Goal: Task Accomplishment & Management: Complete application form

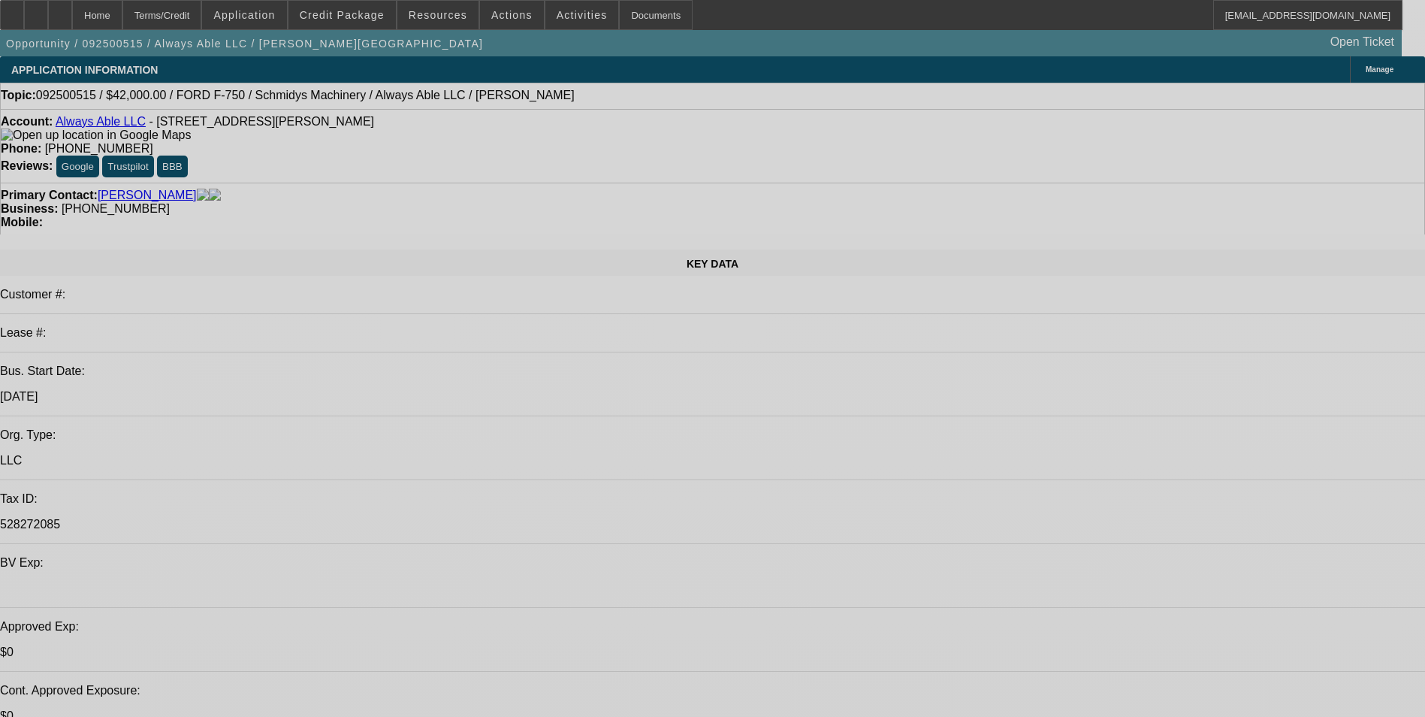
select select "0"
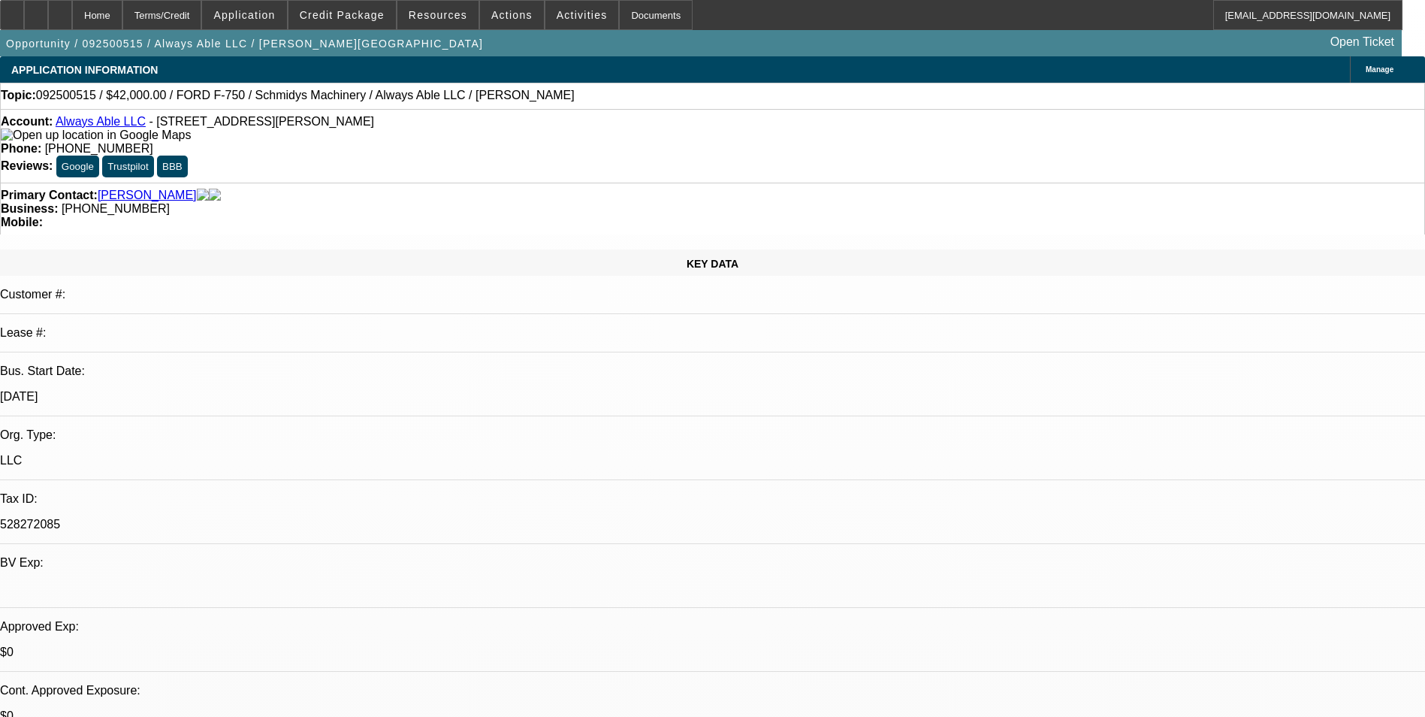
select select "0"
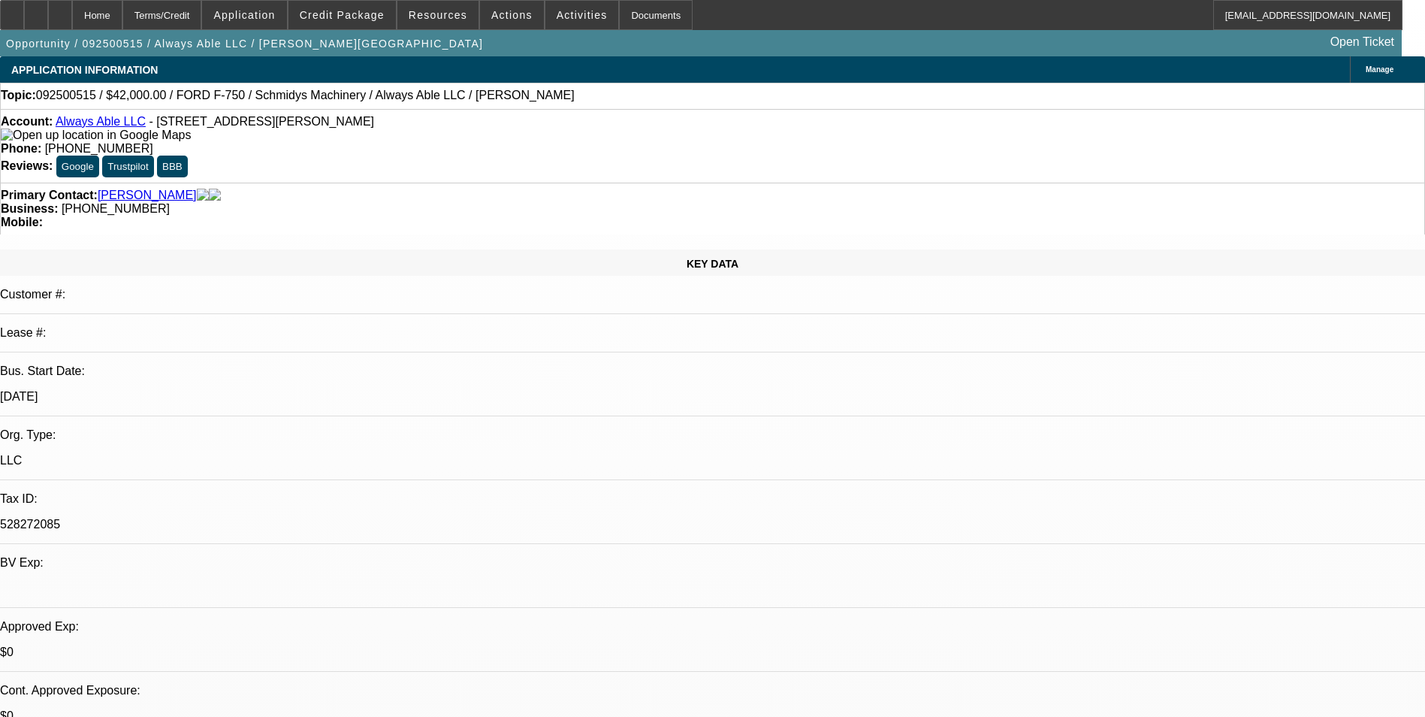
select select "0"
select select "1"
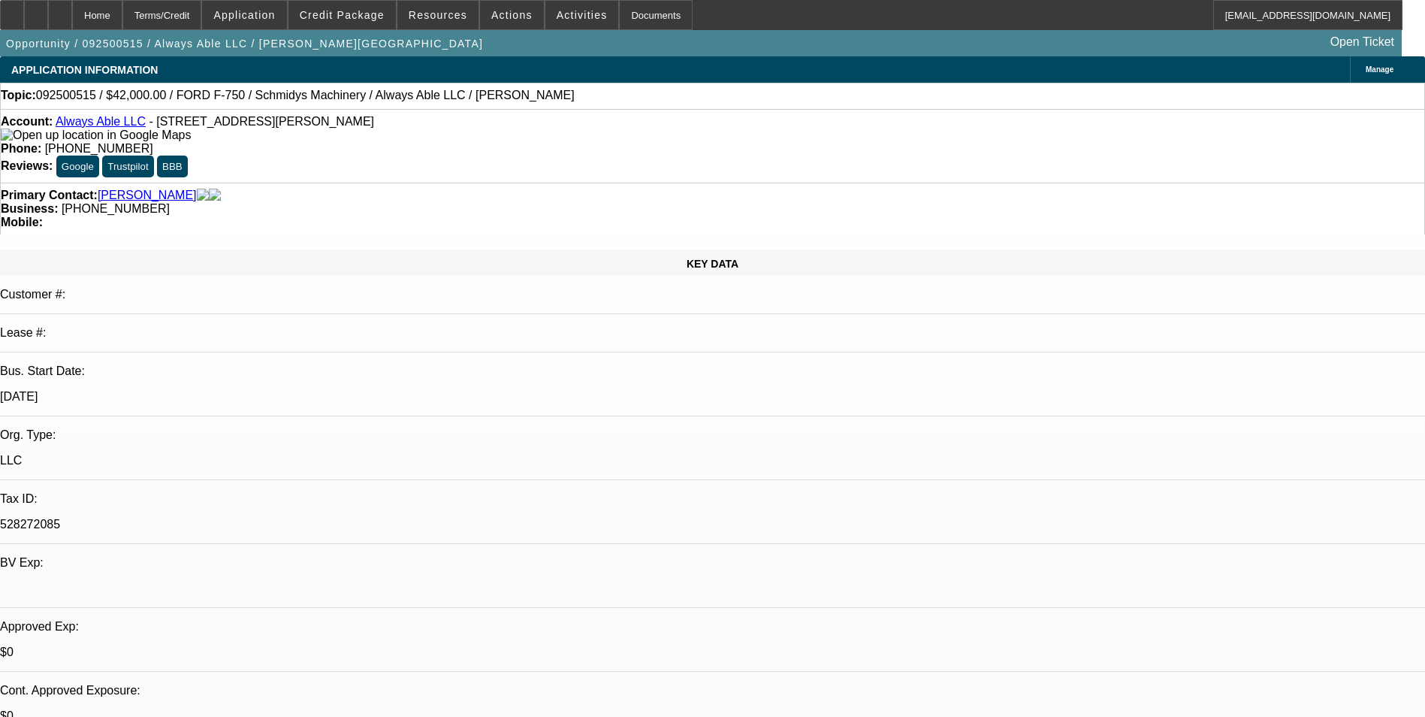
select select "6"
select select "1"
select select "6"
select select "1"
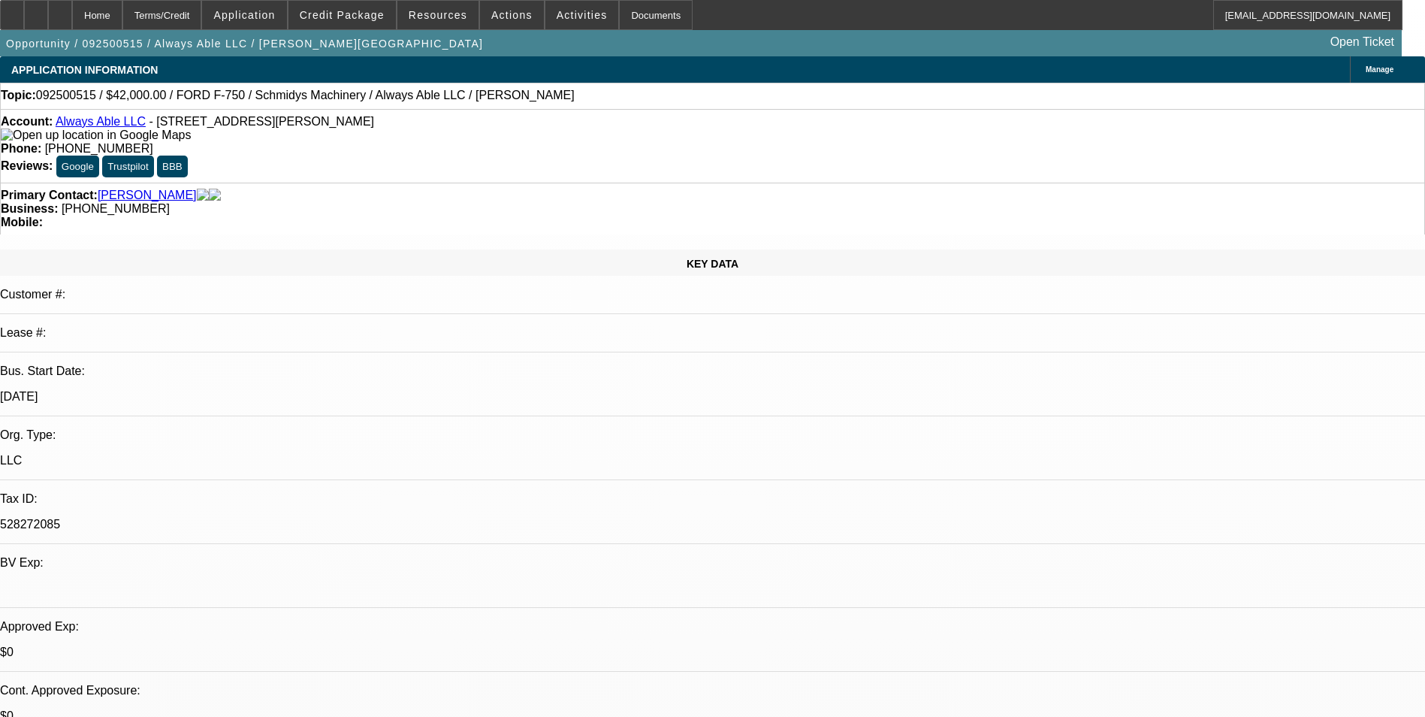
select select "1"
select select "6"
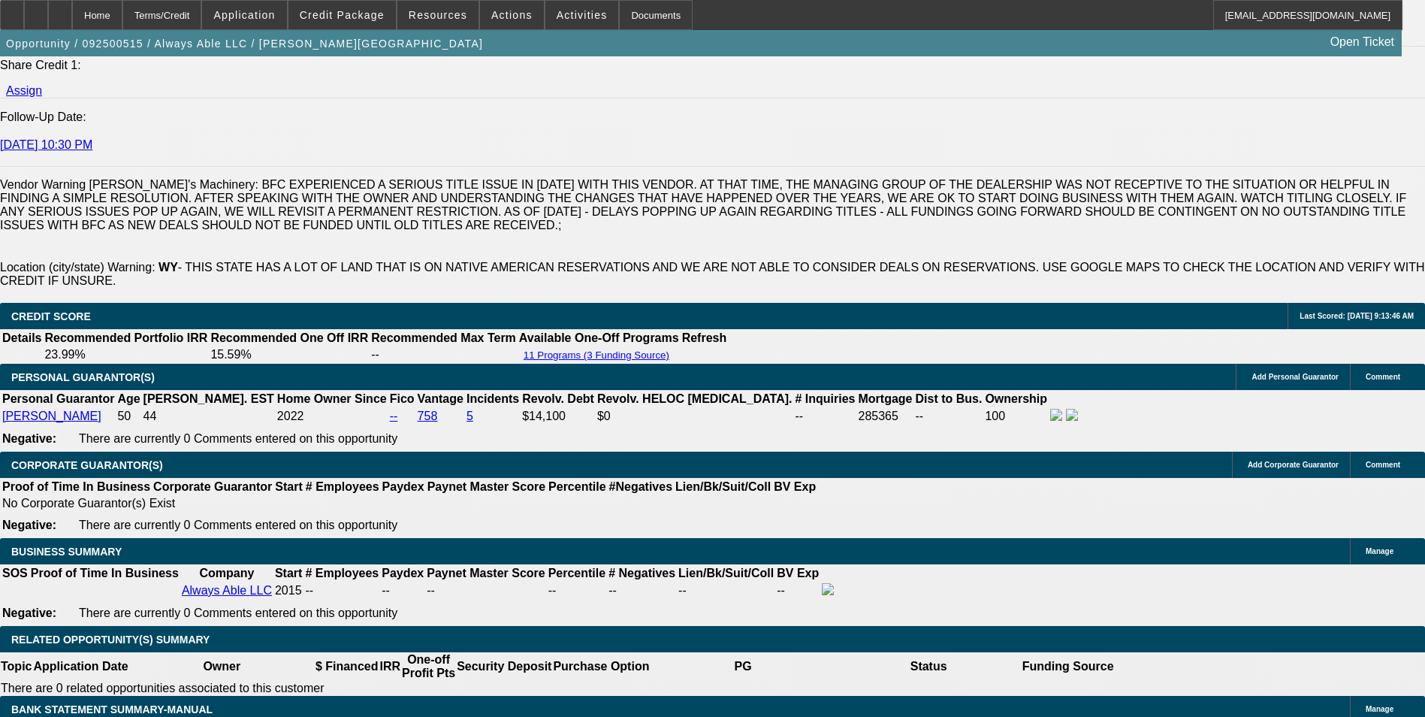
scroll to position [2114, 0]
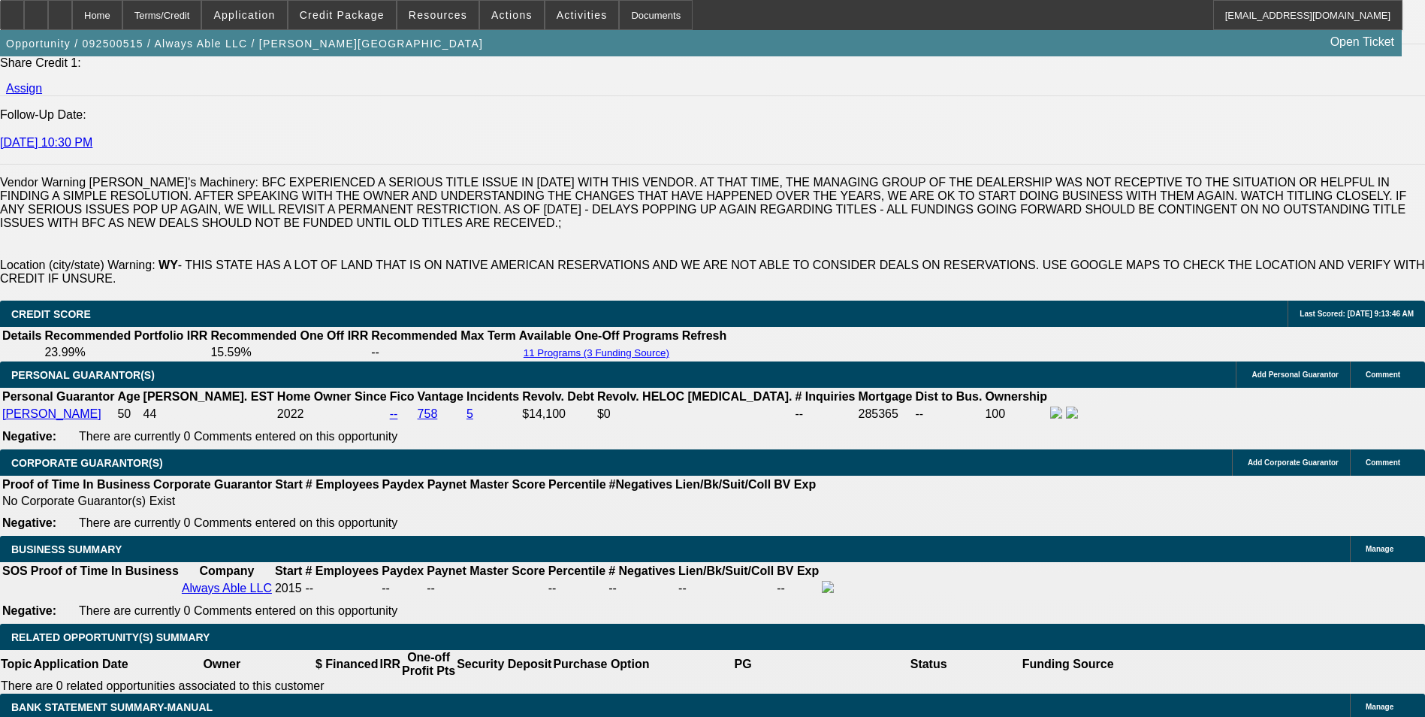
scroll to position [2039, 0]
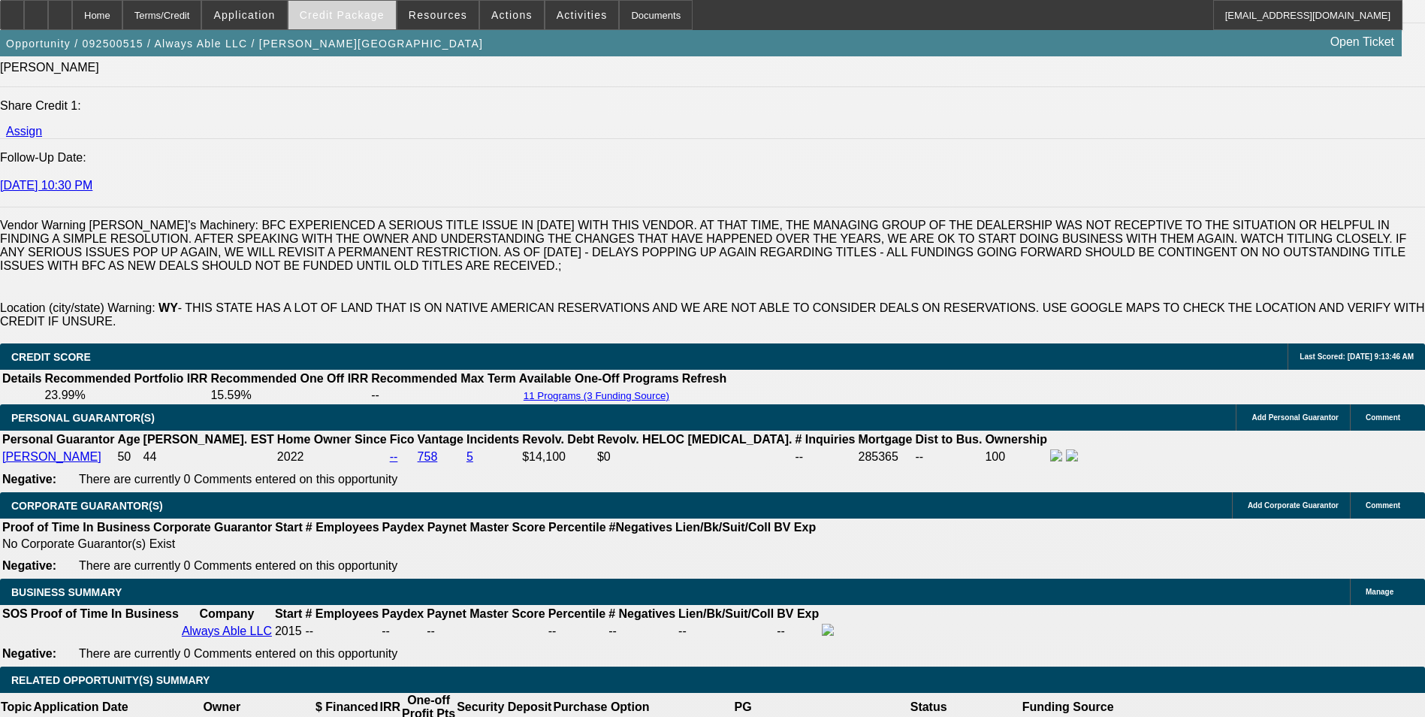
click at [350, 13] on span "Credit Package" at bounding box center [342, 15] width 85 height 12
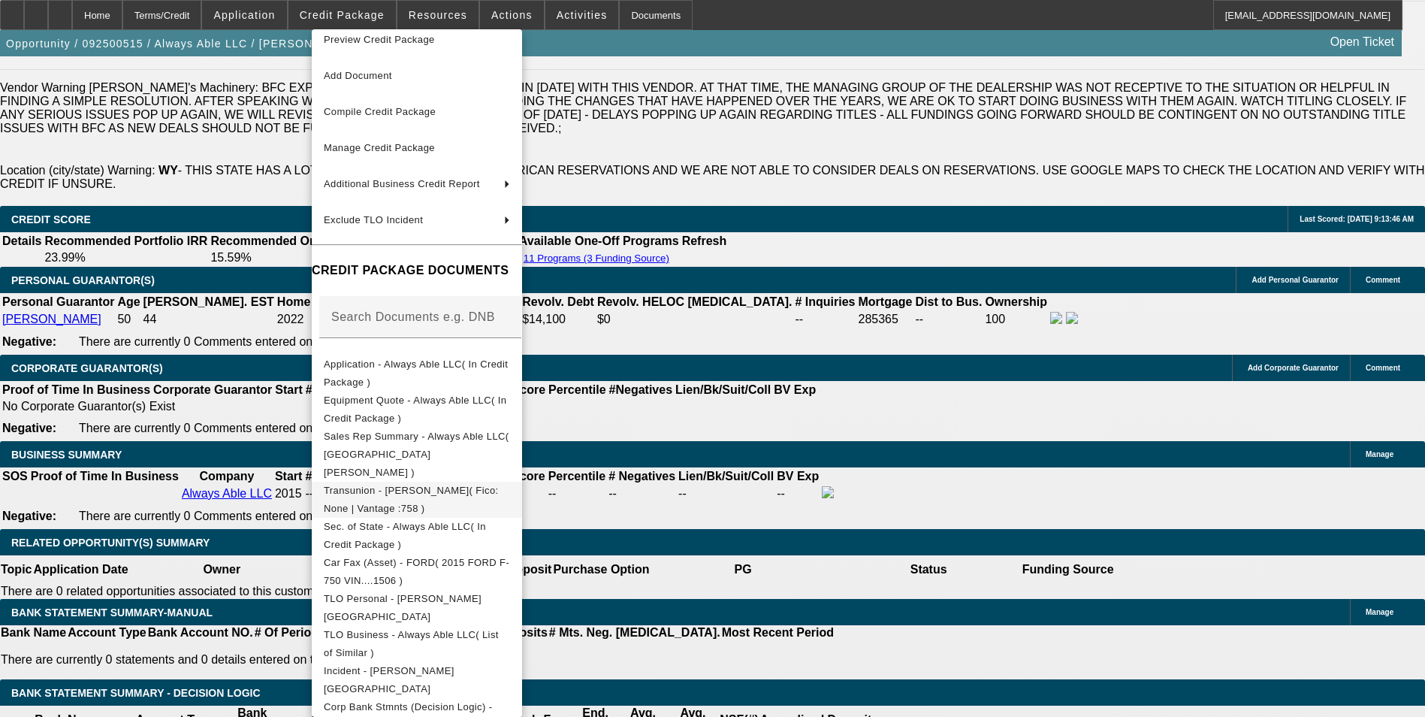
scroll to position [2190, 0]
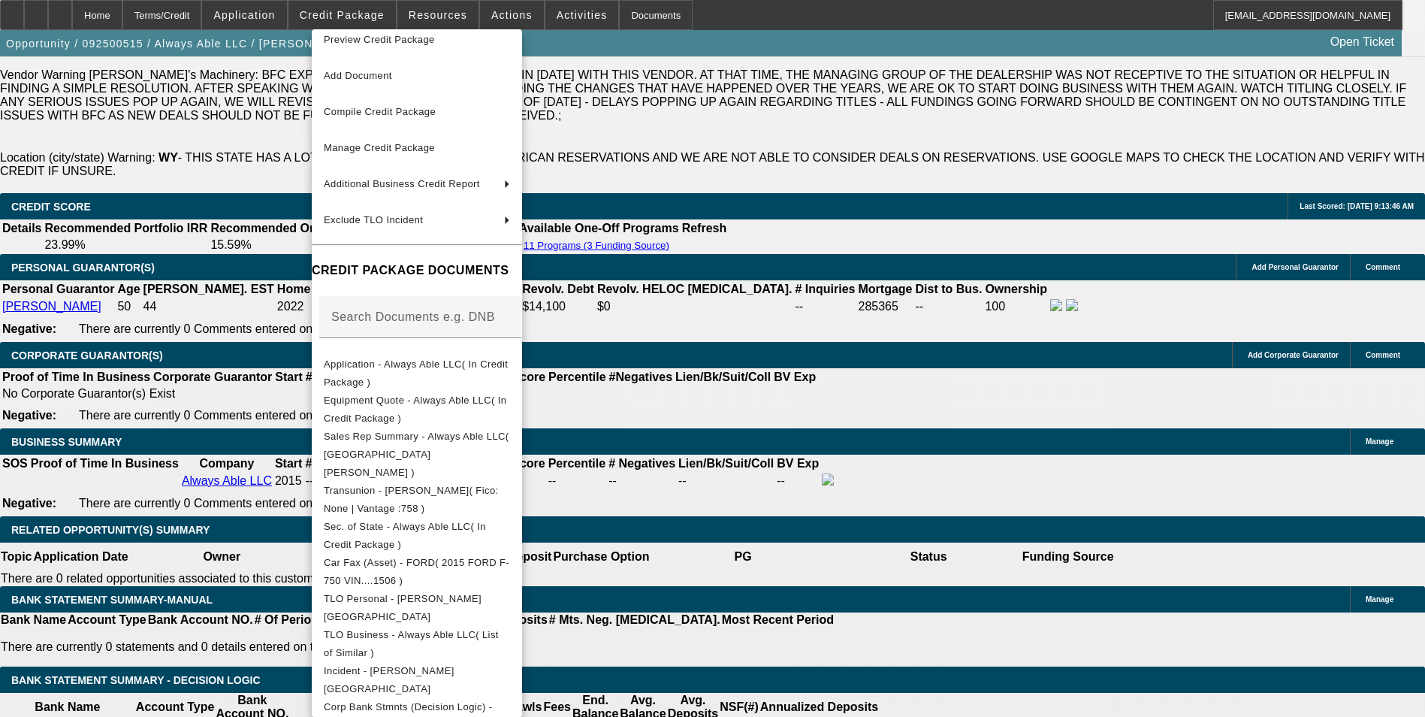
click at [828, 409] on div at bounding box center [712, 358] width 1425 height 717
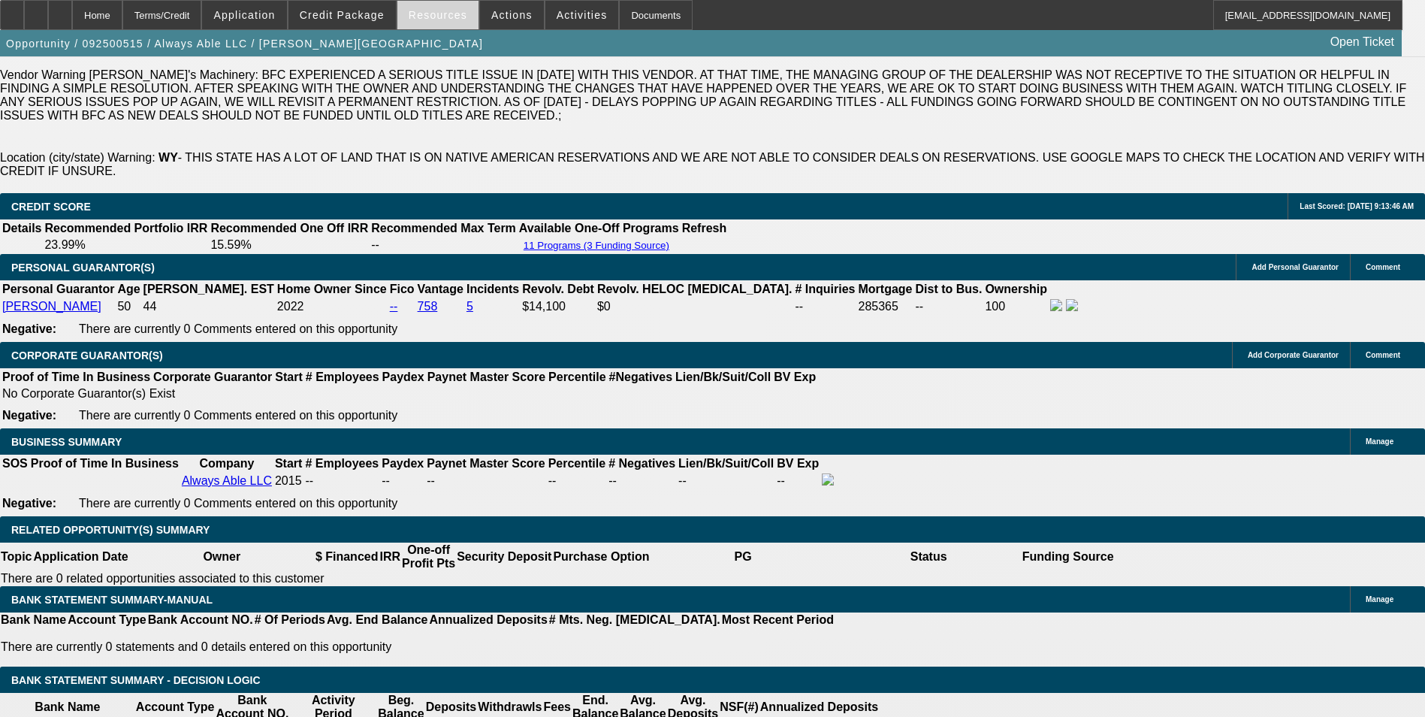
click at [447, 19] on span "Resources" at bounding box center [438, 15] width 59 height 12
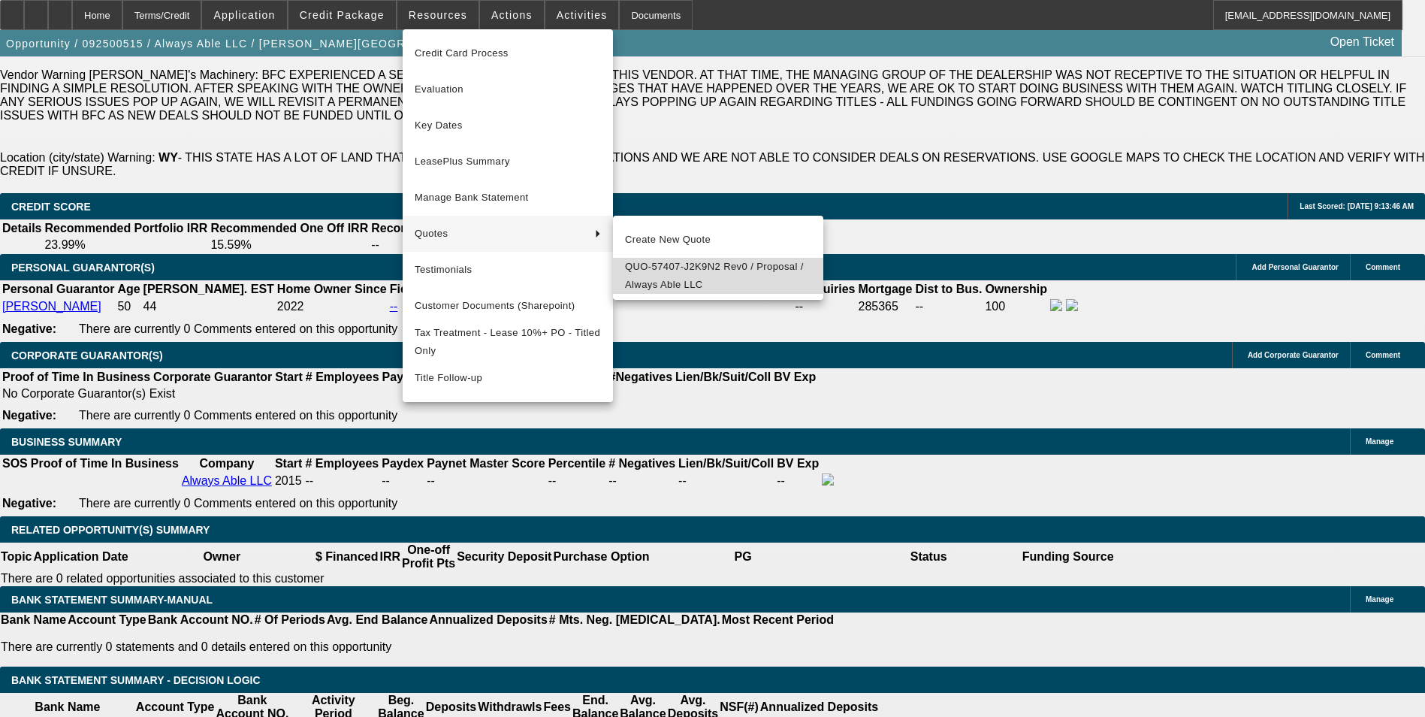
click at [693, 281] on span "QUO-57407-J2K9N2 Rev0 / Proposal / Always Able LLC" at bounding box center [718, 276] width 186 height 36
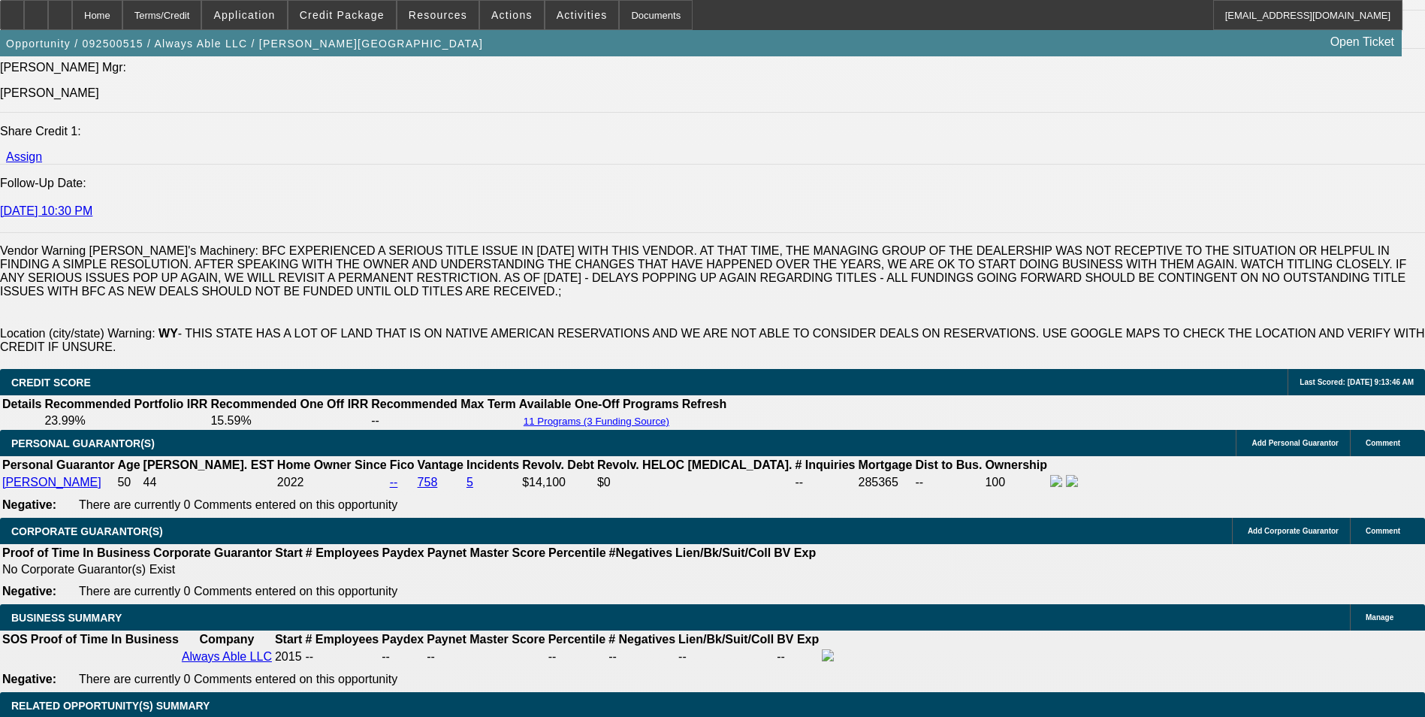
scroll to position [2039, 0]
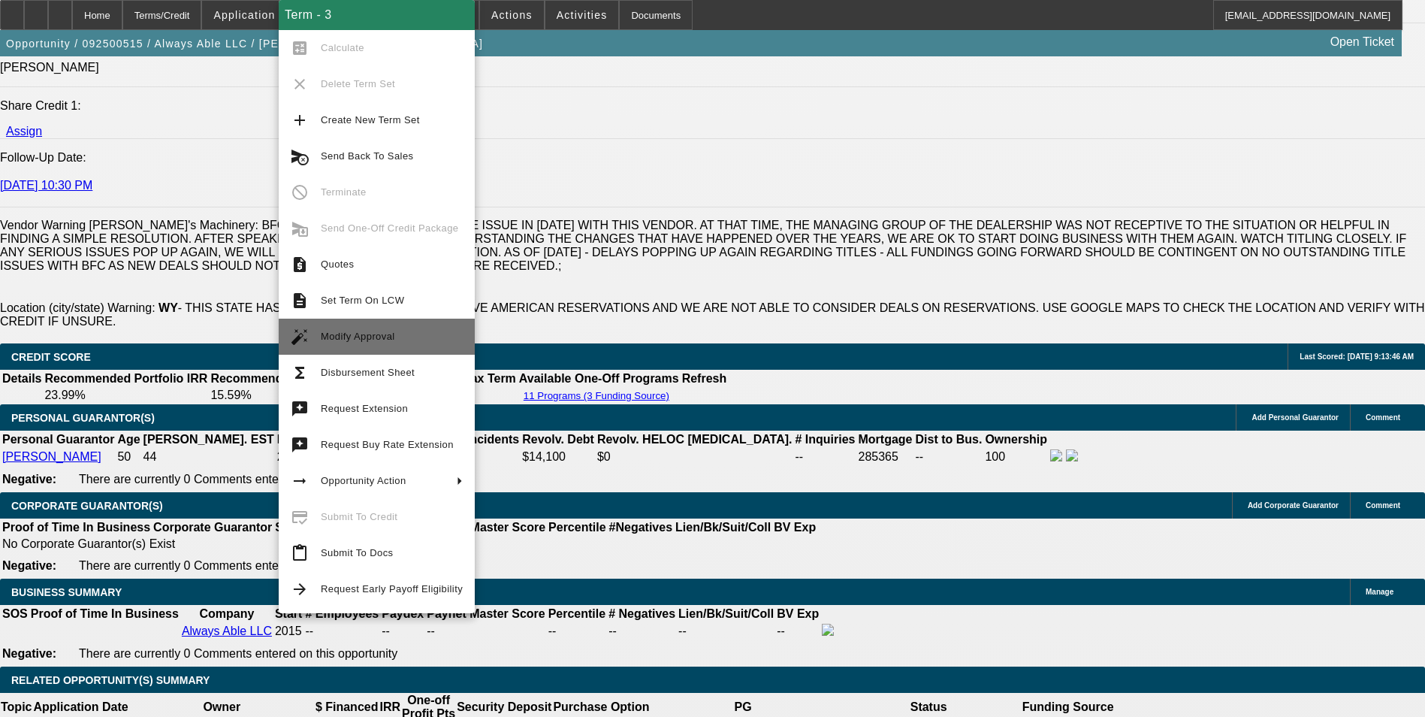
click at [393, 331] on span "Modify Approval" at bounding box center [392, 337] width 142 height 18
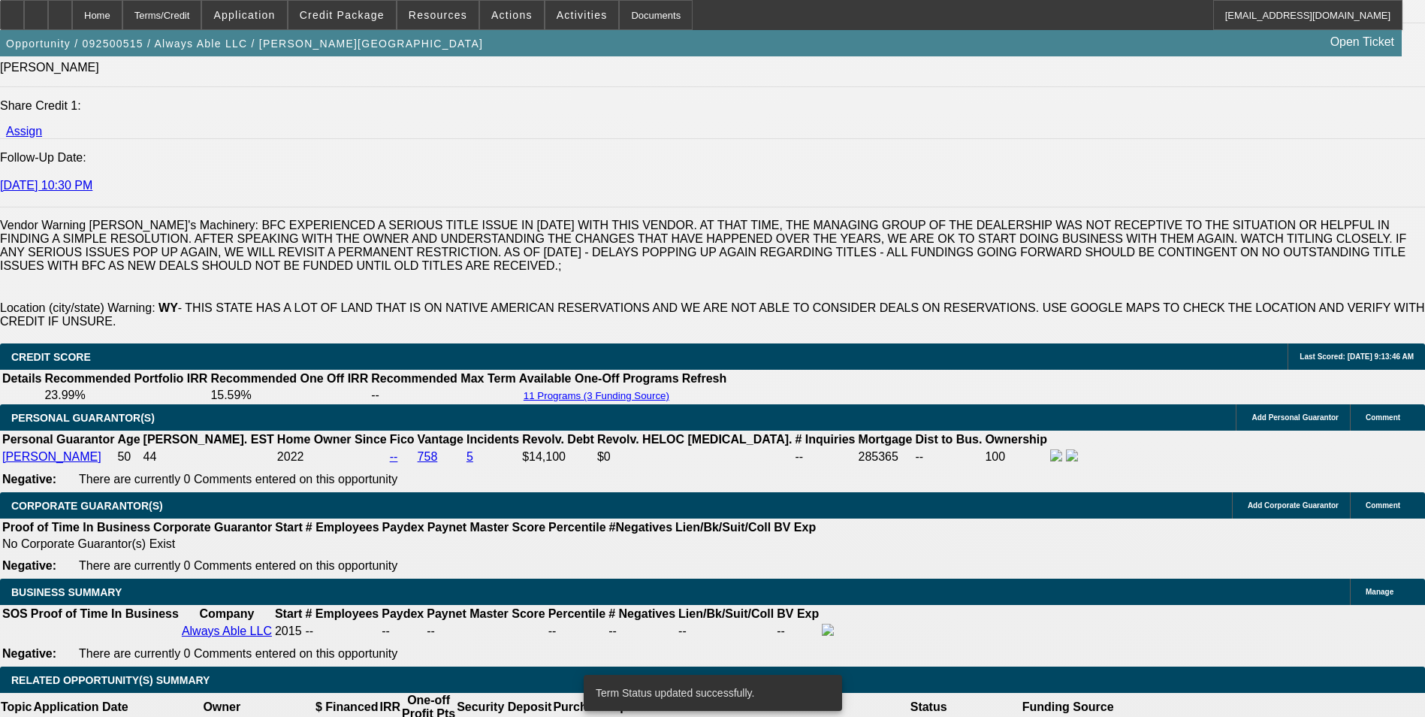
select select "0"
select select "6"
select select "0"
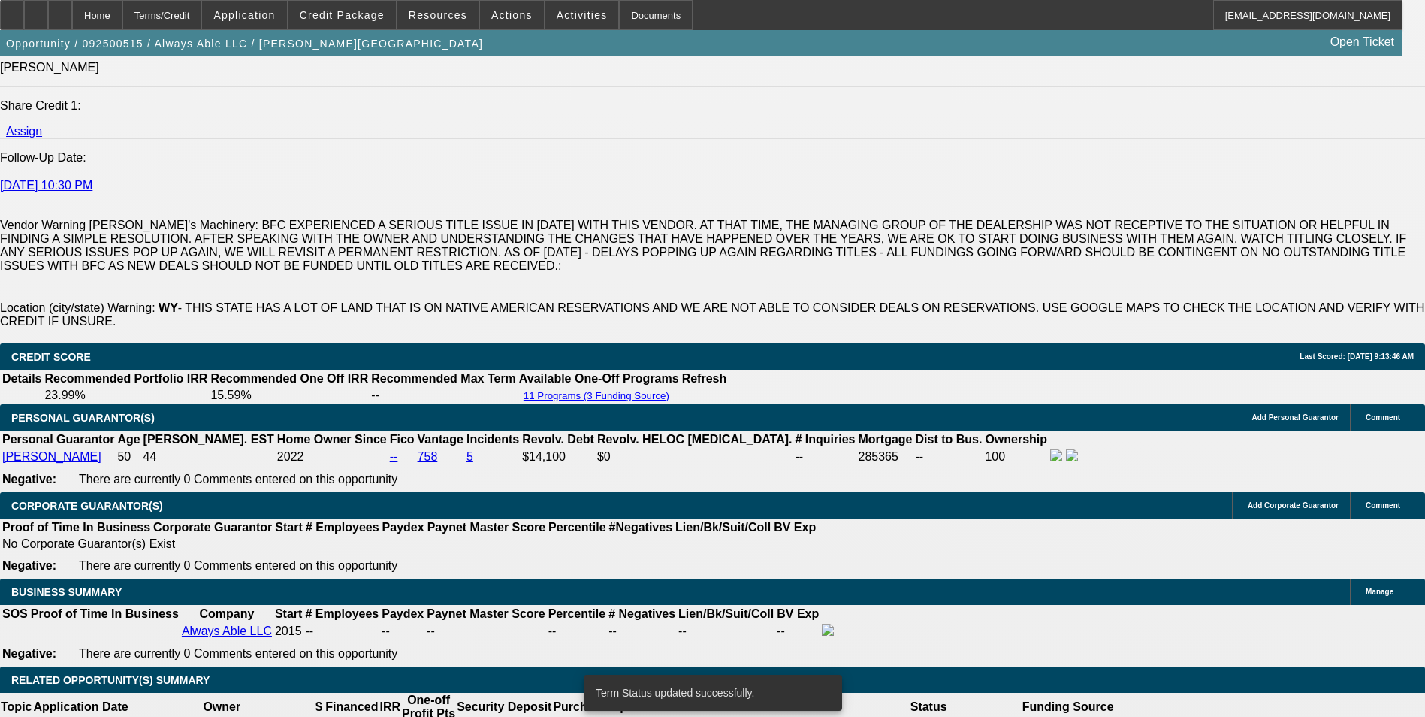
select select "0"
select select "6"
select select "0"
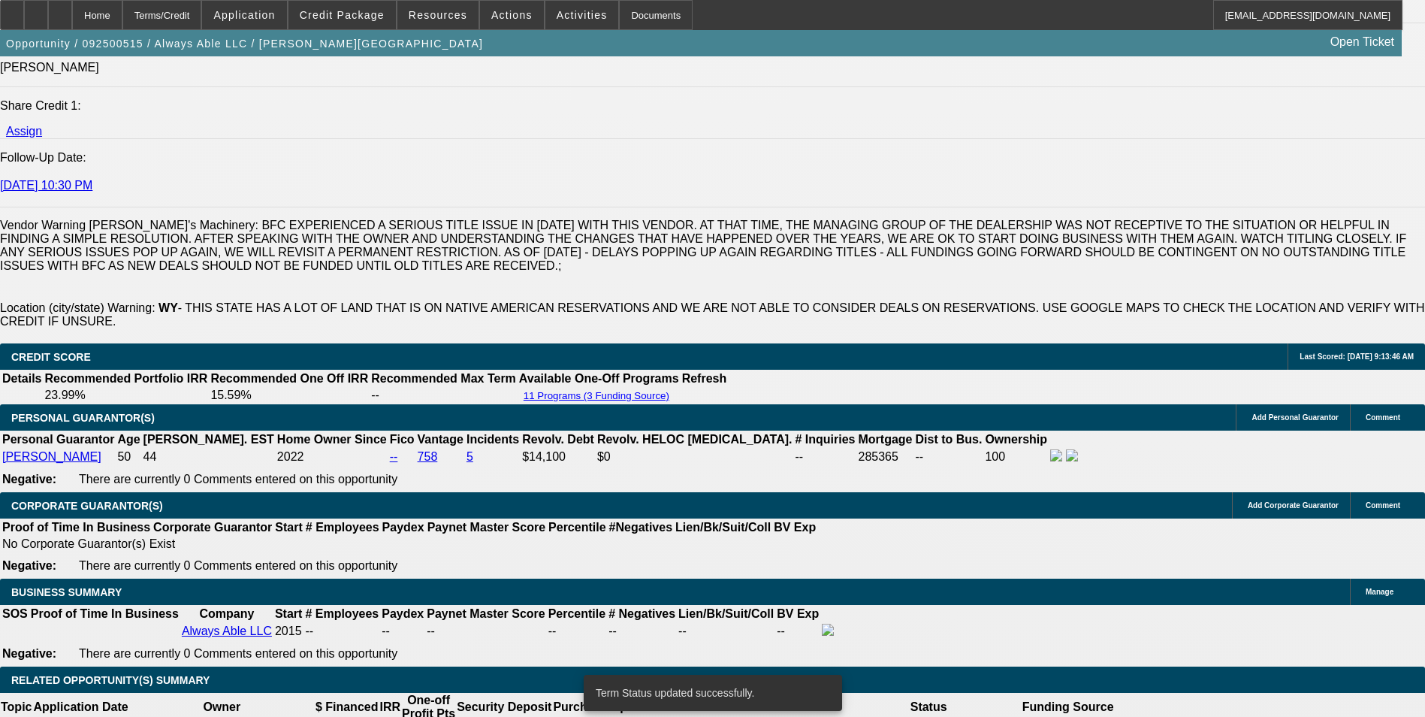
select select "0"
select select "6"
select select "0"
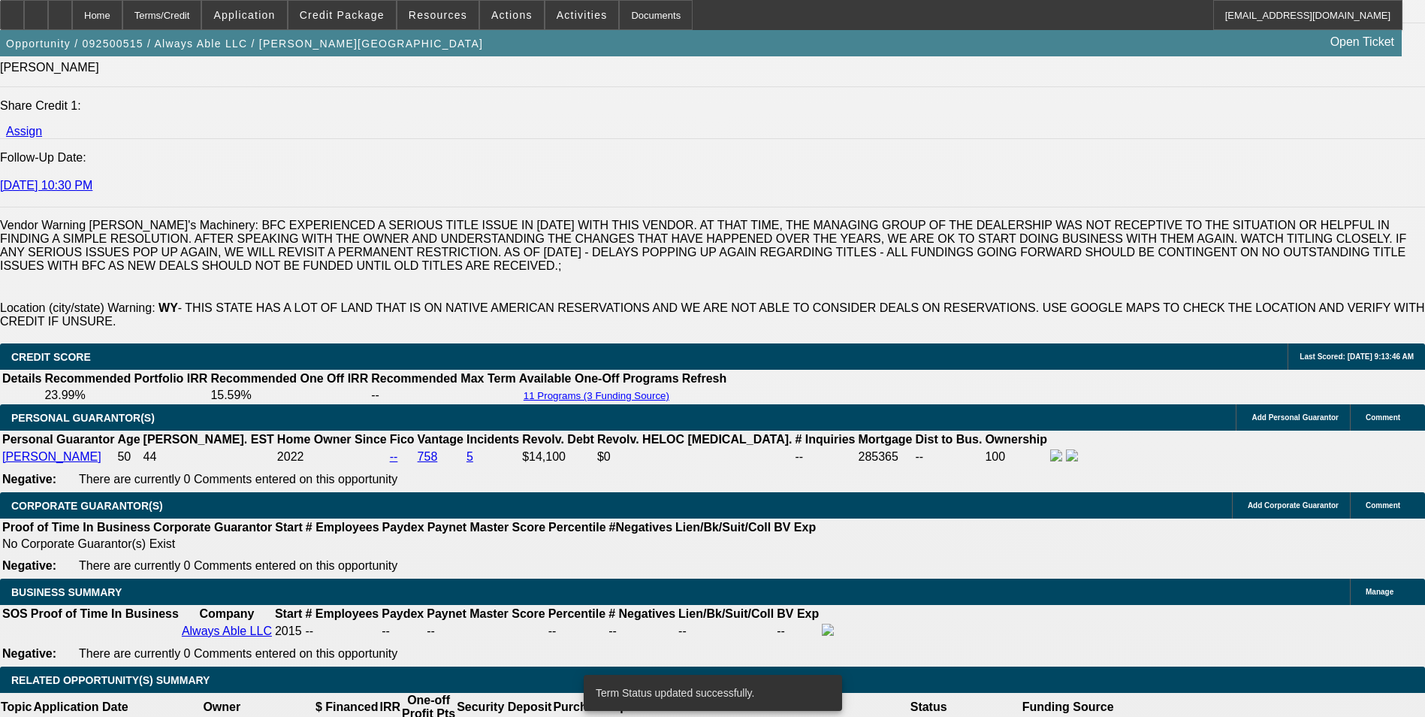
select select "6"
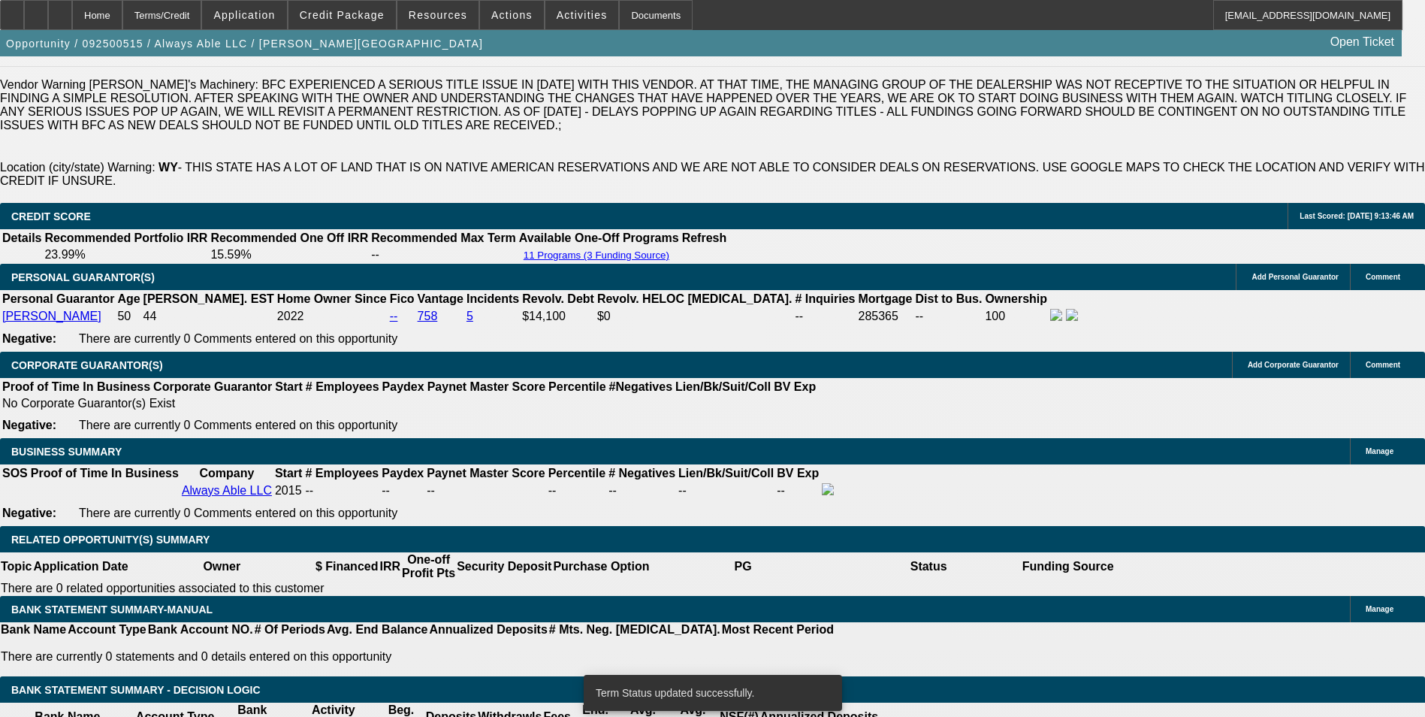
scroll to position [2190, 0]
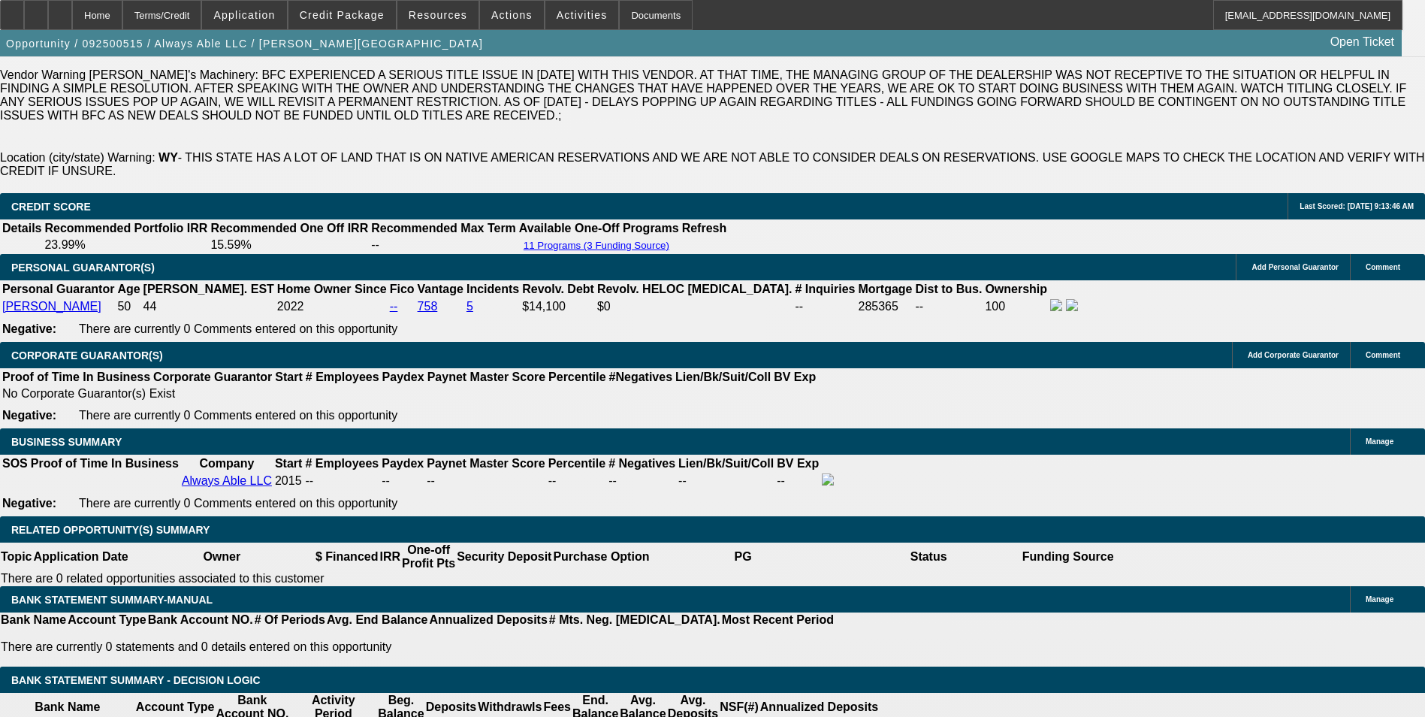
drag, startPoint x: 316, startPoint y: 426, endPoint x: 430, endPoint y: 423, distance: 114.2
type input "UNKNOWN"
type input "1"
type input "$1,184.74"
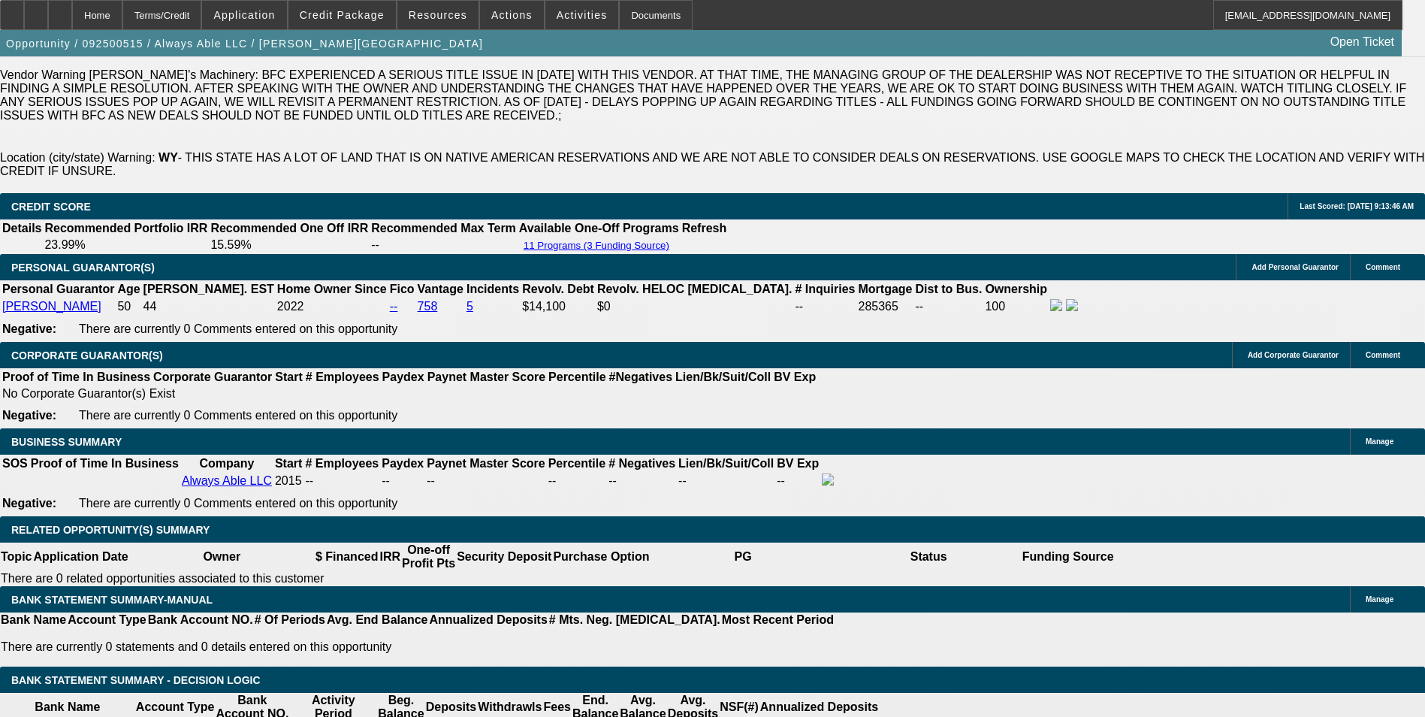
type input "13"
type input "$1,415.15"
type input "13.5"
type input "$1,425.28"
type input "13.5"
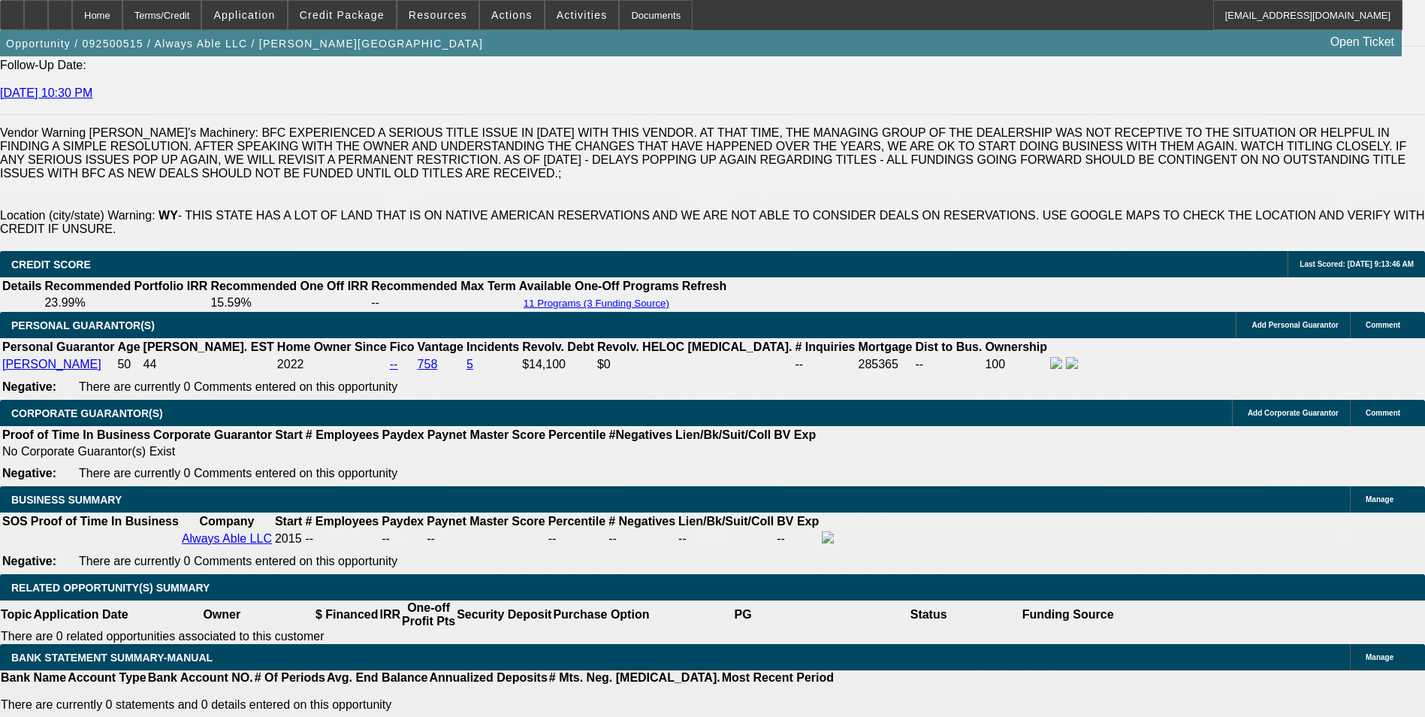
scroll to position [2039, 0]
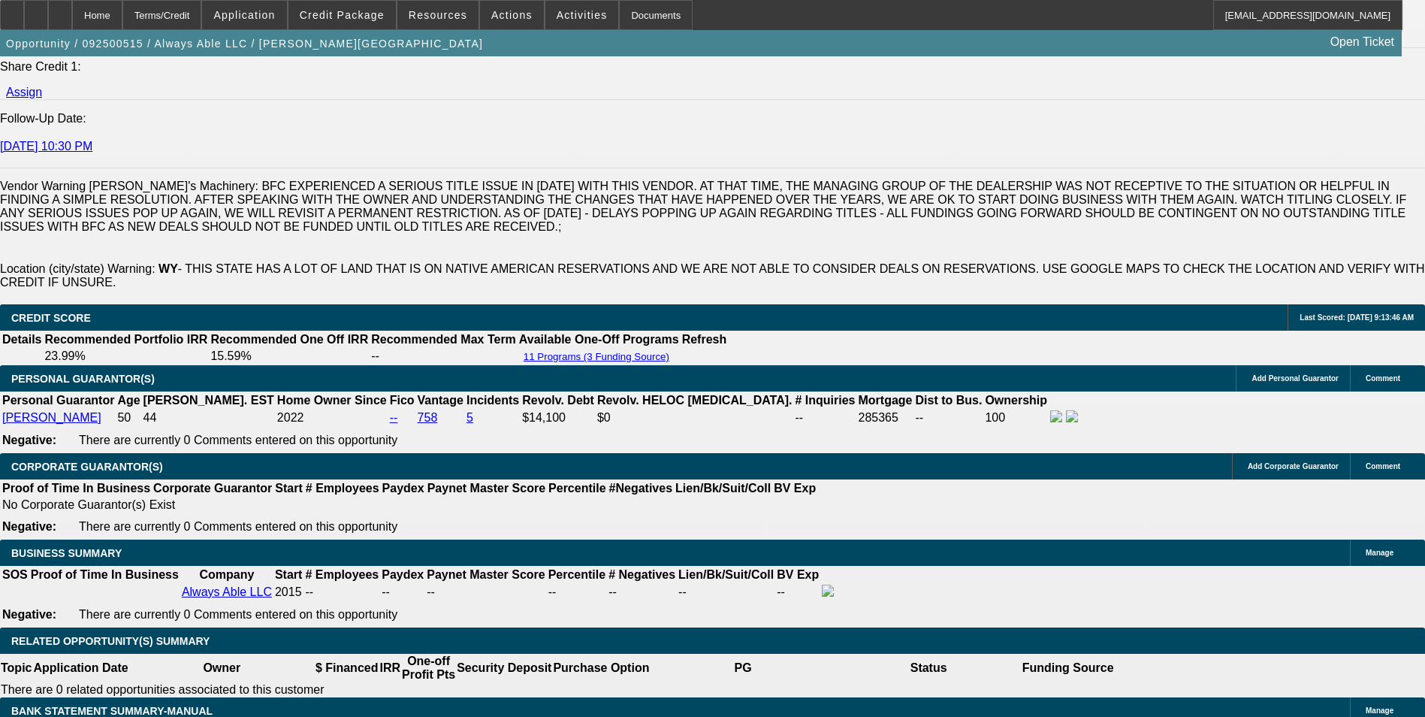
scroll to position [2114, 0]
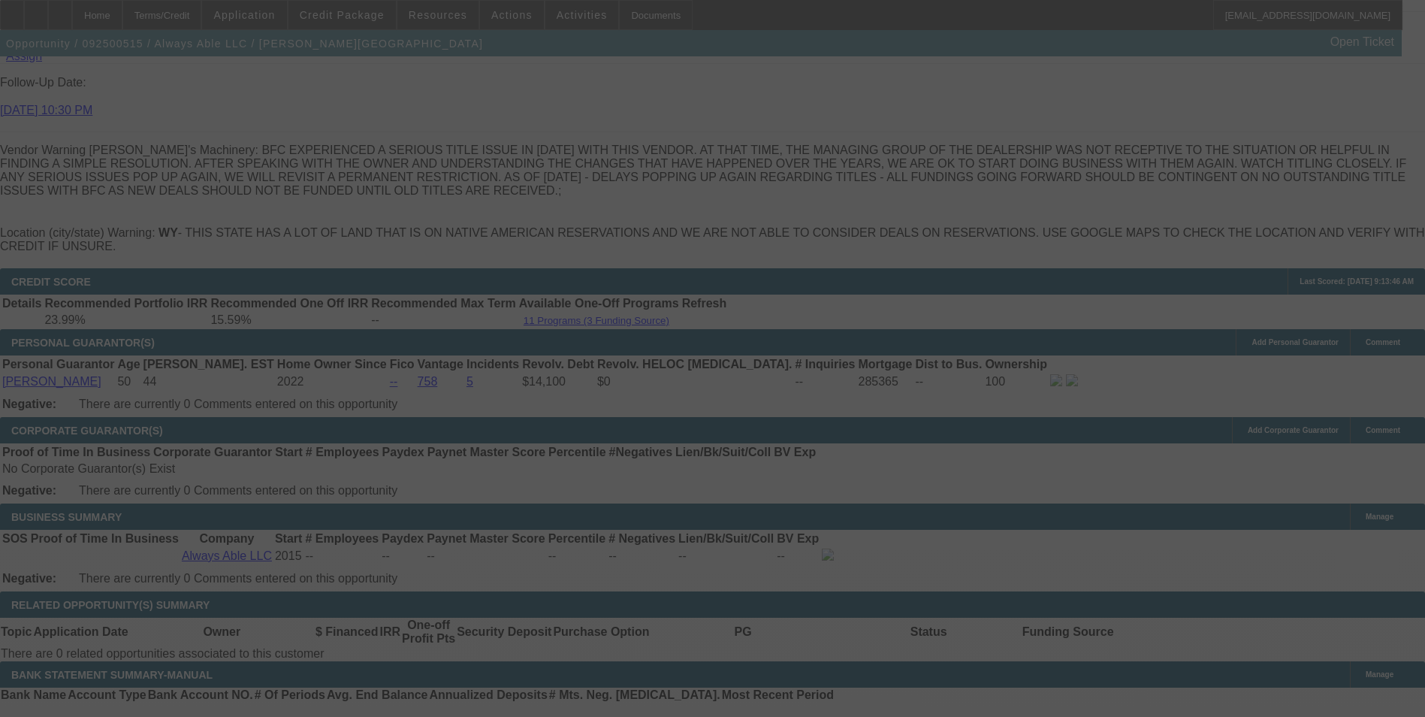
select select "0"
select select "6"
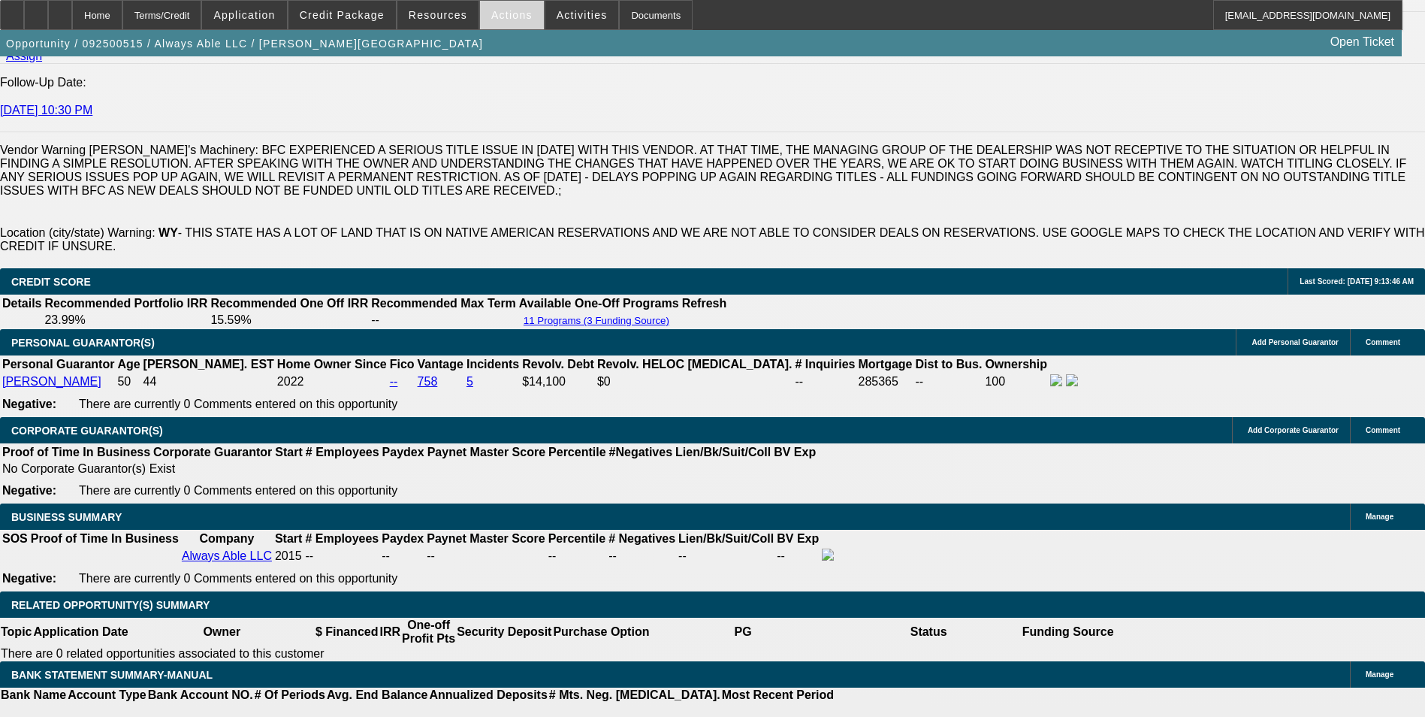
click at [494, 17] on span "Actions" at bounding box center [511, 15] width 41 height 12
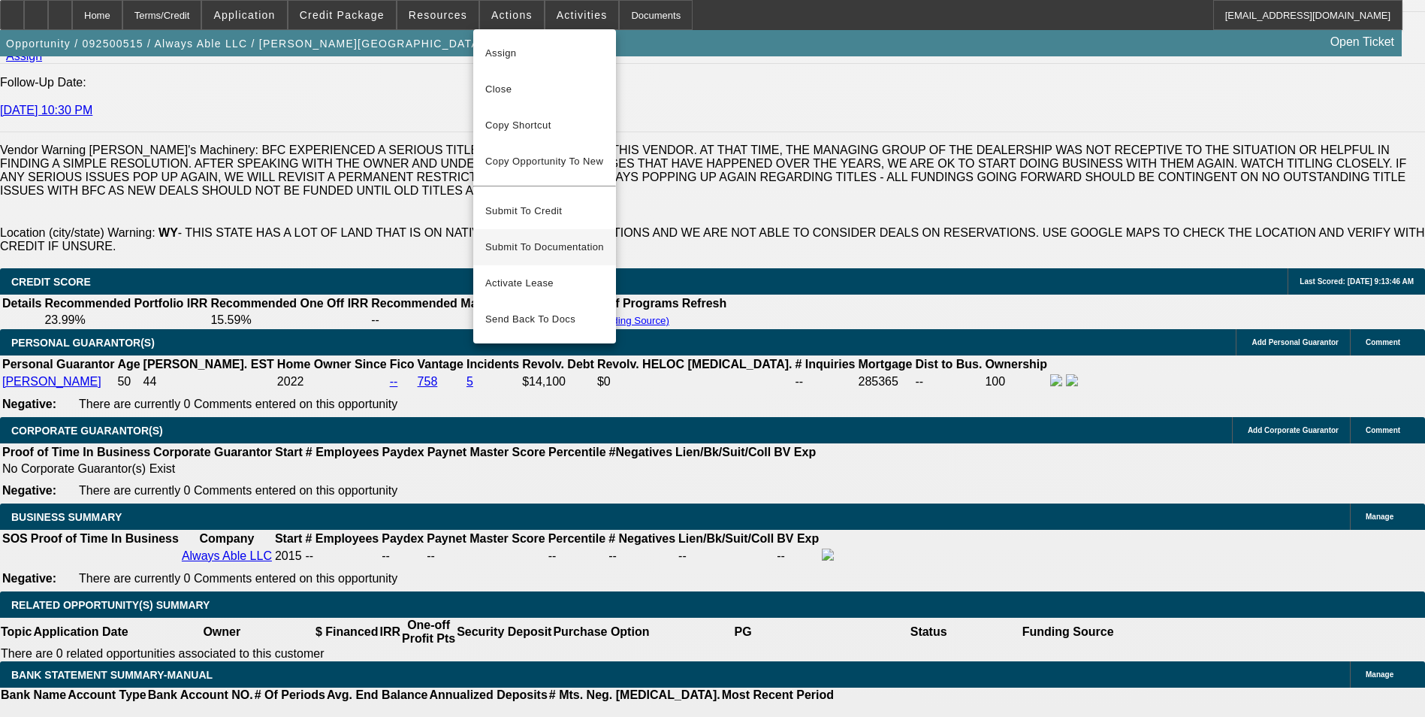
click at [576, 238] on span "Submit To Documentation" at bounding box center [544, 247] width 119 height 18
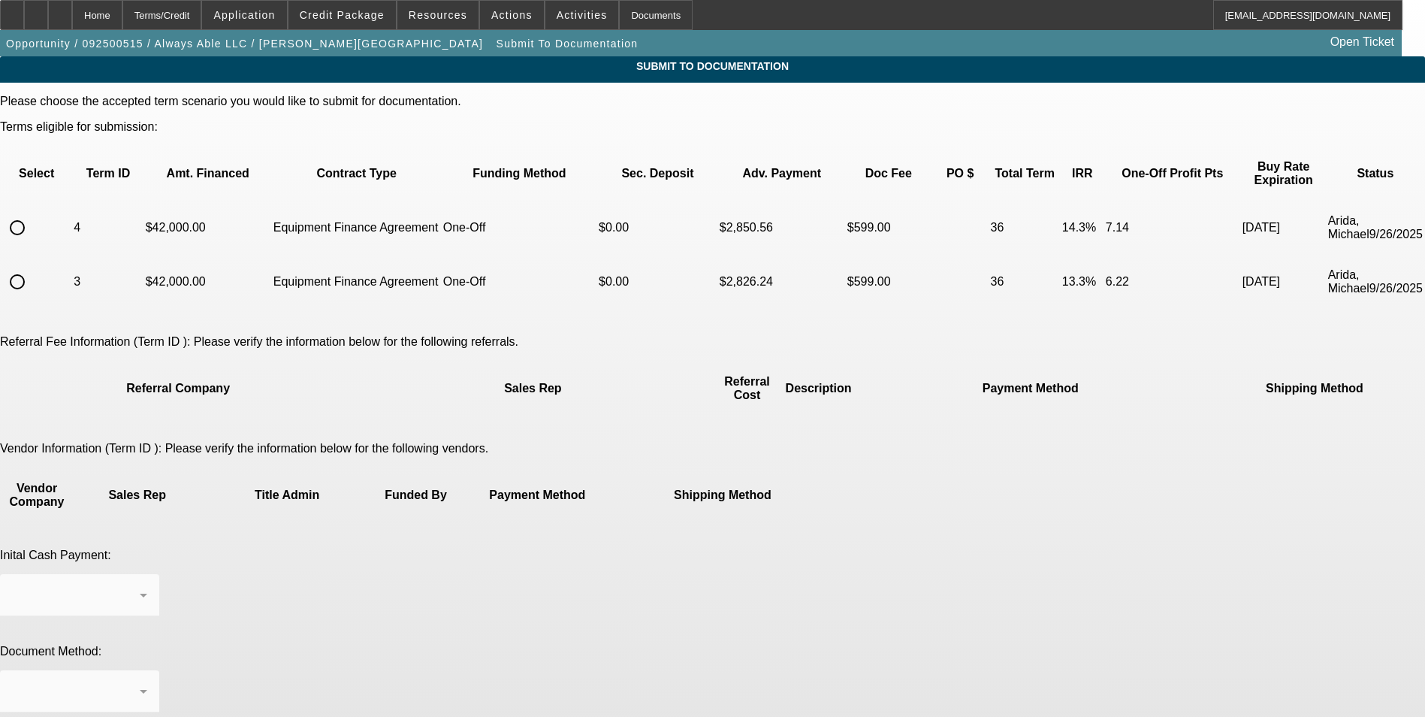
click at [32, 213] on input "radio" at bounding box center [17, 228] width 30 height 30
radio input "true"
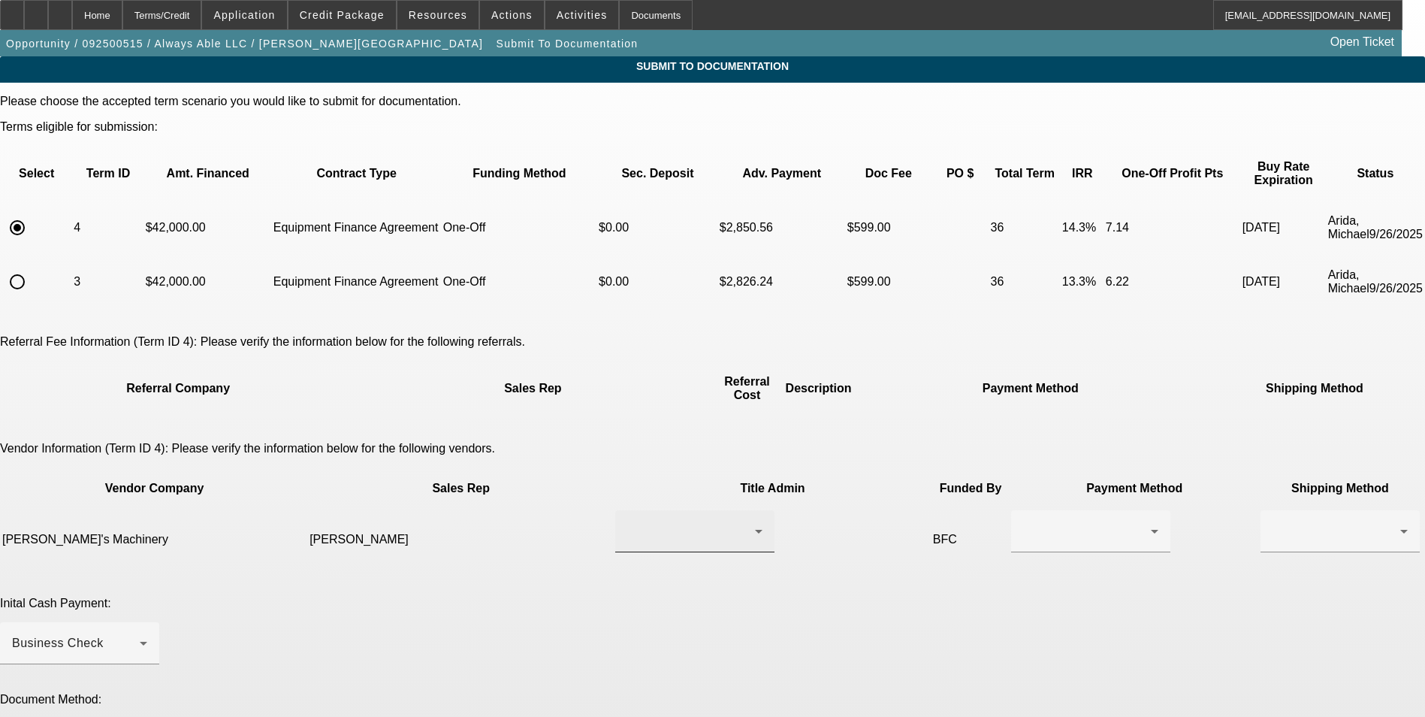
click at [627, 522] on div at bounding box center [691, 531] width 128 height 18
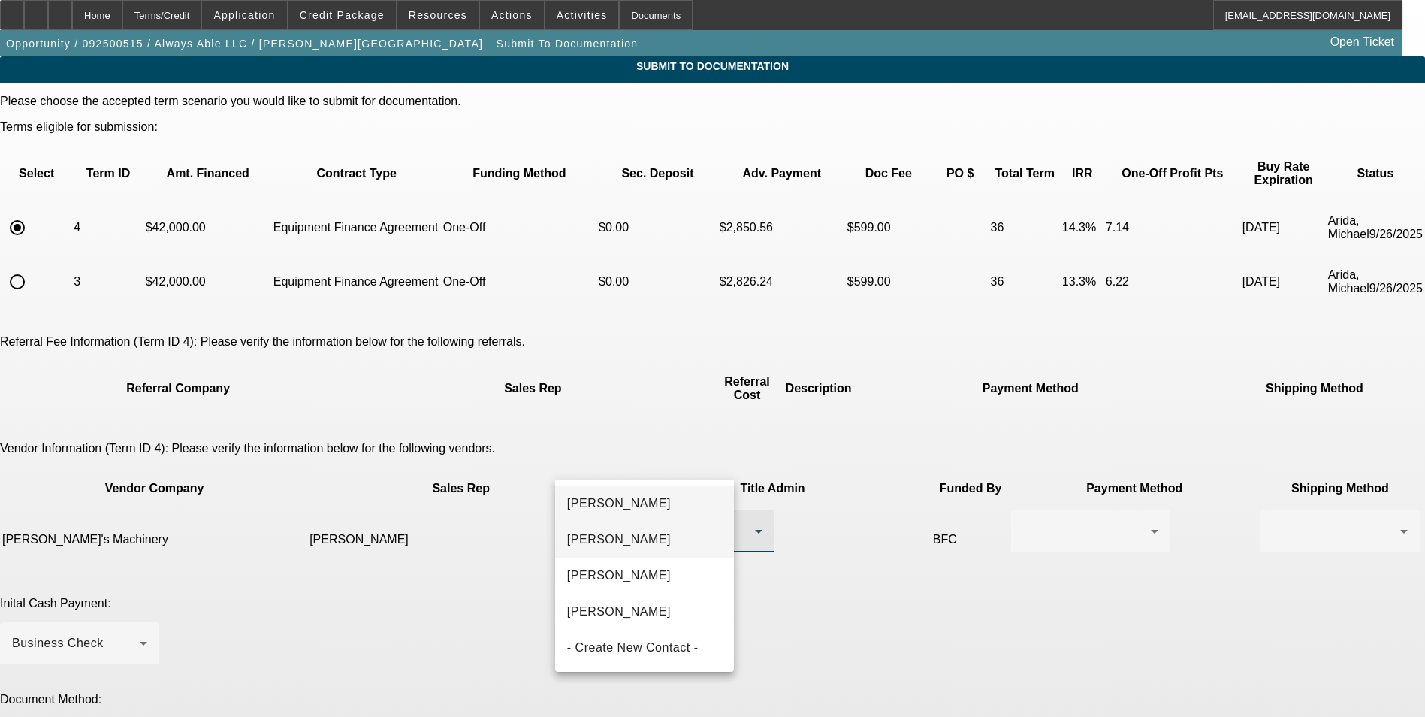
click at [641, 542] on span "[PERSON_NAME]" at bounding box center [619, 539] width 104 height 18
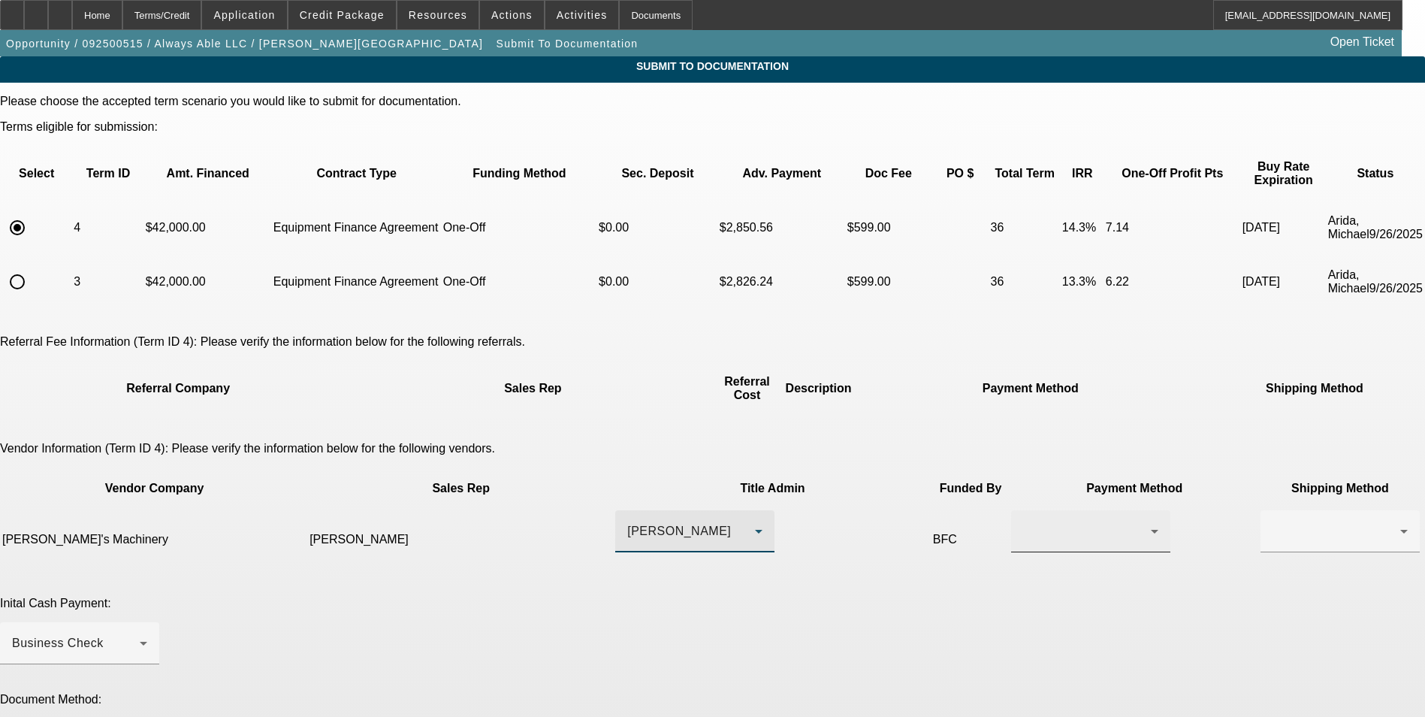
click at [1023, 522] on div at bounding box center [1087, 531] width 128 height 18
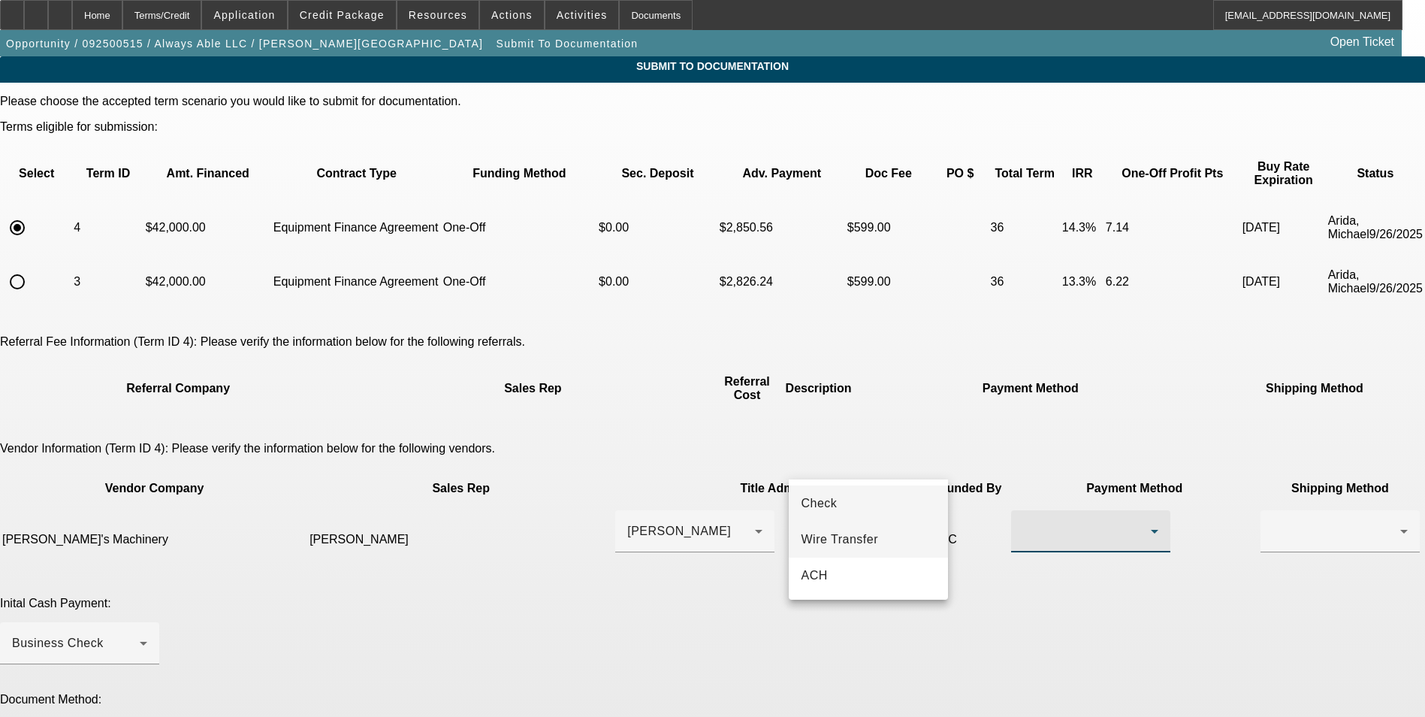
click at [866, 542] on span "Wire Transfer" at bounding box center [839, 539] width 77 height 18
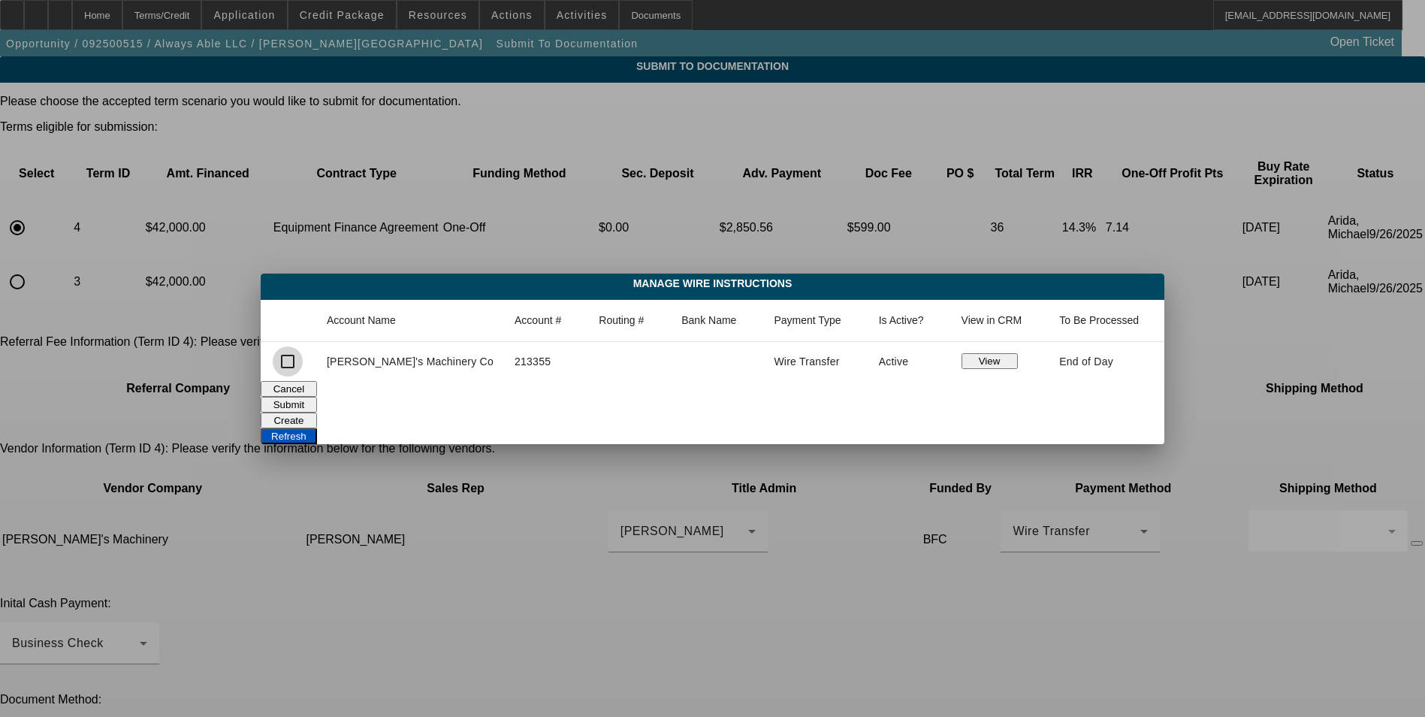
click at [303, 361] on input "checkbox" at bounding box center [288, 361] width 30 height 30
checkbox input "true"
click at [317, 397] on button "Submit" at bounding box center [289, 405] width 56 height 16
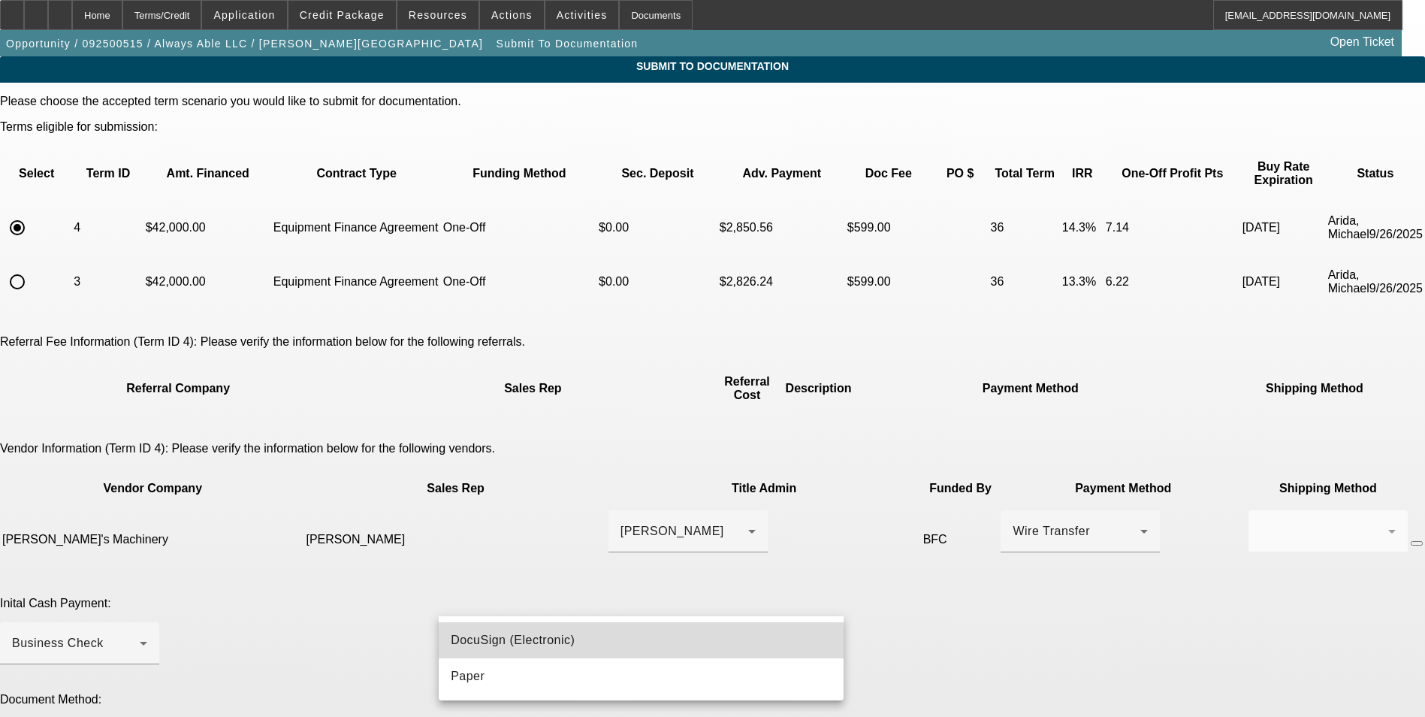
click at [557, 644] on span "DocuSign (Electronic)" at bounding box center [513, 640] width 124 height 18
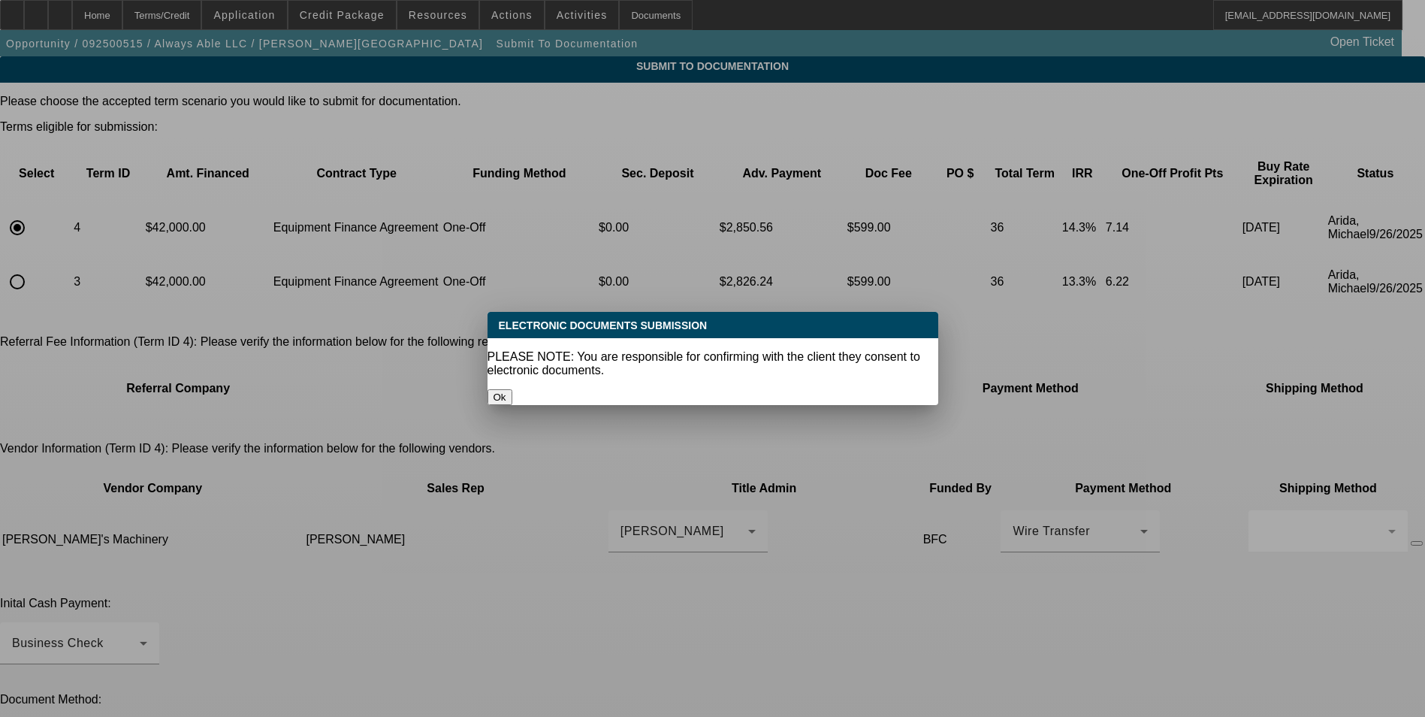
click at [512, 389] on button "Ok" at bounding box center [499, 397] width 25 height 16
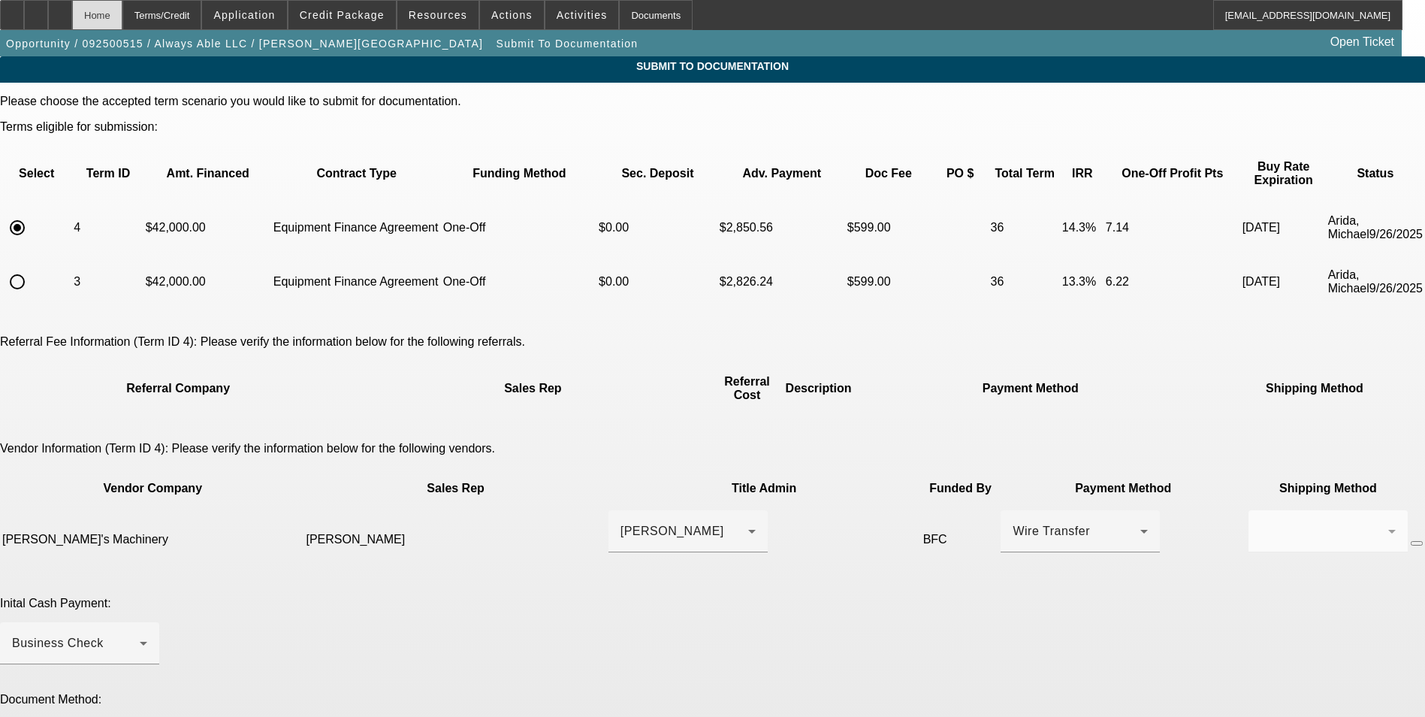
click at [122, 21] on div "Home" at bounding box center [97, 15] width 50 height 30
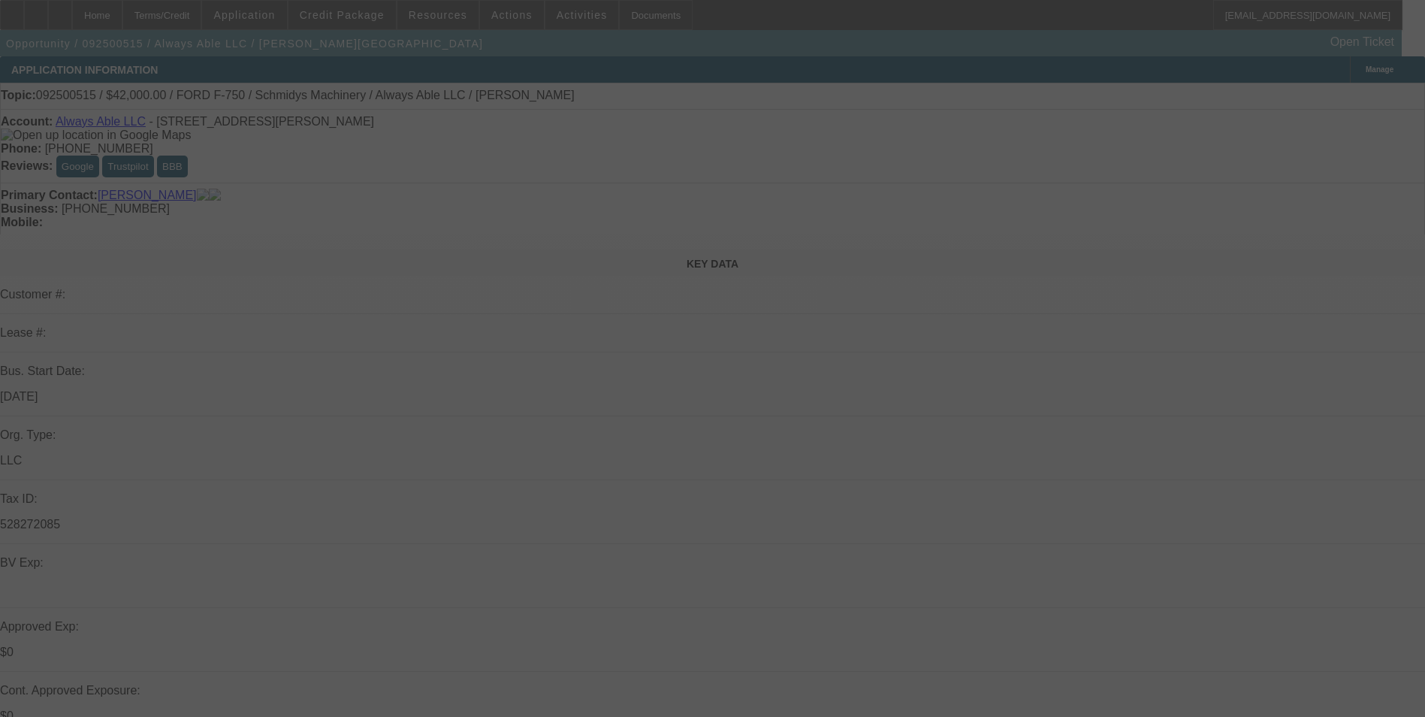
select select "0"
select select "6"
select select "0"
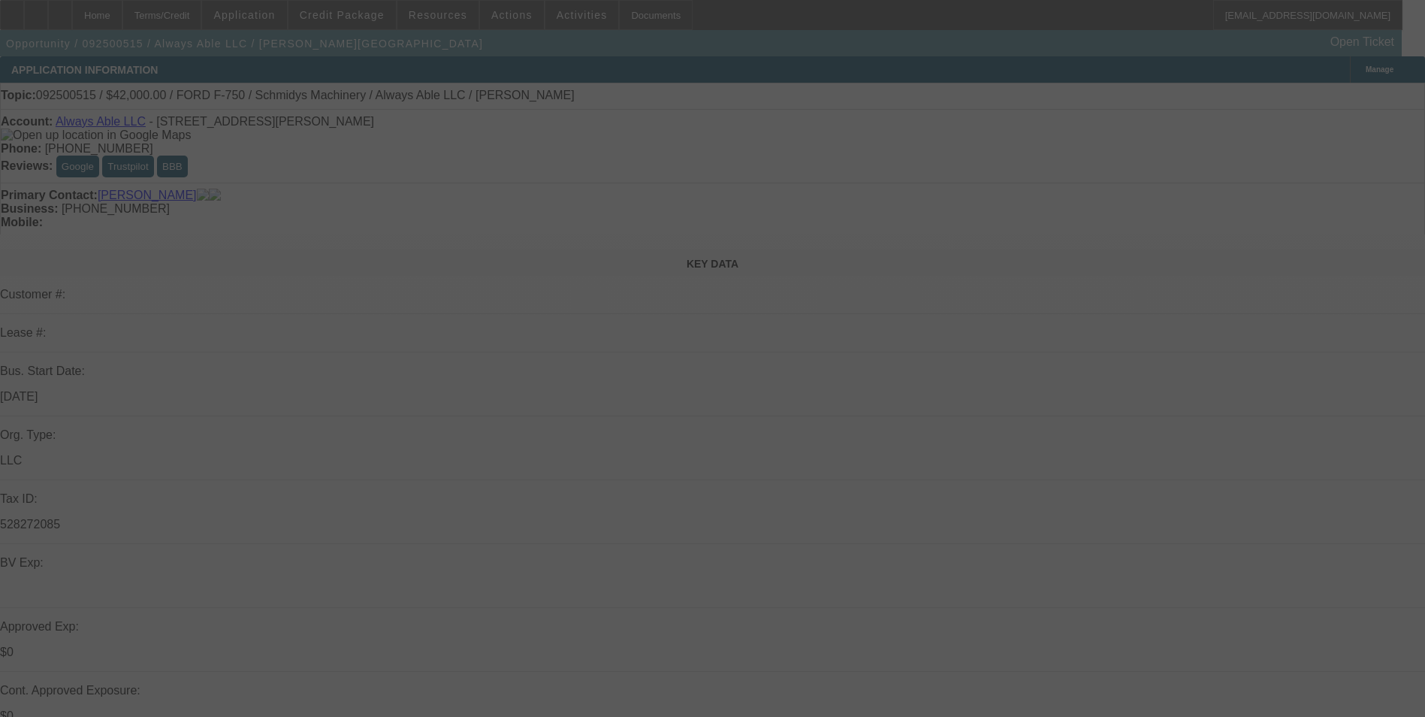
select select "0"
select select "6"
select select "0"
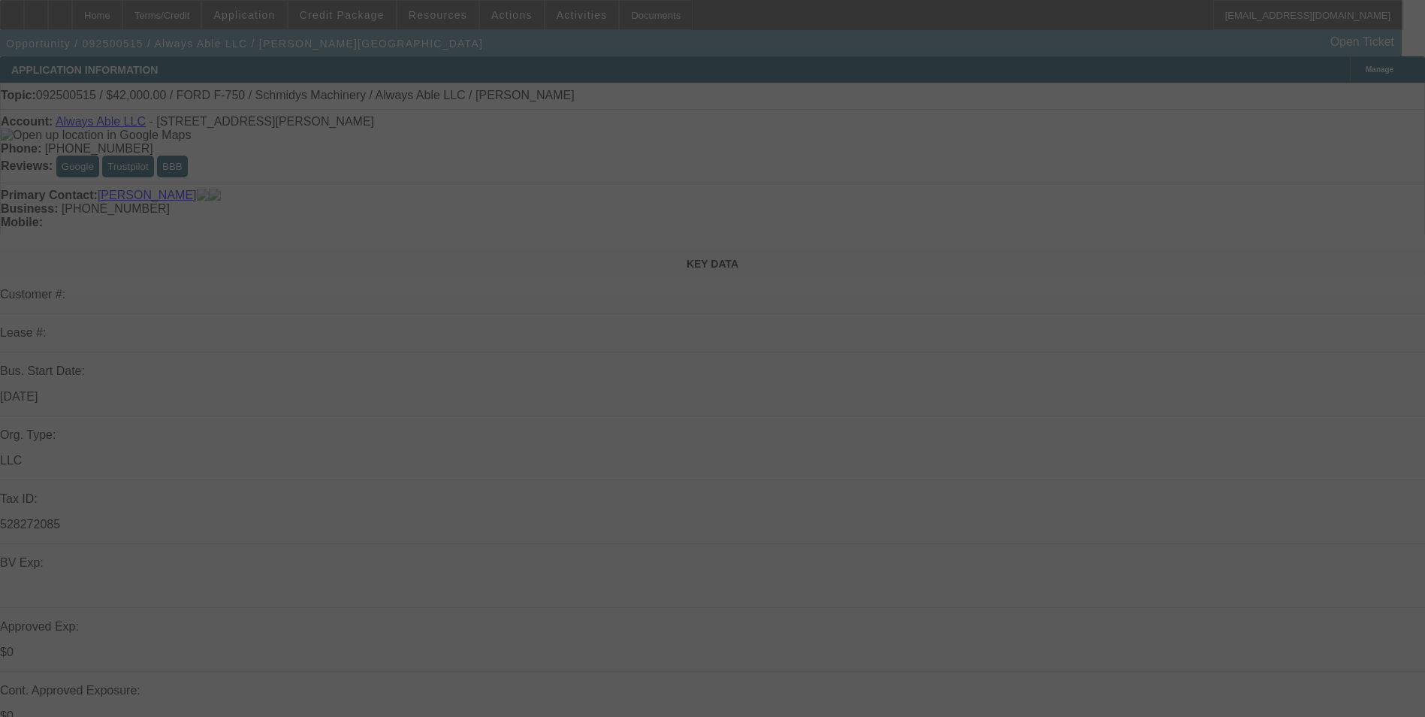
select select "0"
select select "6"
select select "0"
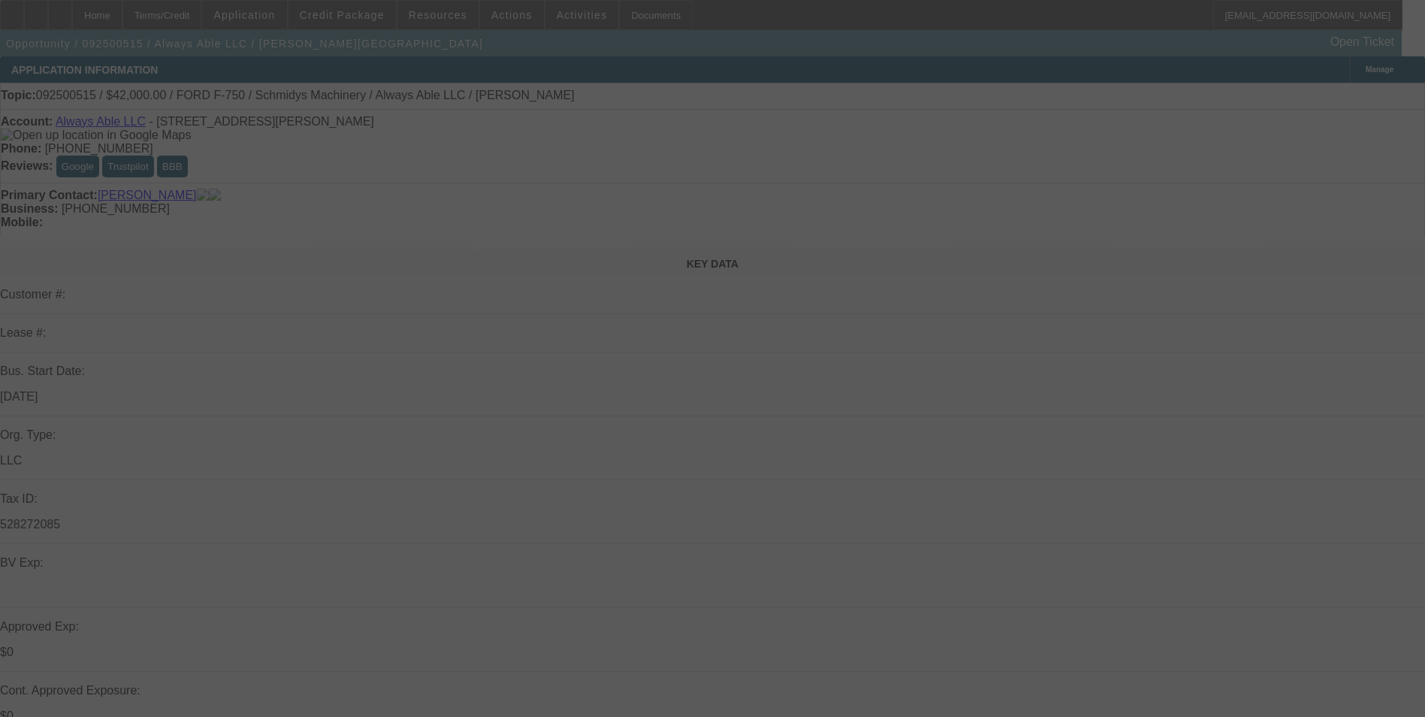
select select "6"
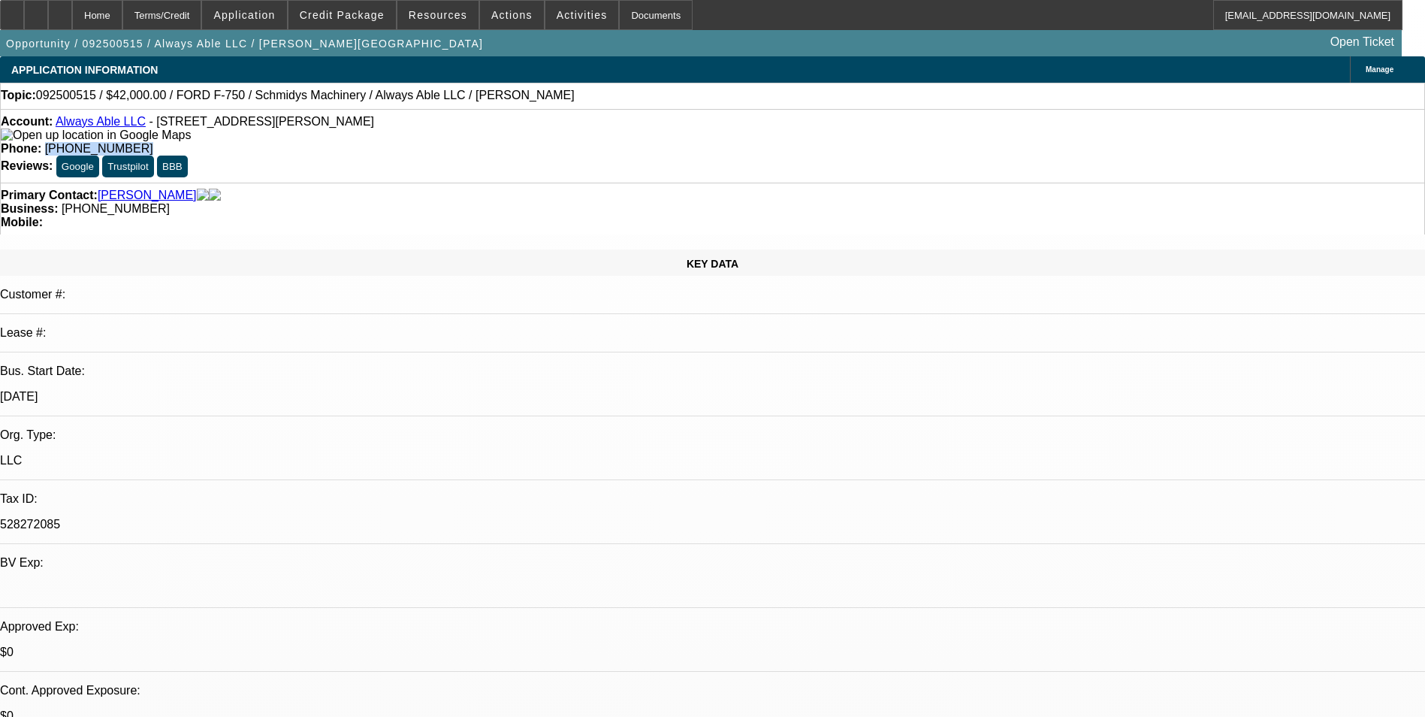
drag, startPoint x: 594, startPoint y: 120, endPoint x: 521, endPoint y: 128, distance: 73.2
click at [521, 142] on div "Phone: [PHONE_NUMBER]" at bounding box center [712, 149] width 1423 height 14
drag, startPoint x: 521, startPoint y: 128, endPoint x: 536, endPoint y: 127, distance: 15.8
copy span "[PHONE_NUMBER]"
click at [524, 19] on span at bounding box center [512, 15] width 64 height 36
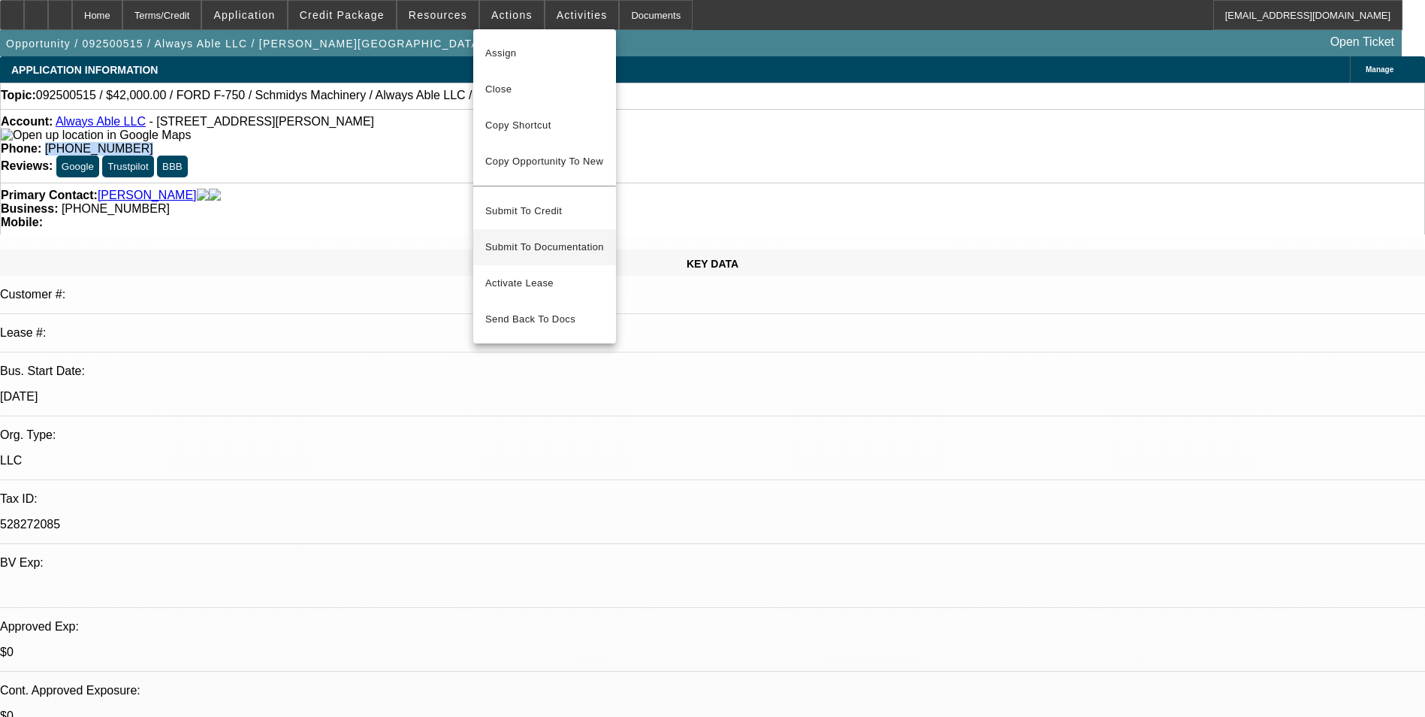
click at [561, 238] on span "Submit To Documentation" at bounding box center [544, 247] width 119 height 18
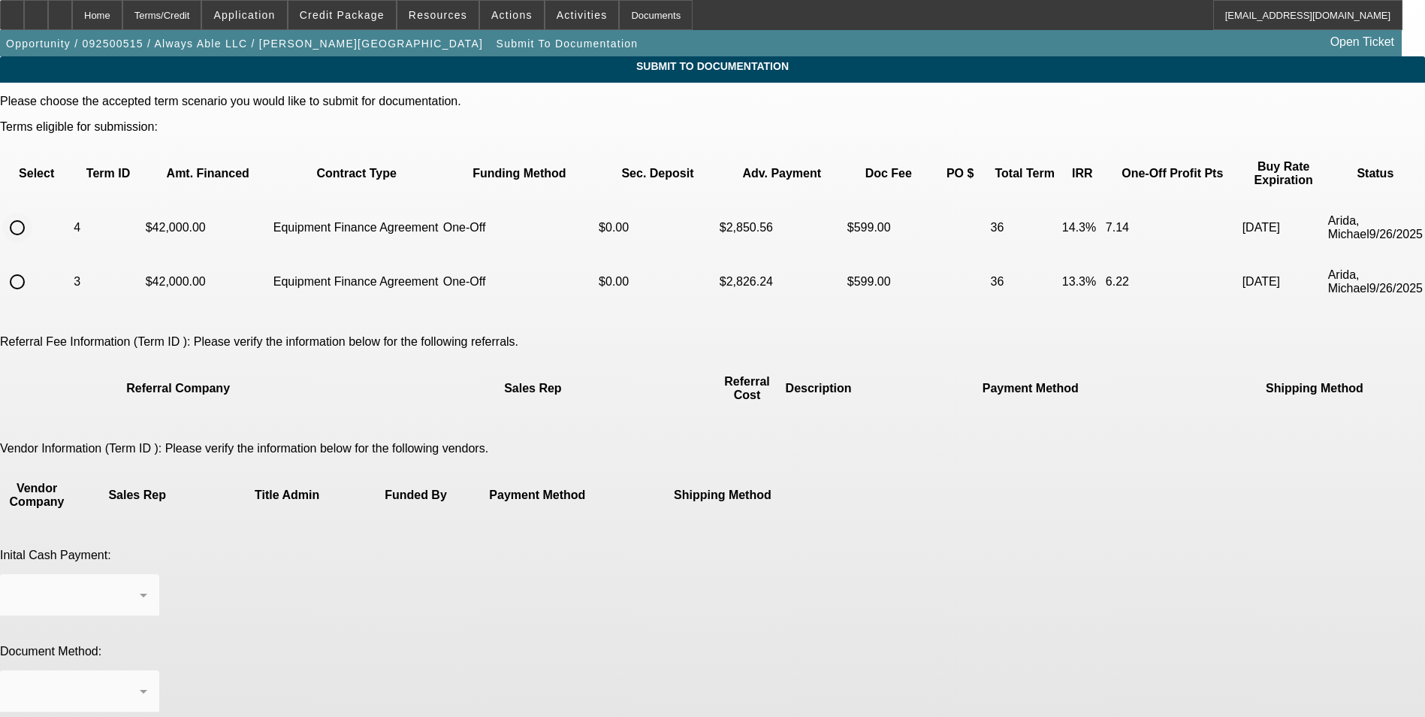
click at [32, 213] on input "radio" at bounding box center [17, 228] width 30 height 30
radio input "true"
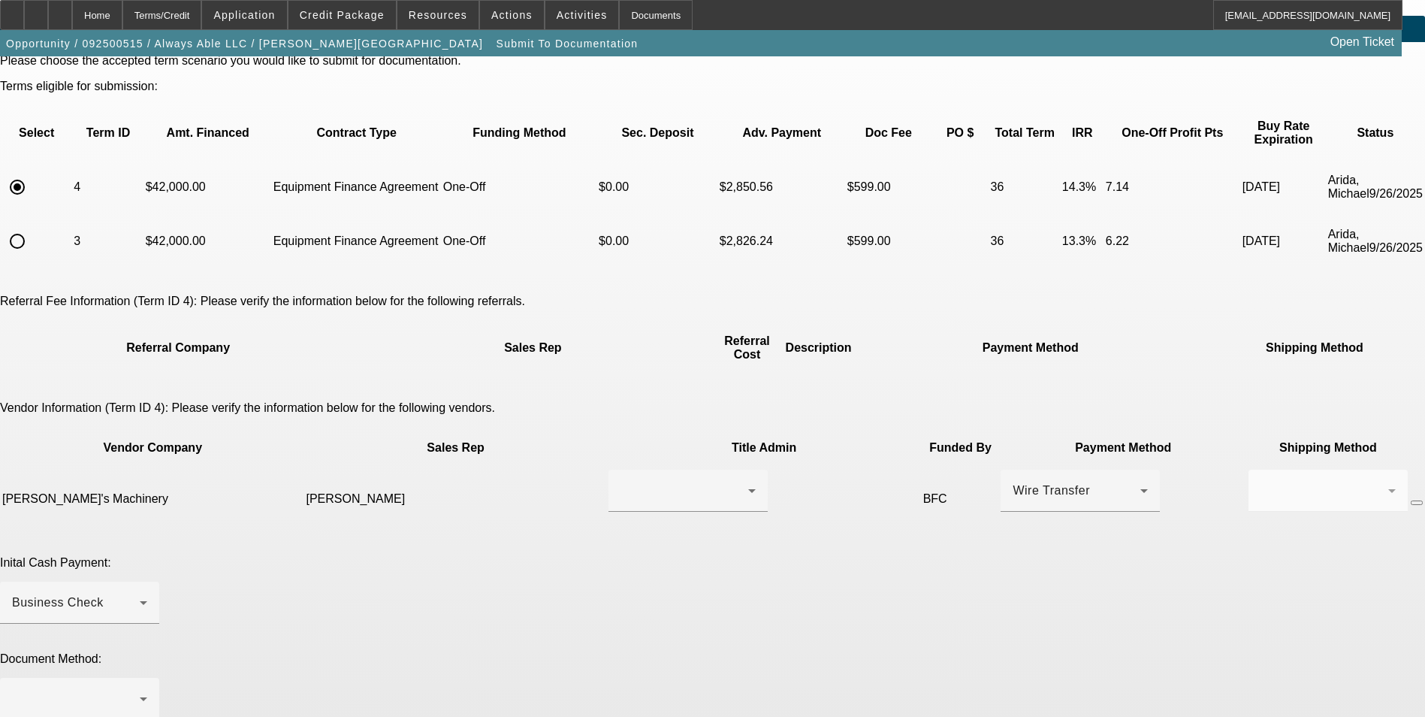
scroll to position [75, 0]
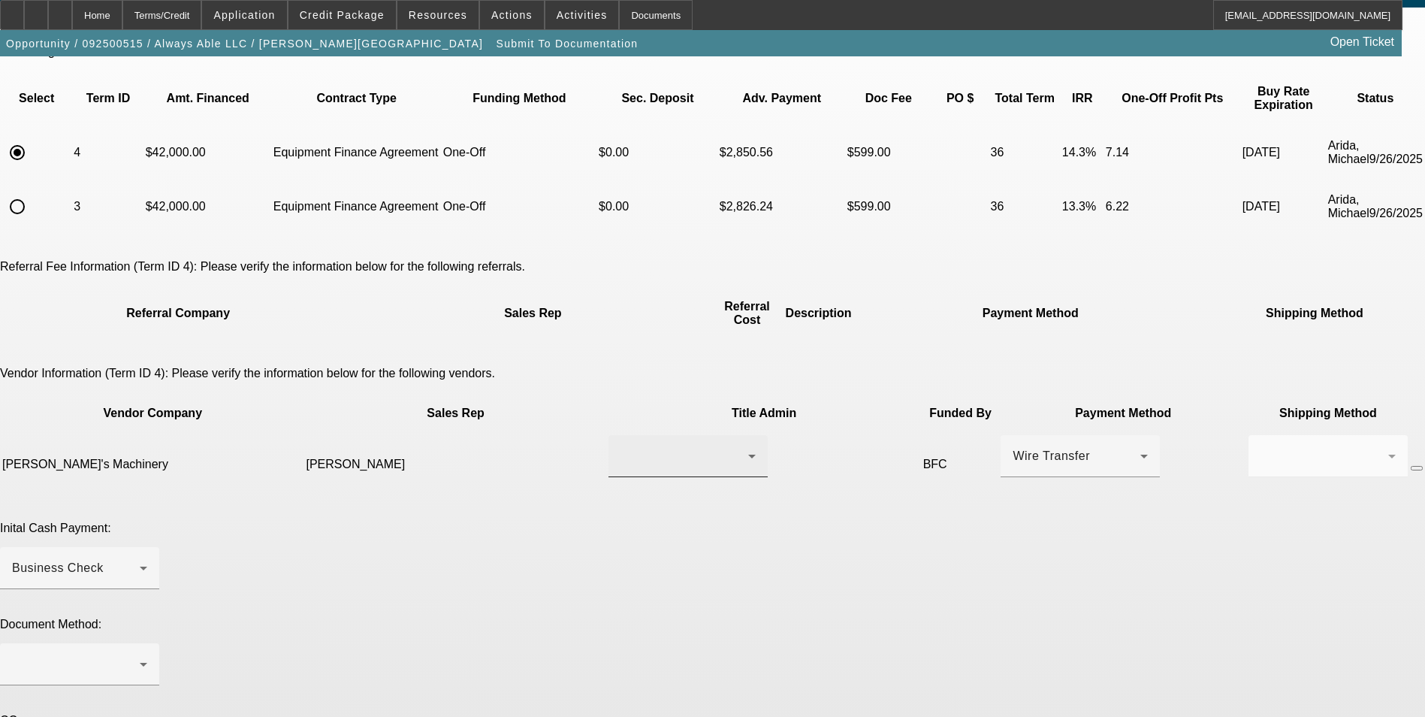
click at [620, 447] on div at bounding box center [684, 456] width 128 height 18
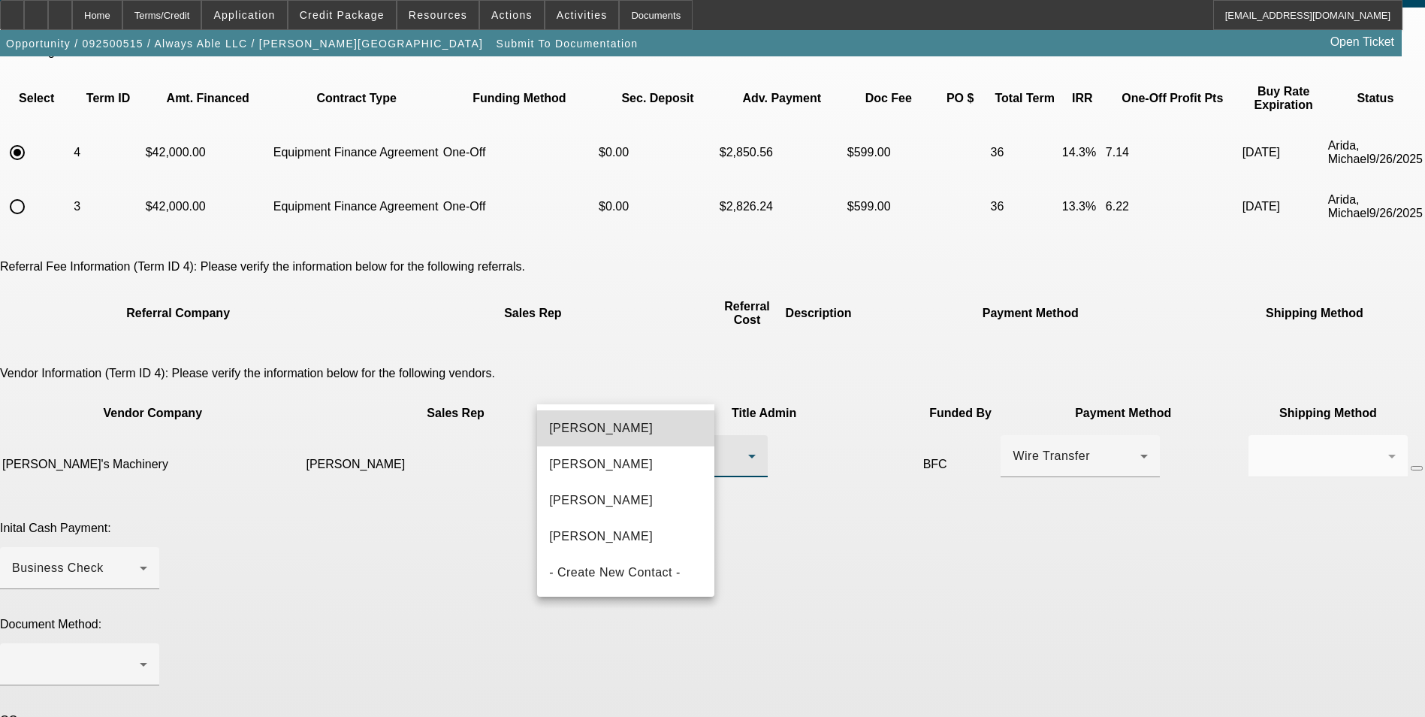
click at [637, 432] on mat-option "[PERSON_NAME]" at bounding box center [625, 428] width 177 height 36
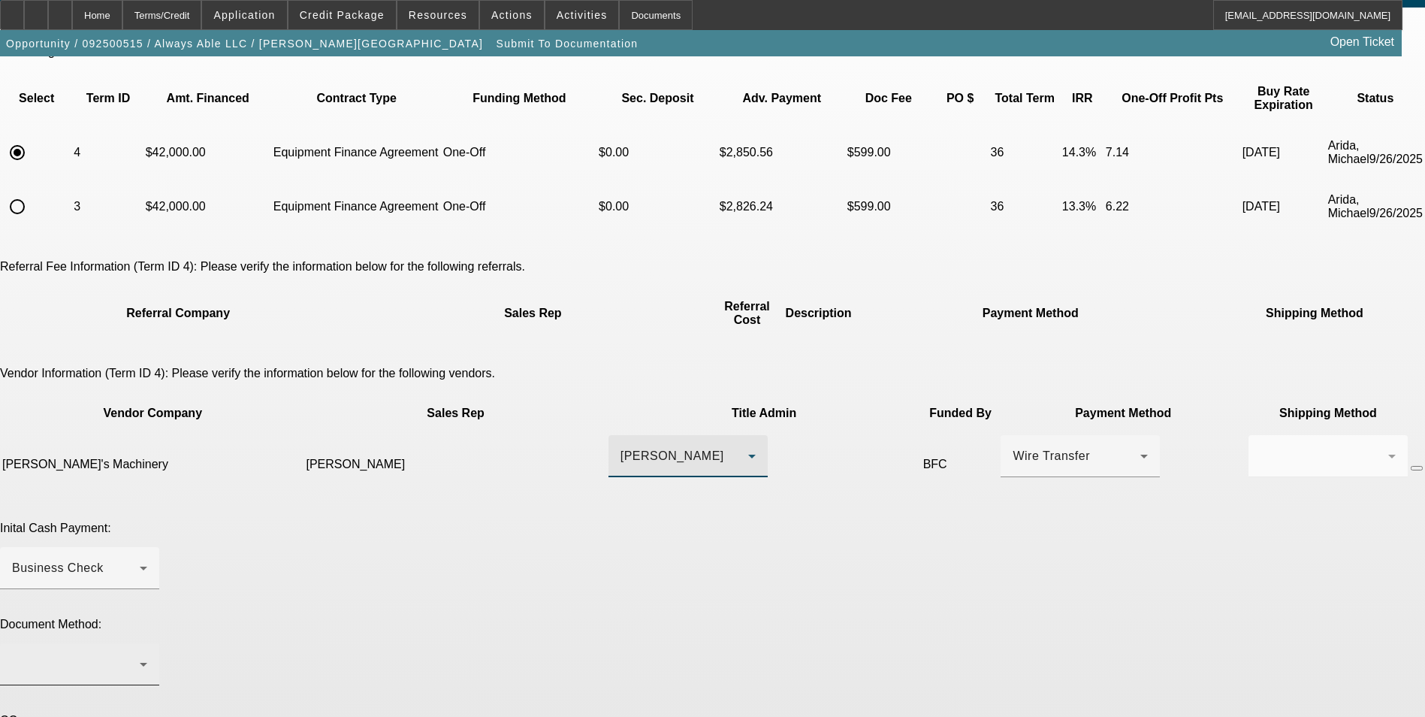
click at [140, 655] on div at bounding box center [76, 664] width 128 height 18
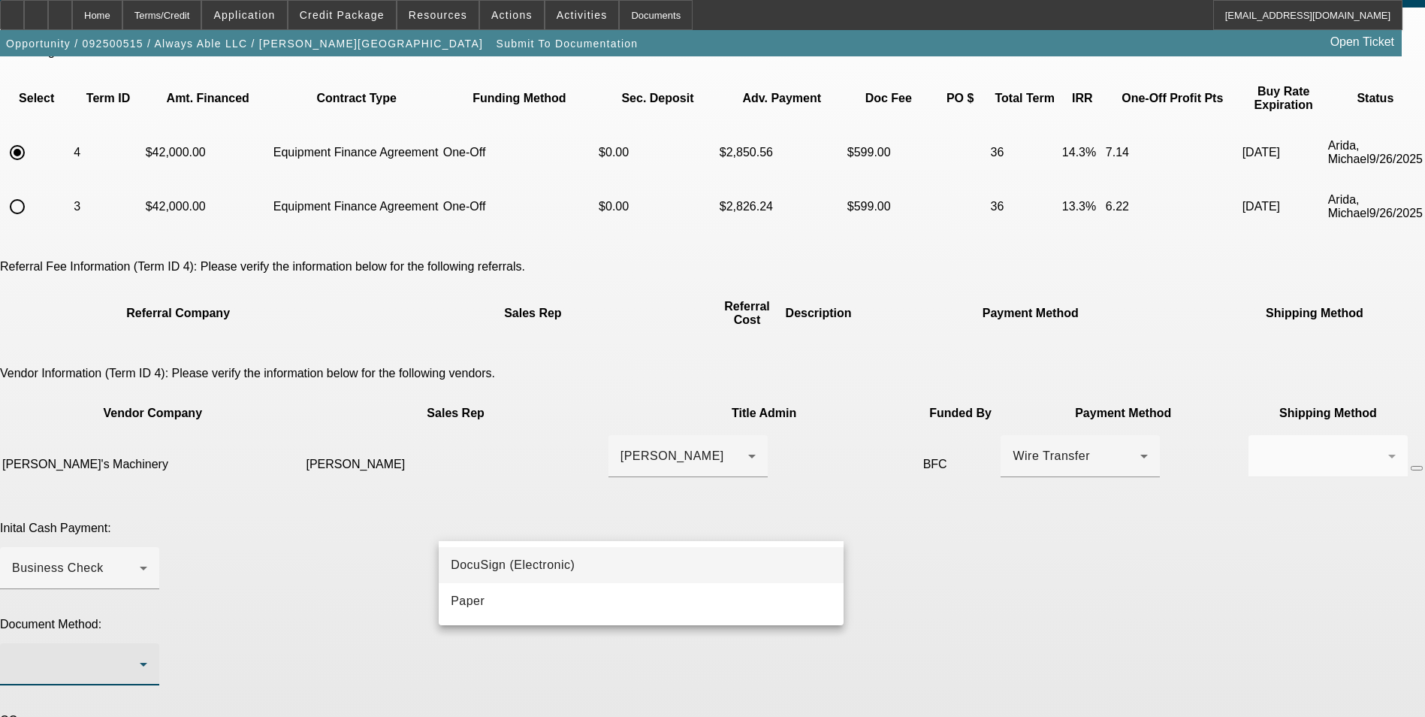
click at [561, 564] on span "DocuSign (Electronic)" at bounding box center [513, 565] width 124 height 18
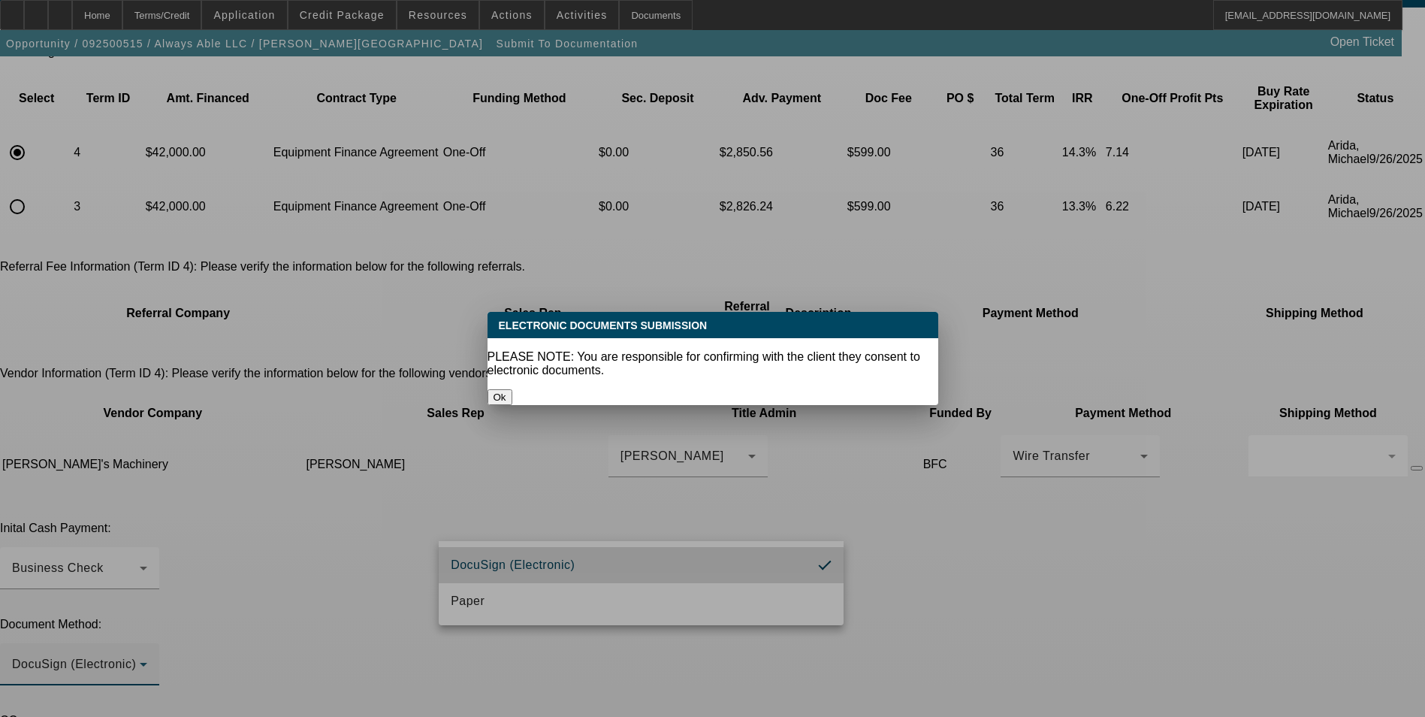
scroll to position [0, 0]
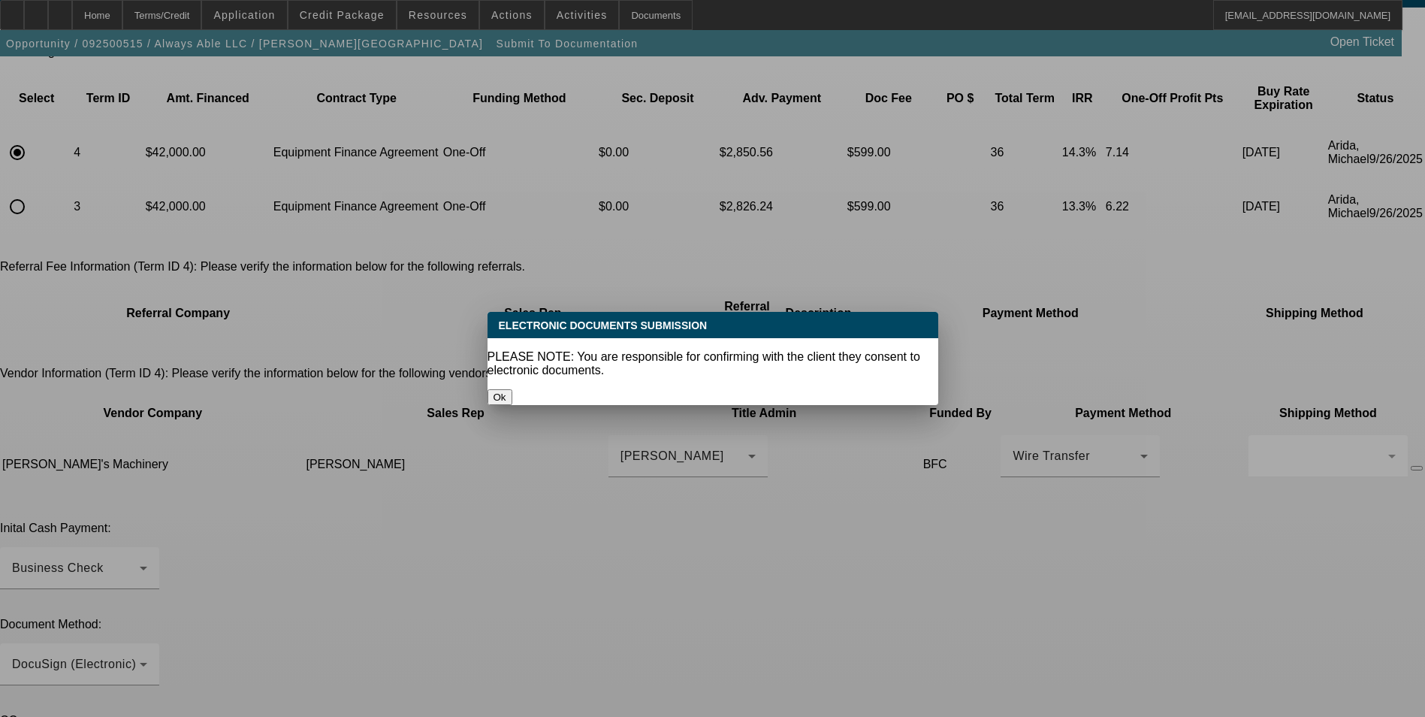
click at [512, 389] on button "Ok" at bounding box center [499, 397] width 25 height 16
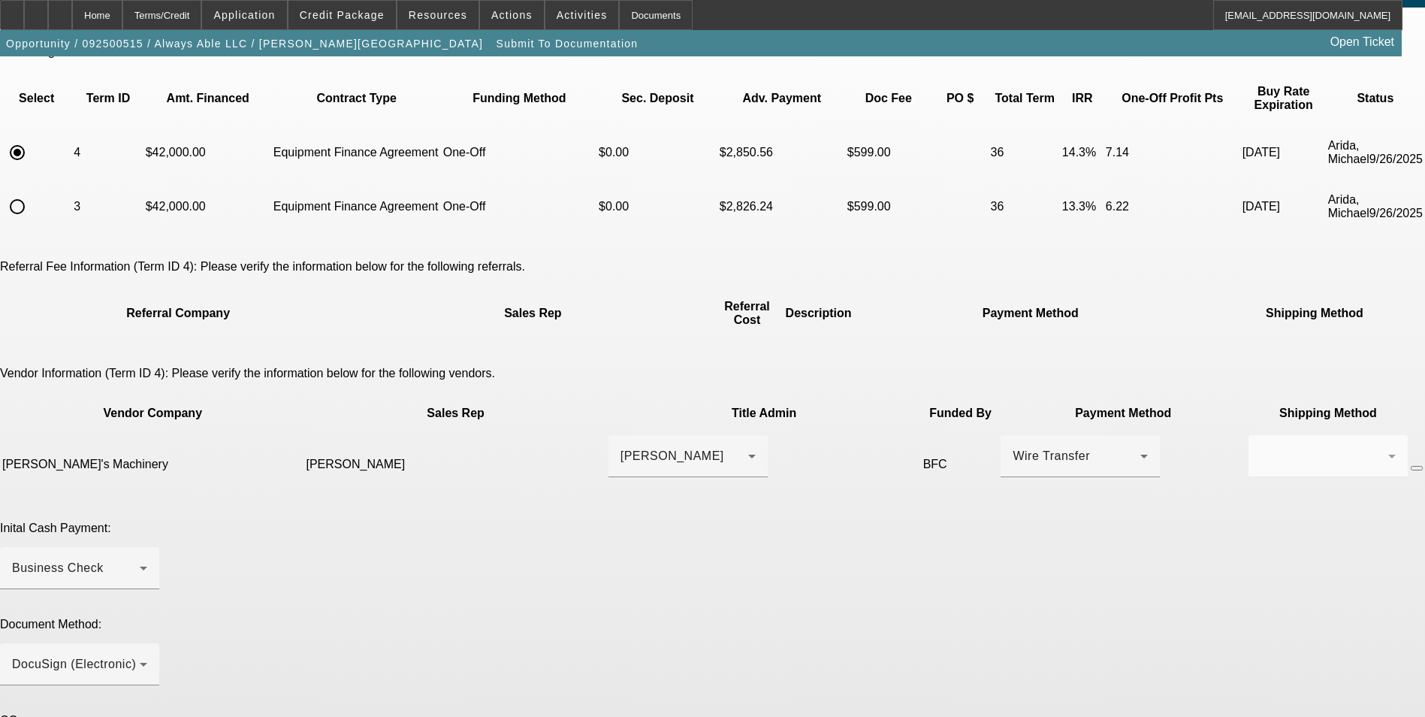
scroll to position [75, 0]
paste textarea "[PHONE_NUMBER]"
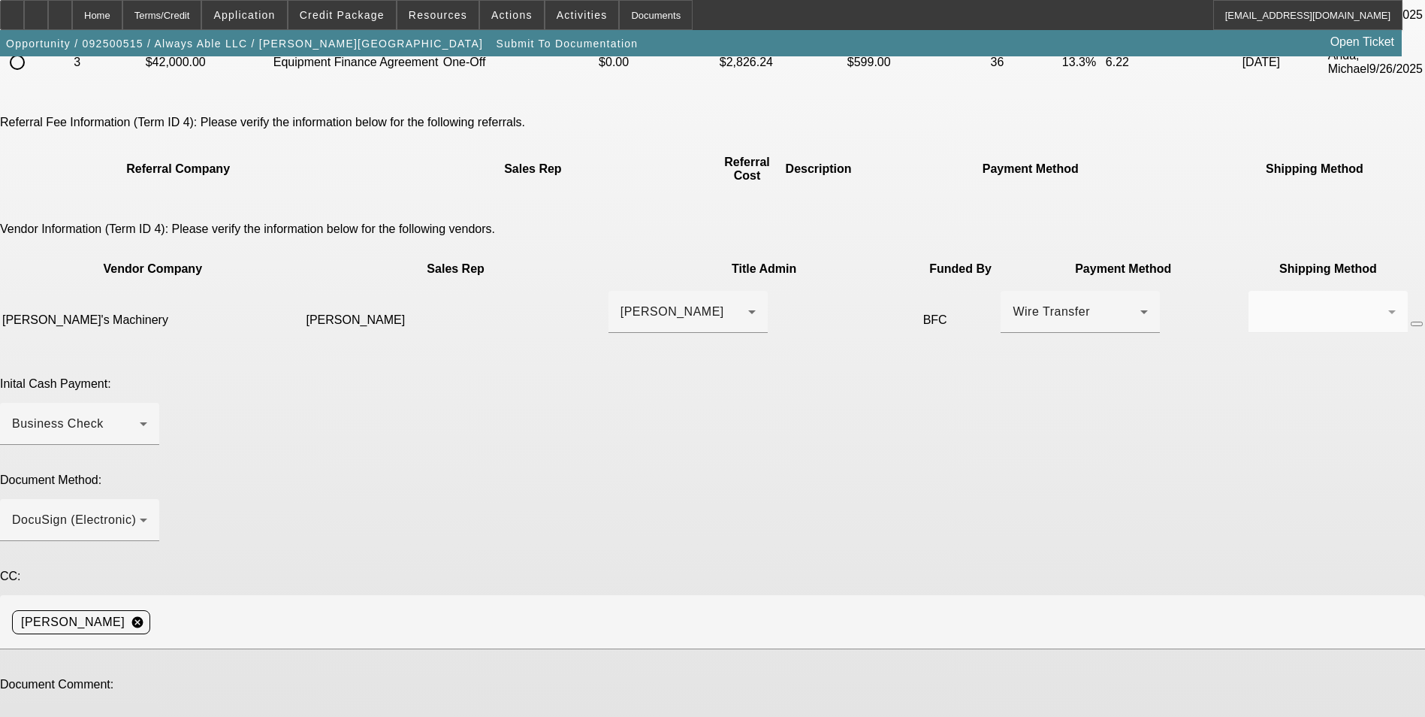
scroll to position [231, 0]
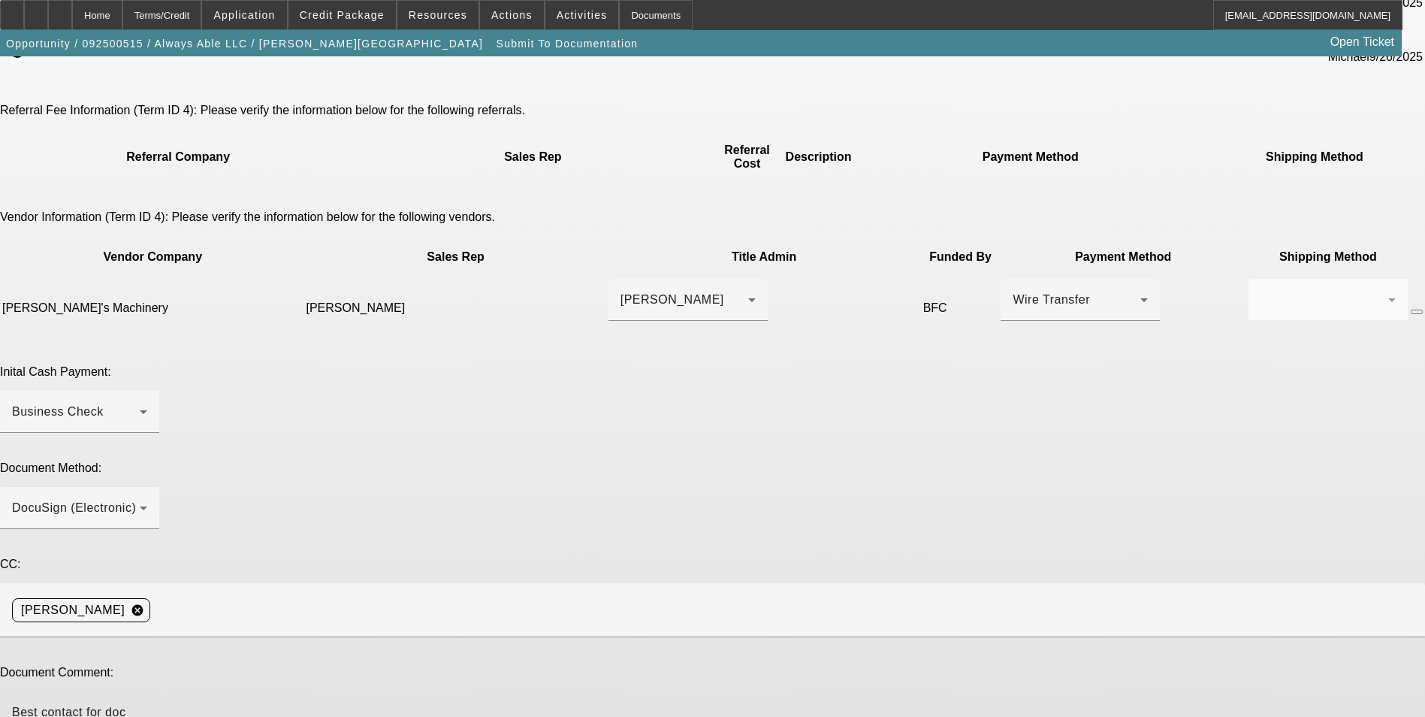
type textarea "Best contact for doc call is [PERSON_NAME]: [PHONE_NUMBER]."
type textarea "raised pmt"
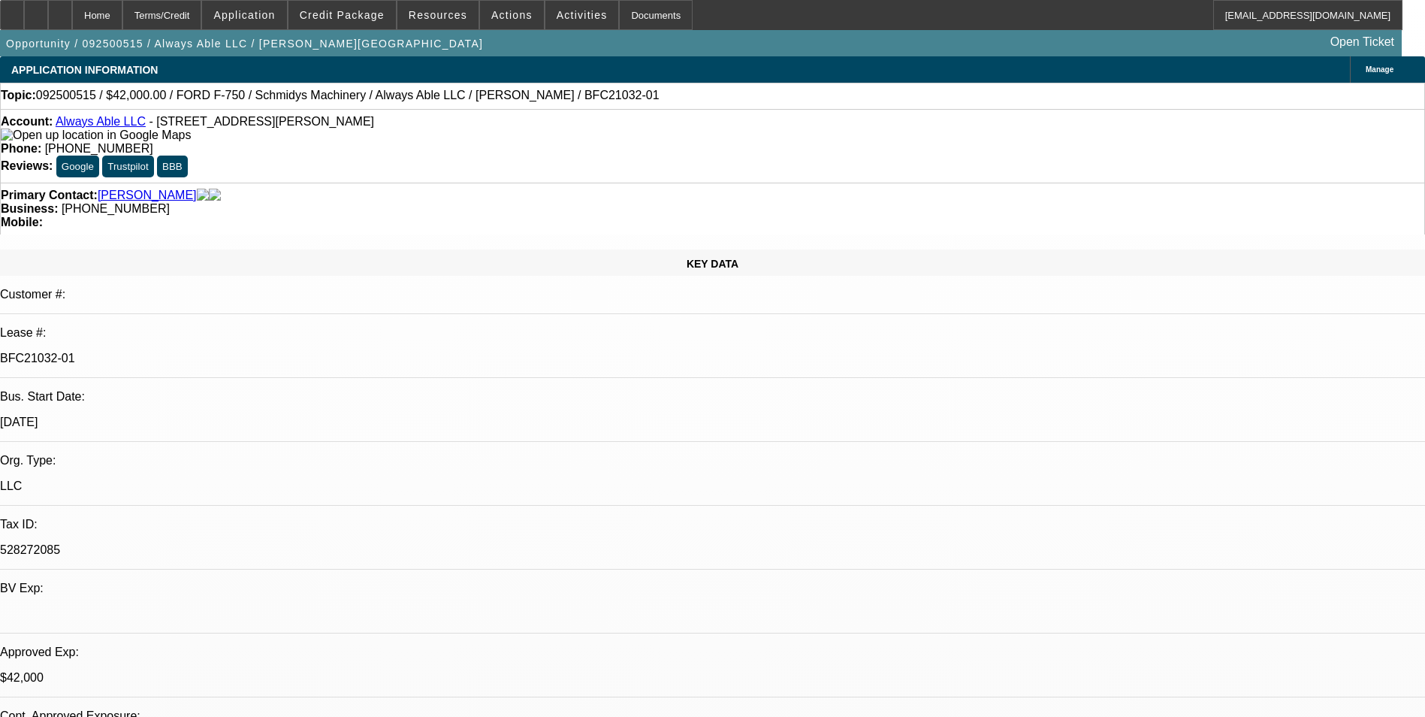
select select "0"
select select "6"
select select "0"
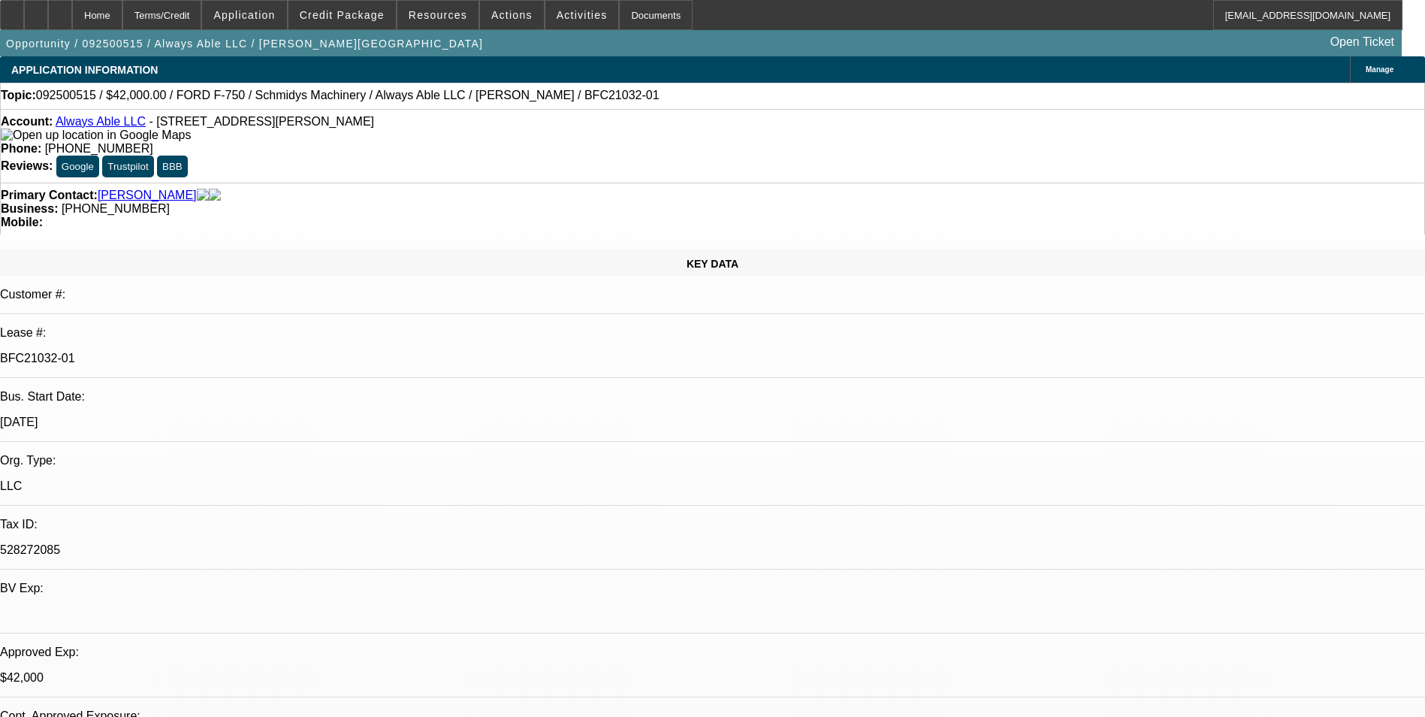
select select "0"
select select "6"
select select "0"
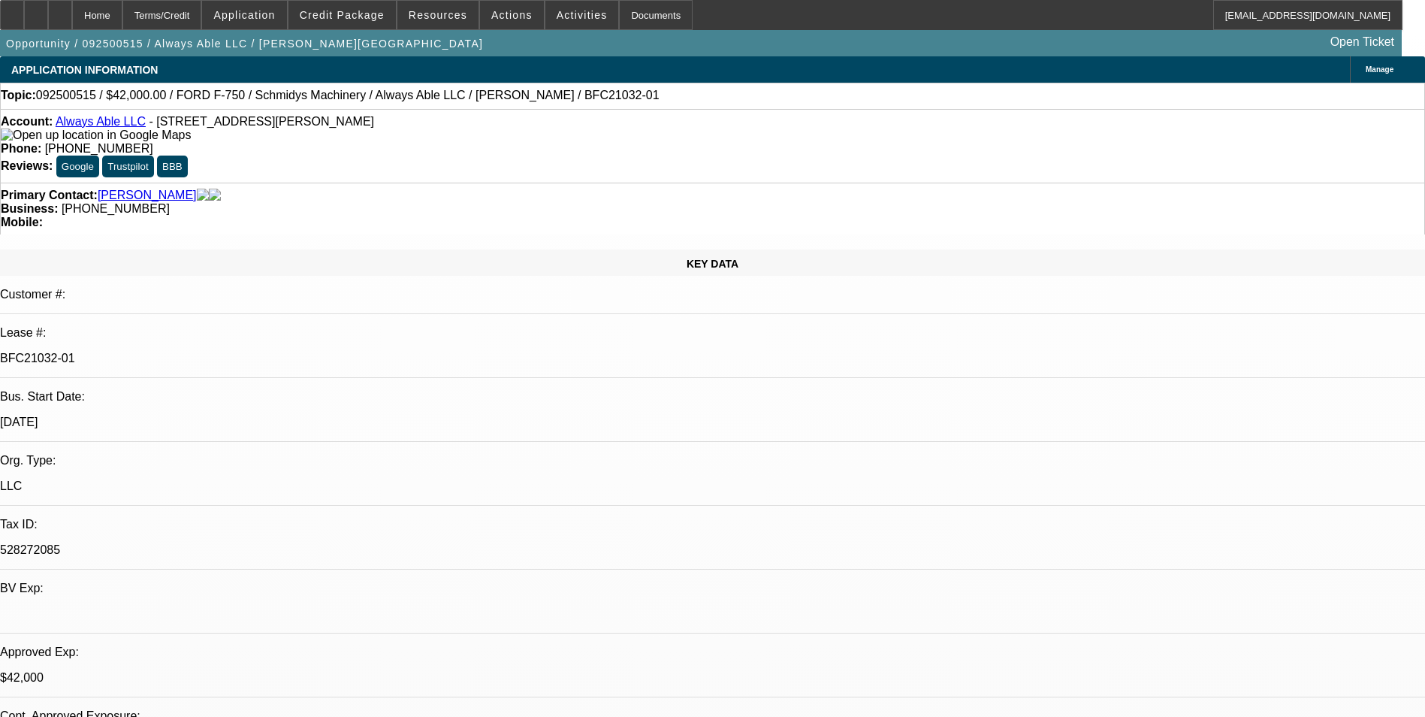
select select "0"
select select "6"
select select "0"
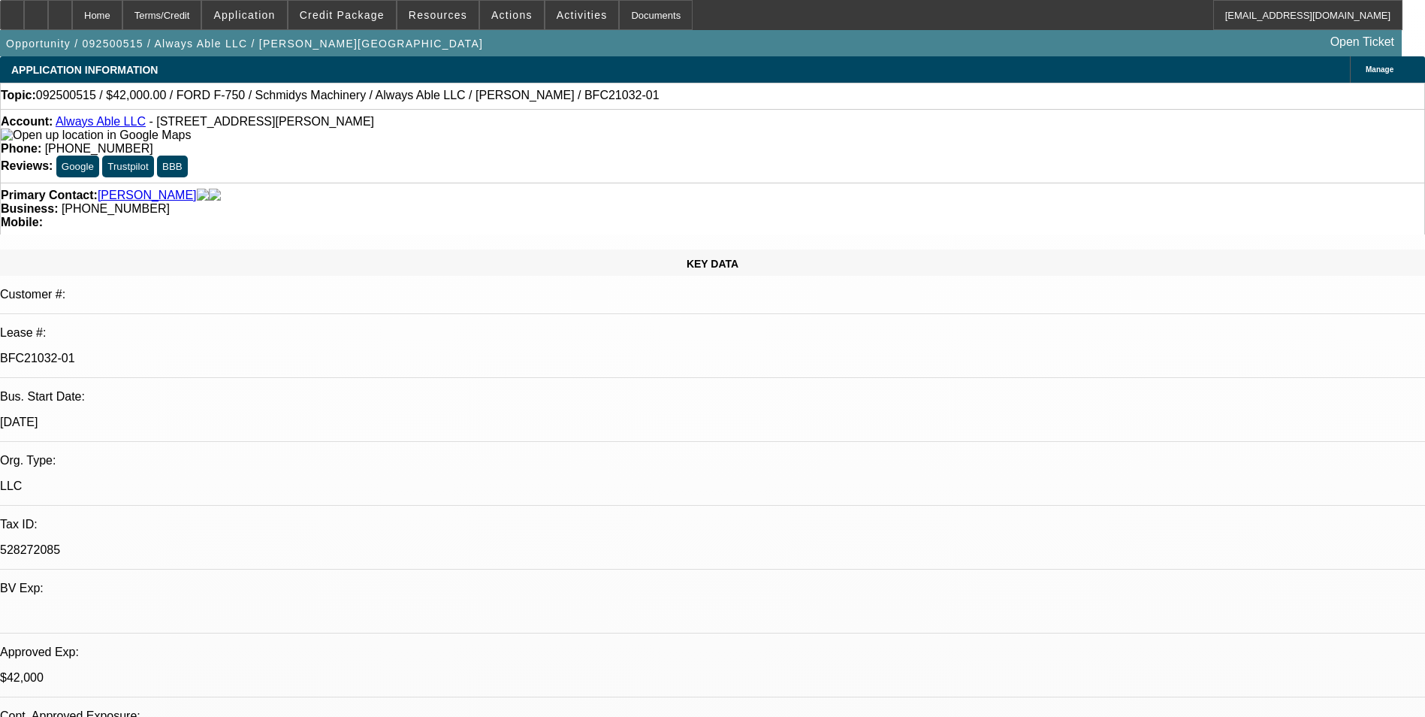
select select "6"
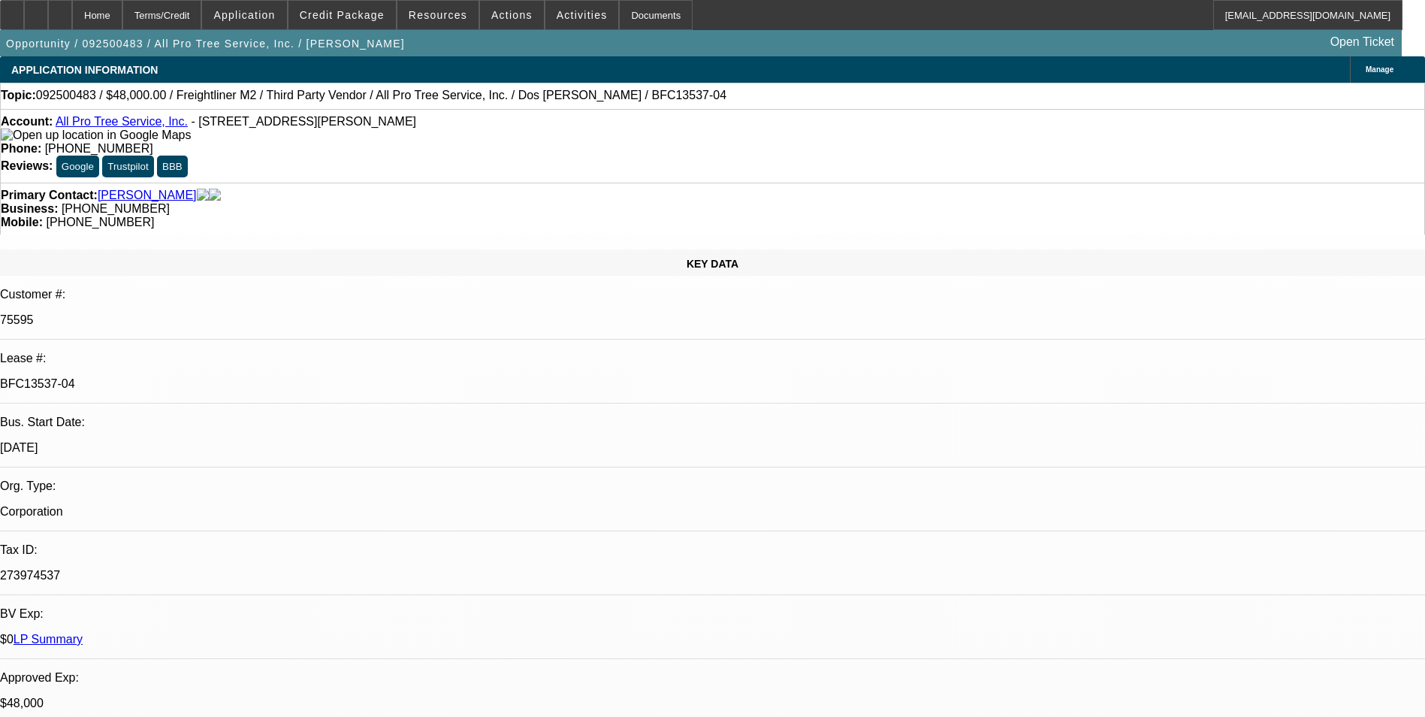
select select "0"
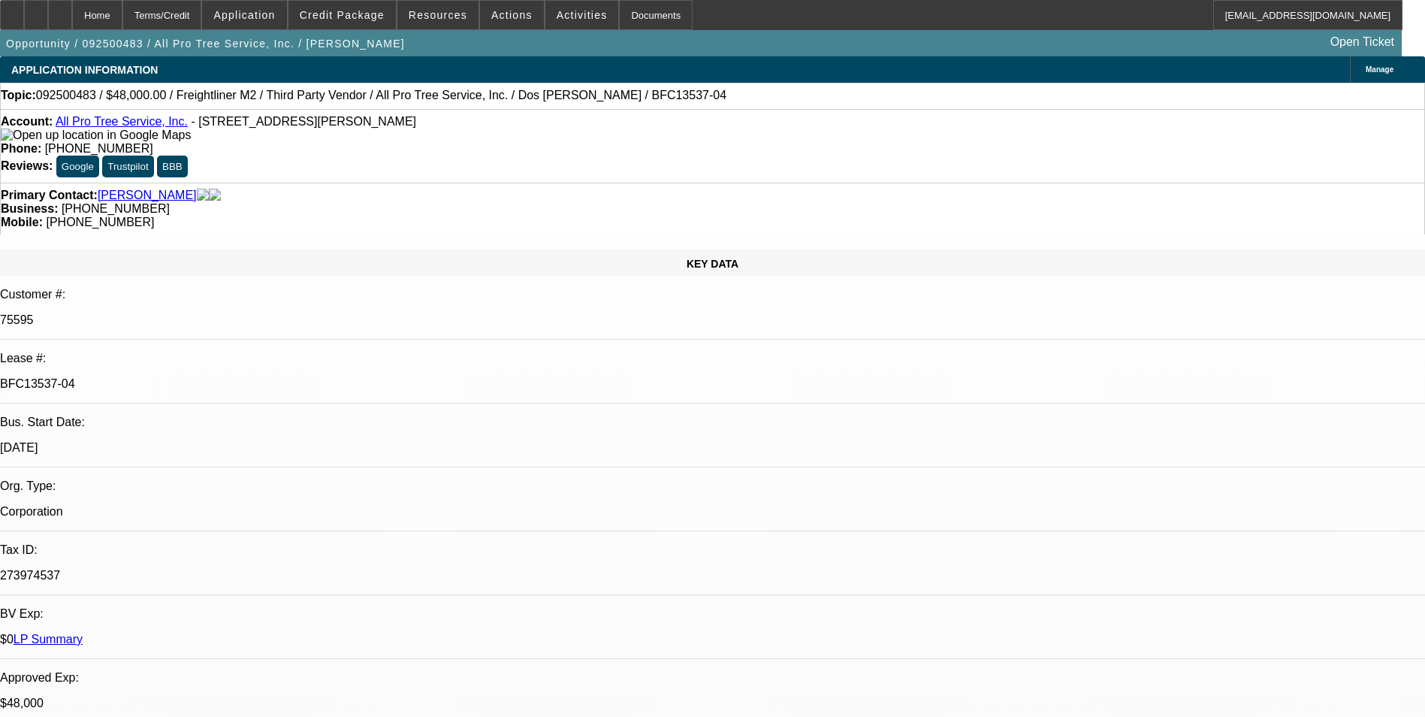
select select "0"
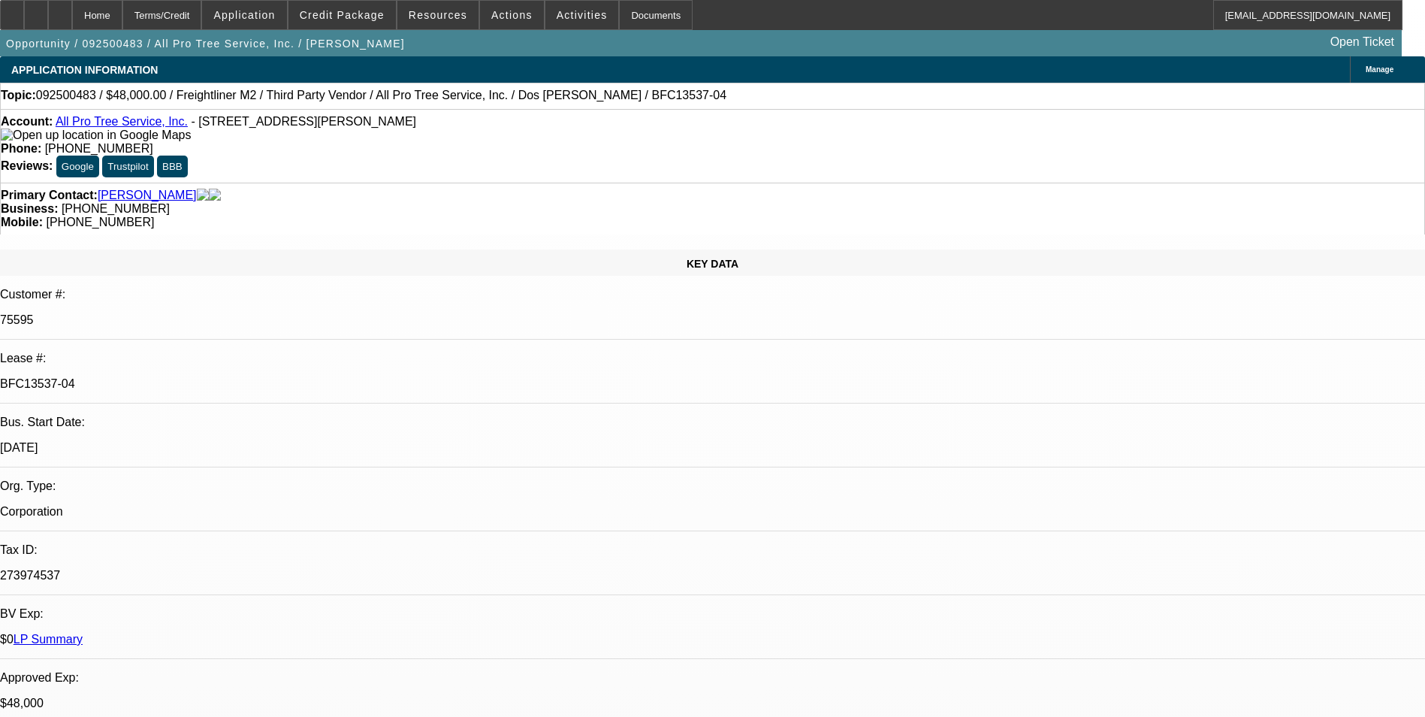
select select "0"
select select "1"
select select "6"
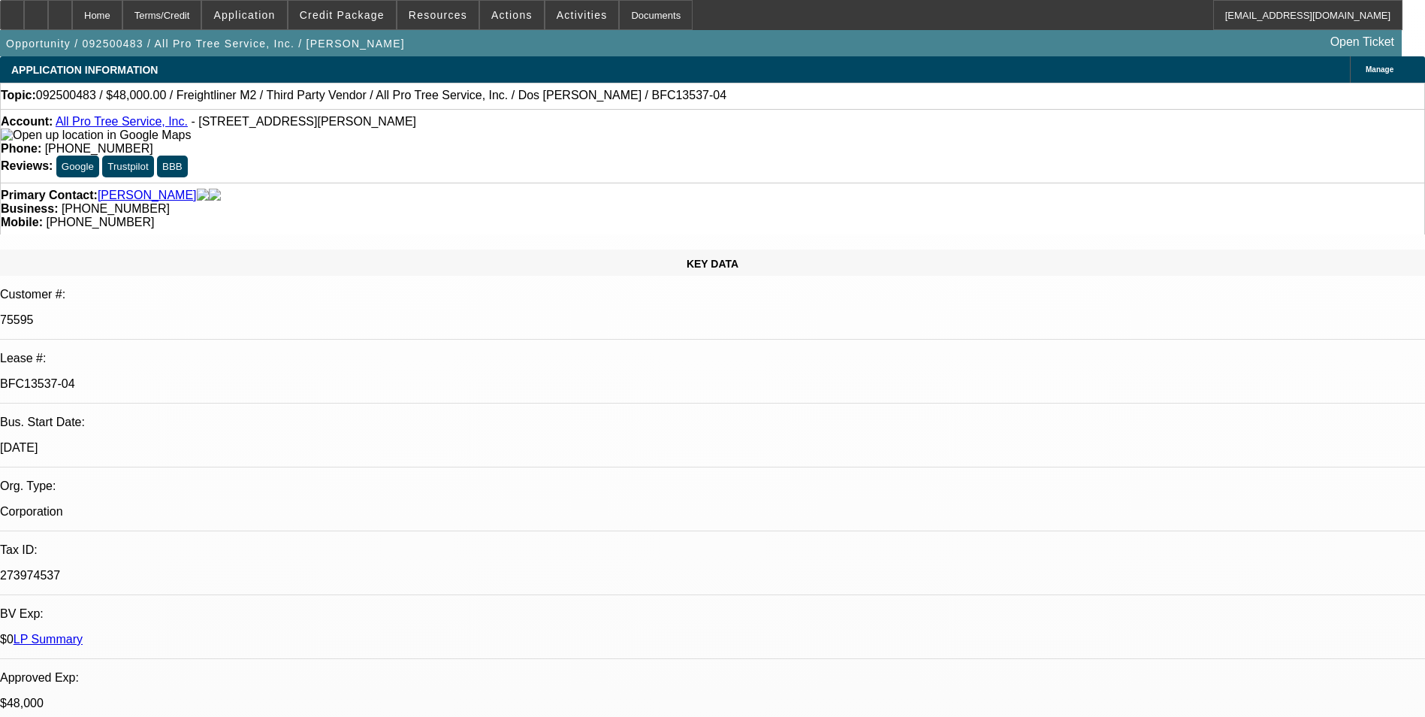
select select "1"
select select "6"
select select "1"
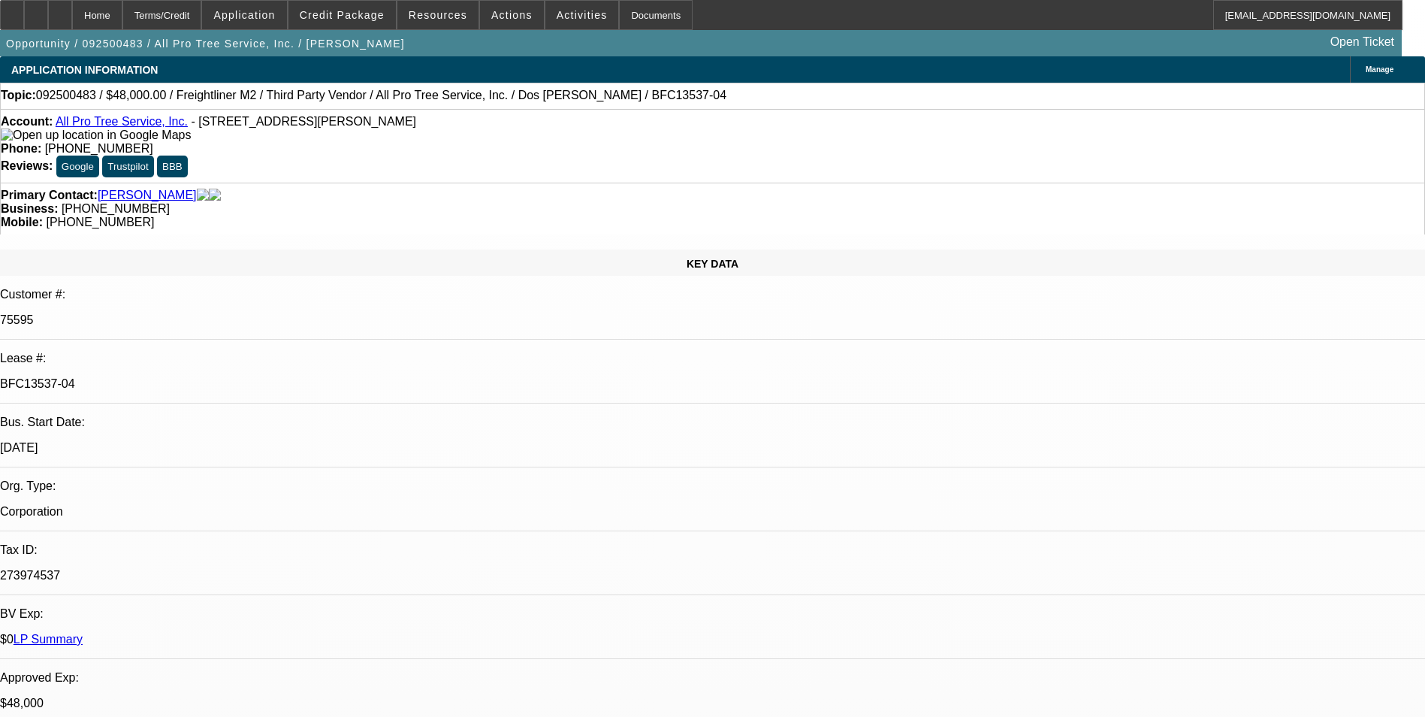
select select "6"
select select "1"
select select "6"
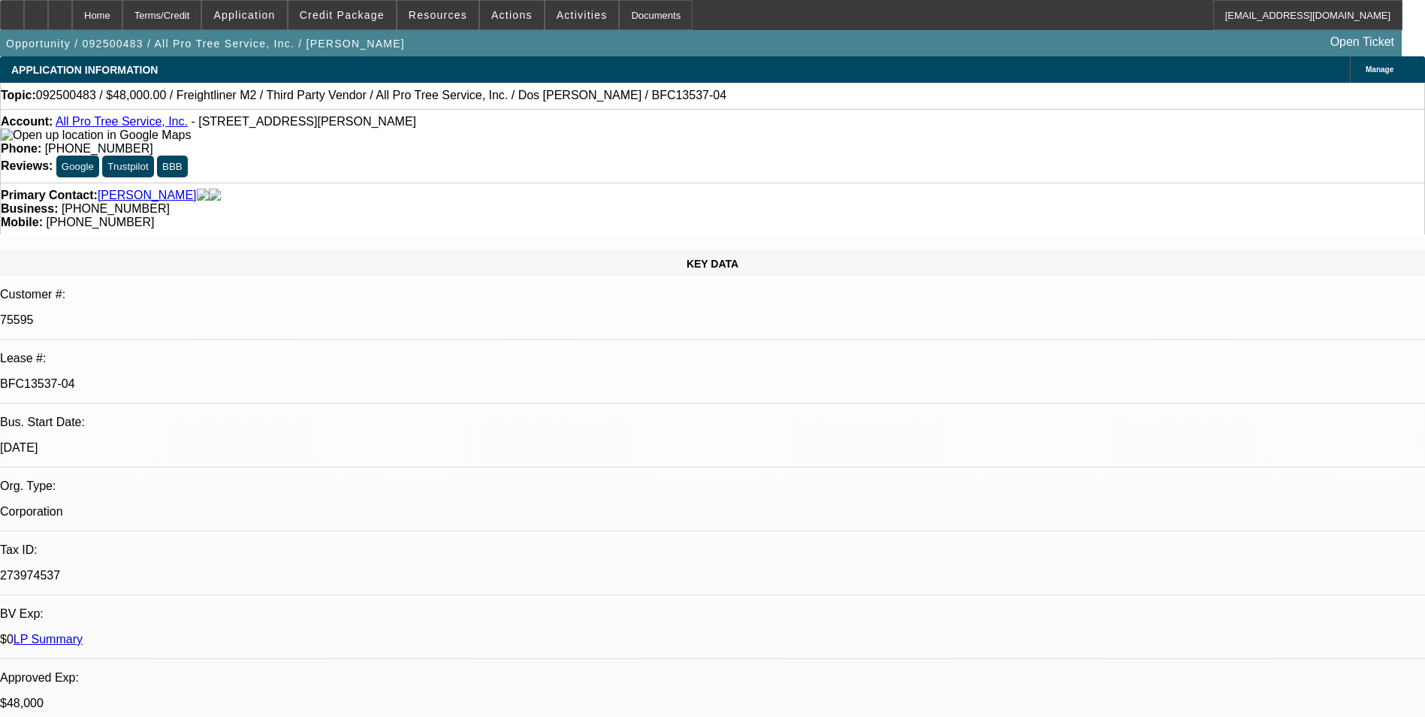
scroll to position [75, 0]
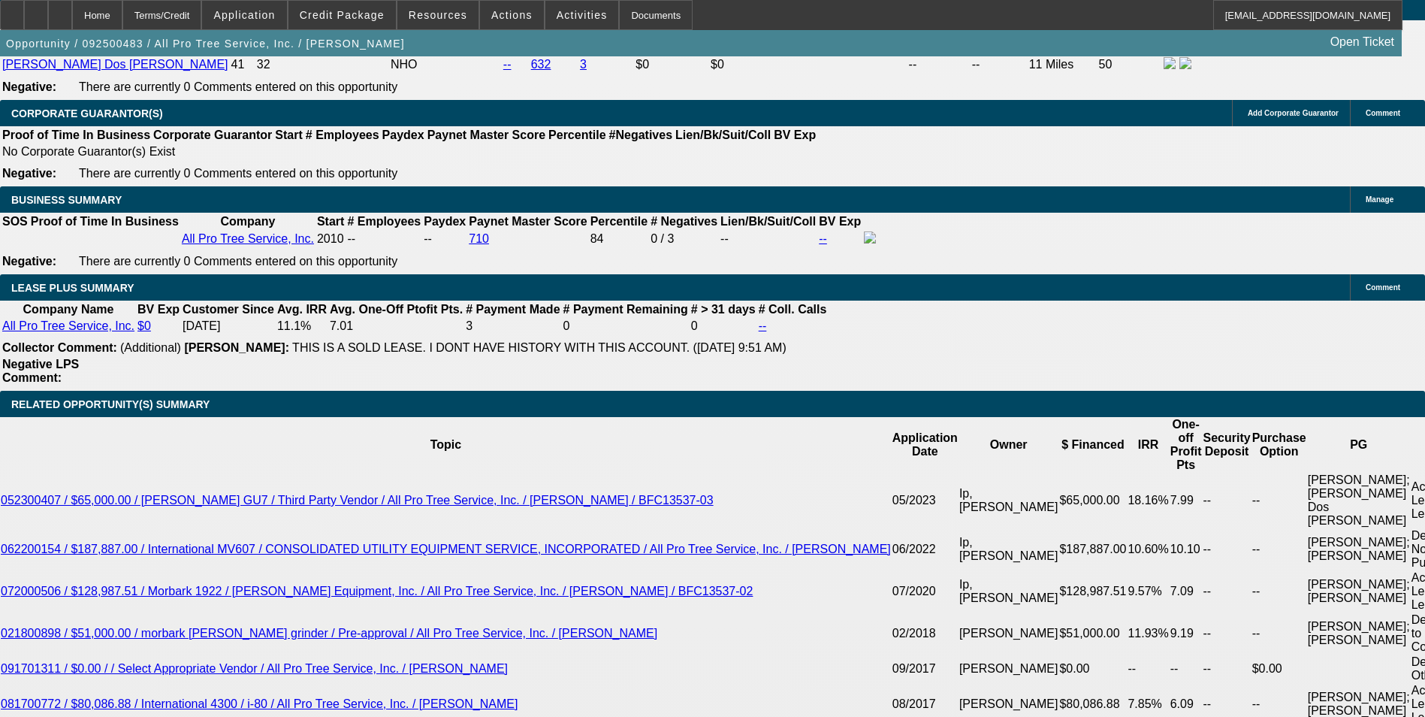
scroll to position [2404, 0]
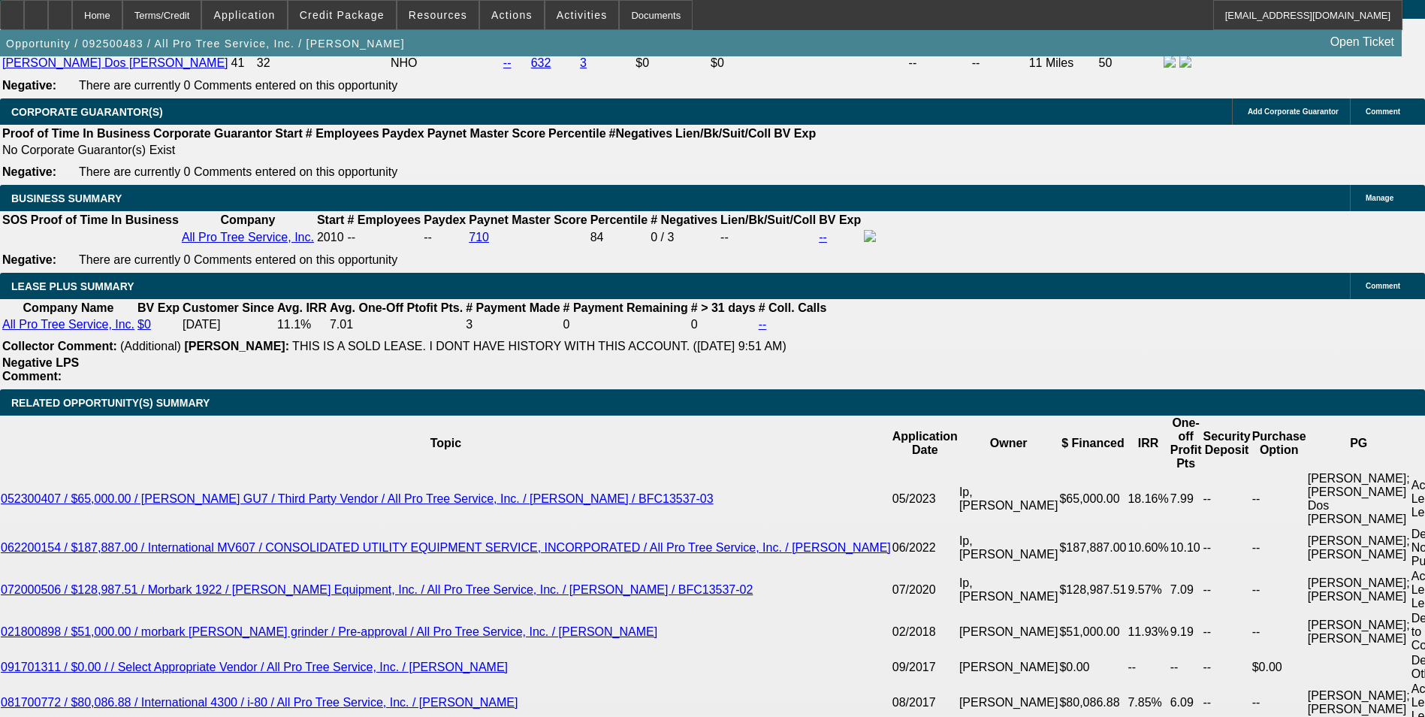
drag, startPoint x: 225, startPoint y: 394, endPoint x: 349, endPoint y: 402, distance: 124.2
type input "1"
type input "UNKNOWN"
type input "14"
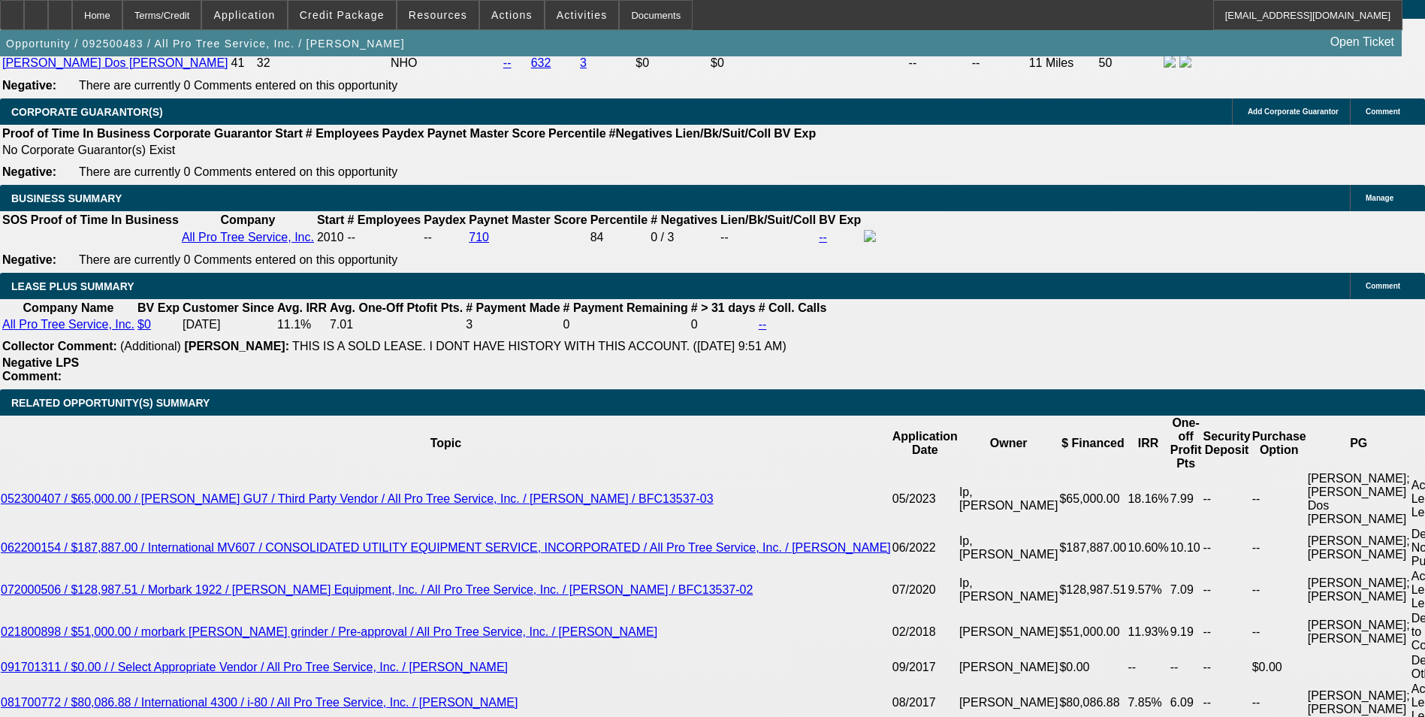
type input "1439"
type input "15.6"
type input "$1,439.00"
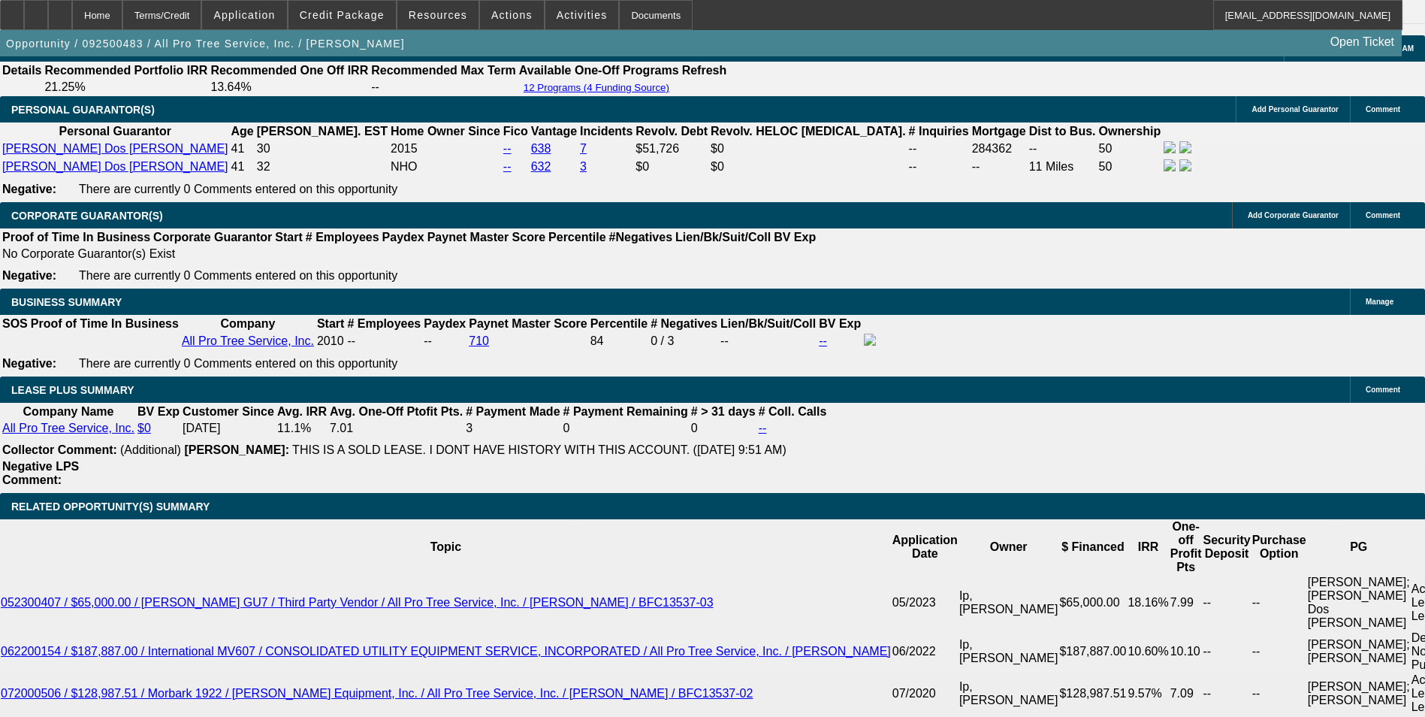
scroll to position [2178, 0]
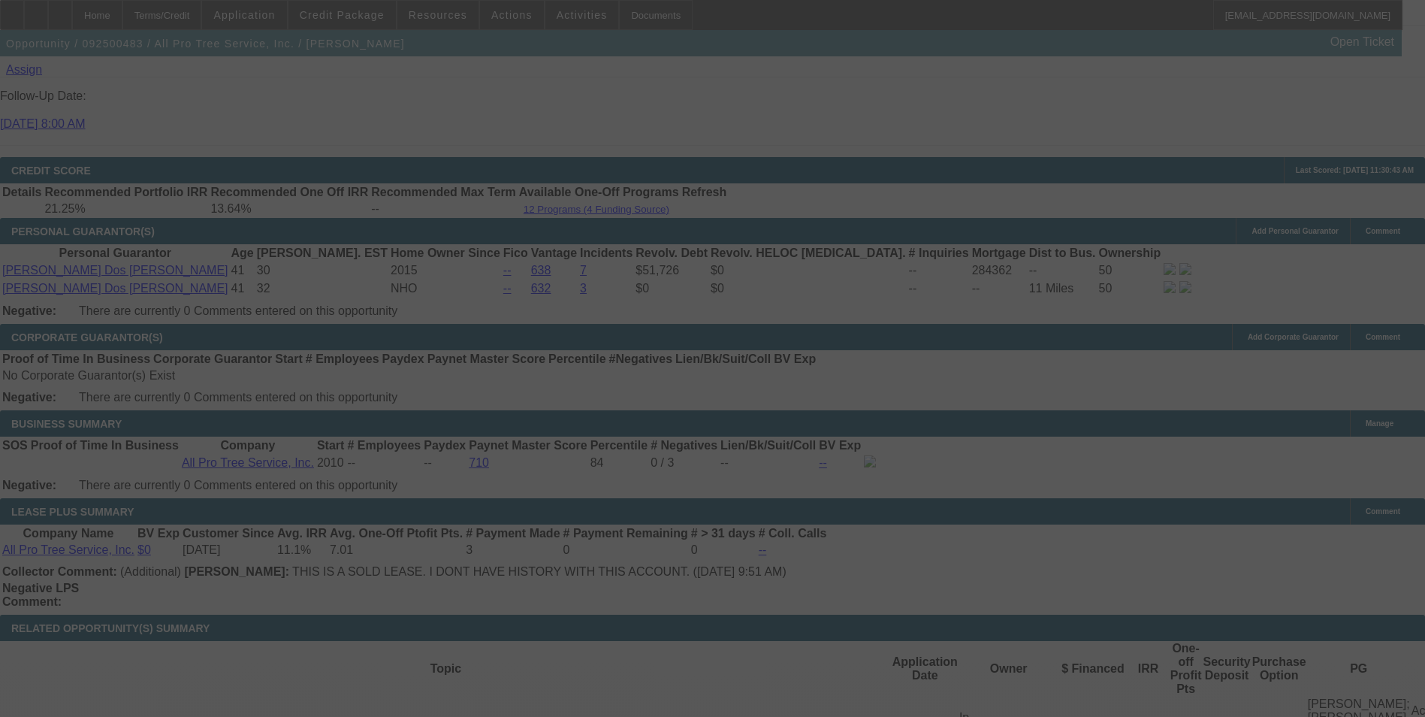
click at [155, 391] on div at bounding box center [712, 358] width 1425 height 717
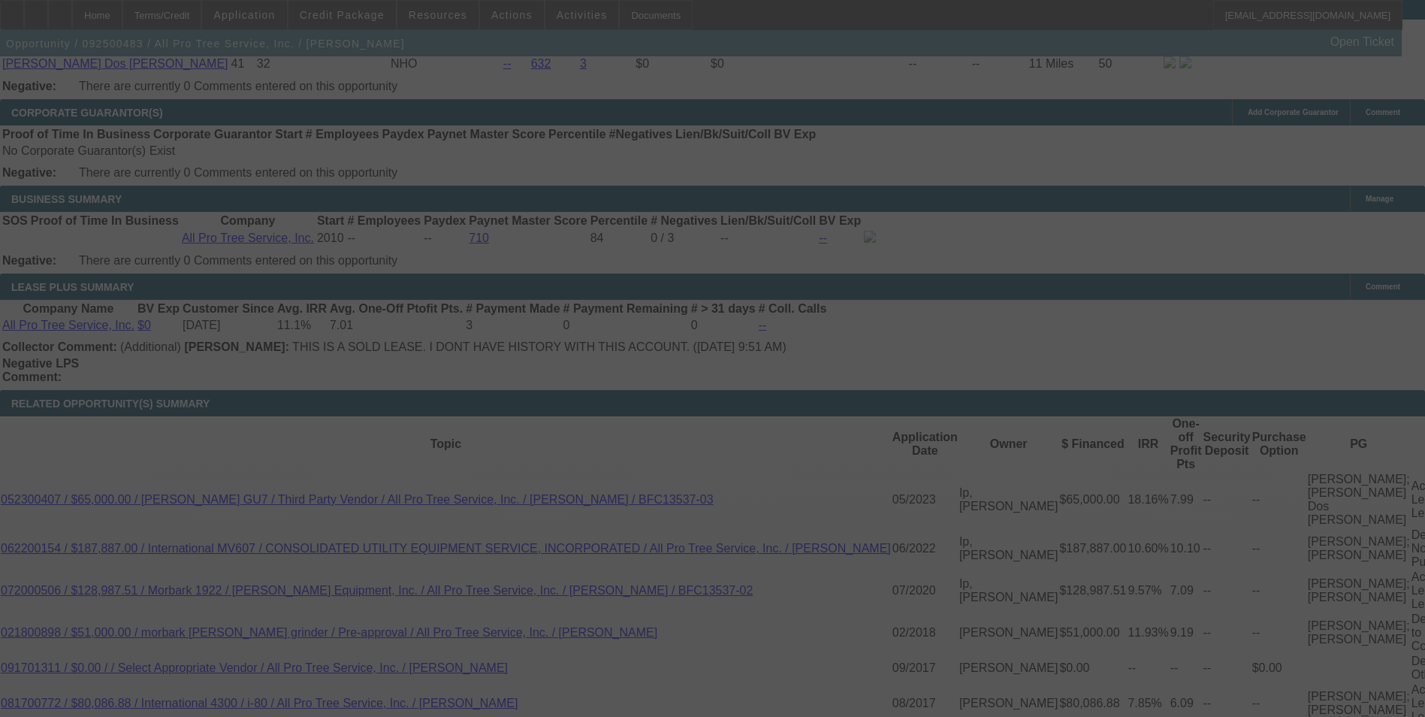
scroll to position [2404, 0]
select select "0"
select select "6"
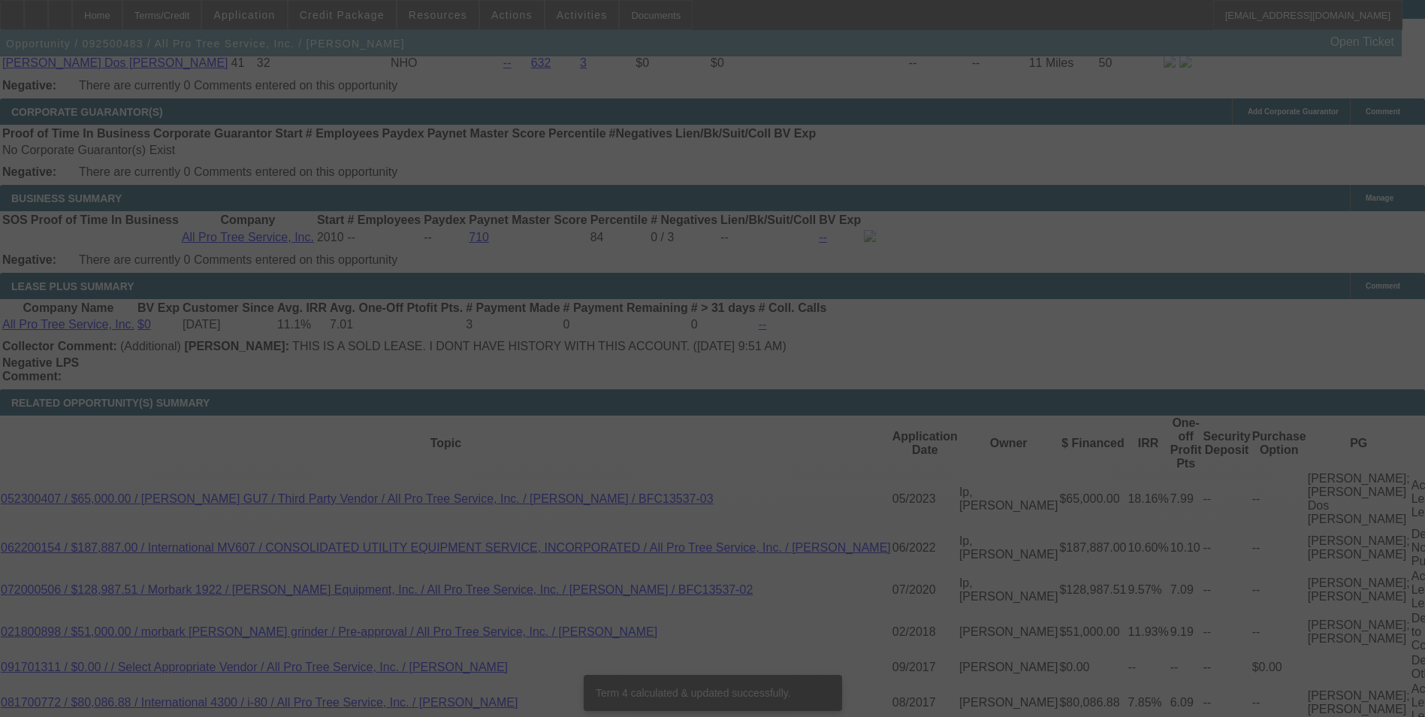
scroll to position [2386, 0]
